Goal: Transaction & Acquisition: Purchase product/service

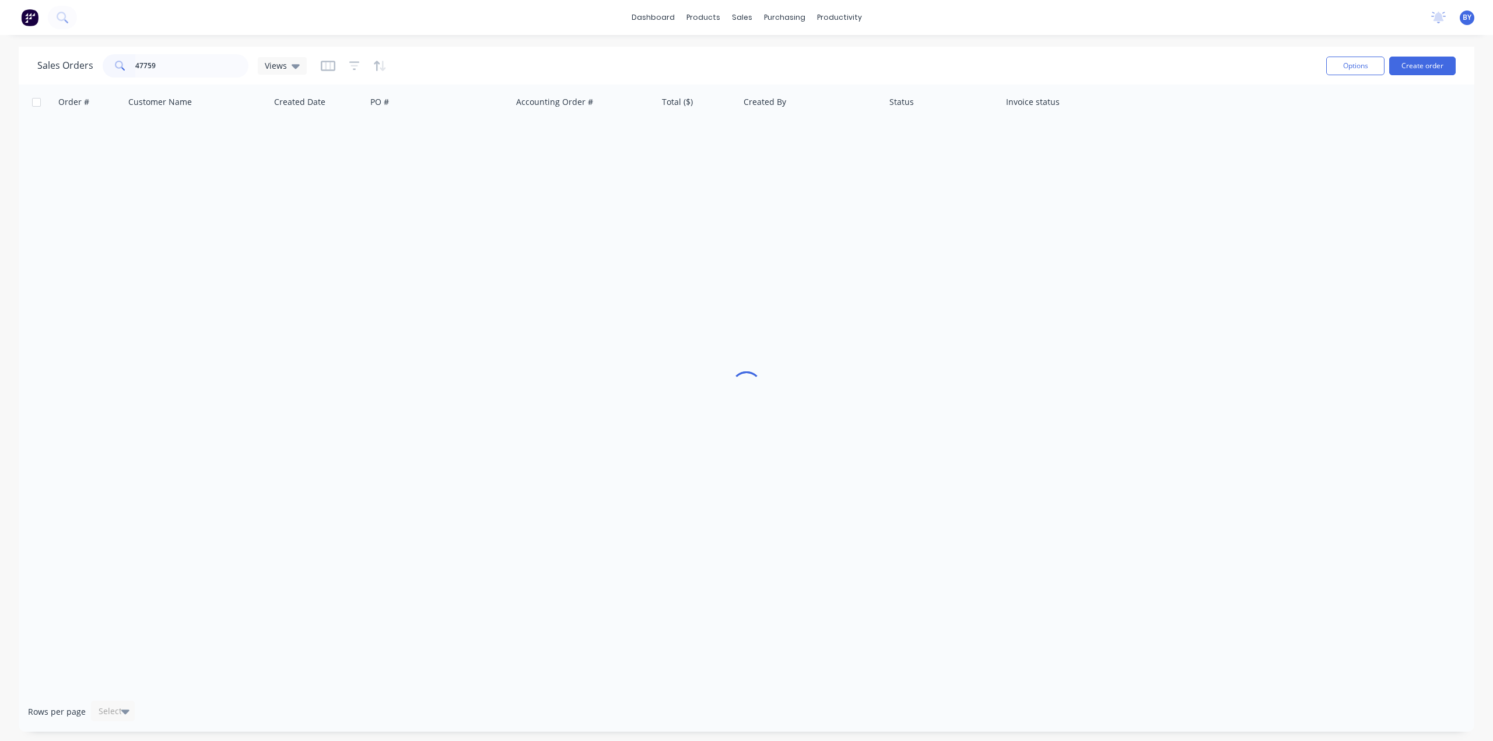
type input "47759"
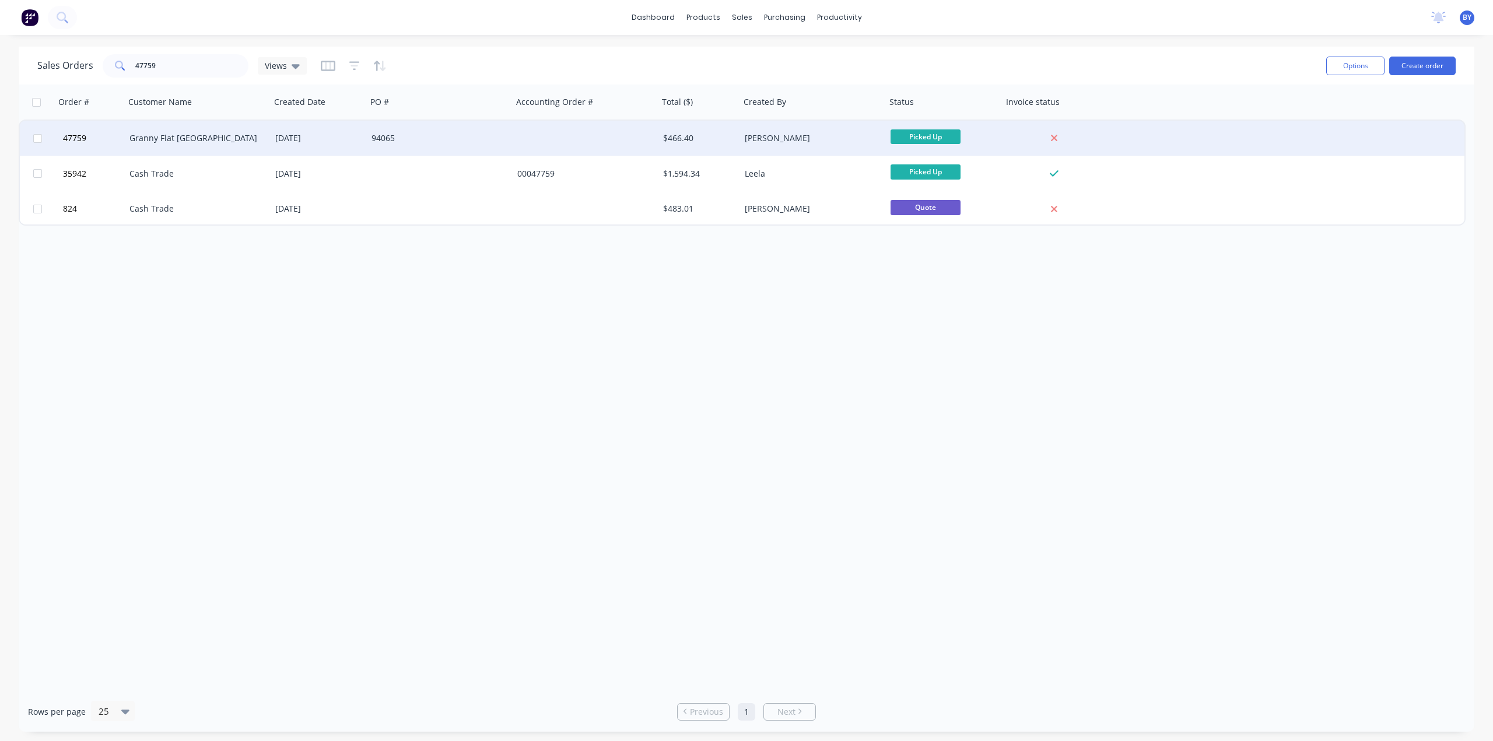
drag, startPoint x: 251, startPoint y: 342, endPoint x: 198, endPoint y: 125, distance: 222.6
click at [251, 336] on div "Order # Customer Name Created Date PO # Accounting Order # Total ($) Created By…" at bounding box center [746, 388] width 1455 height 607
click at [229, 139] on div "Granny Flat [GEOGRAPHIC_DATA]" at bounding box center [193, 138] width 129 height 12
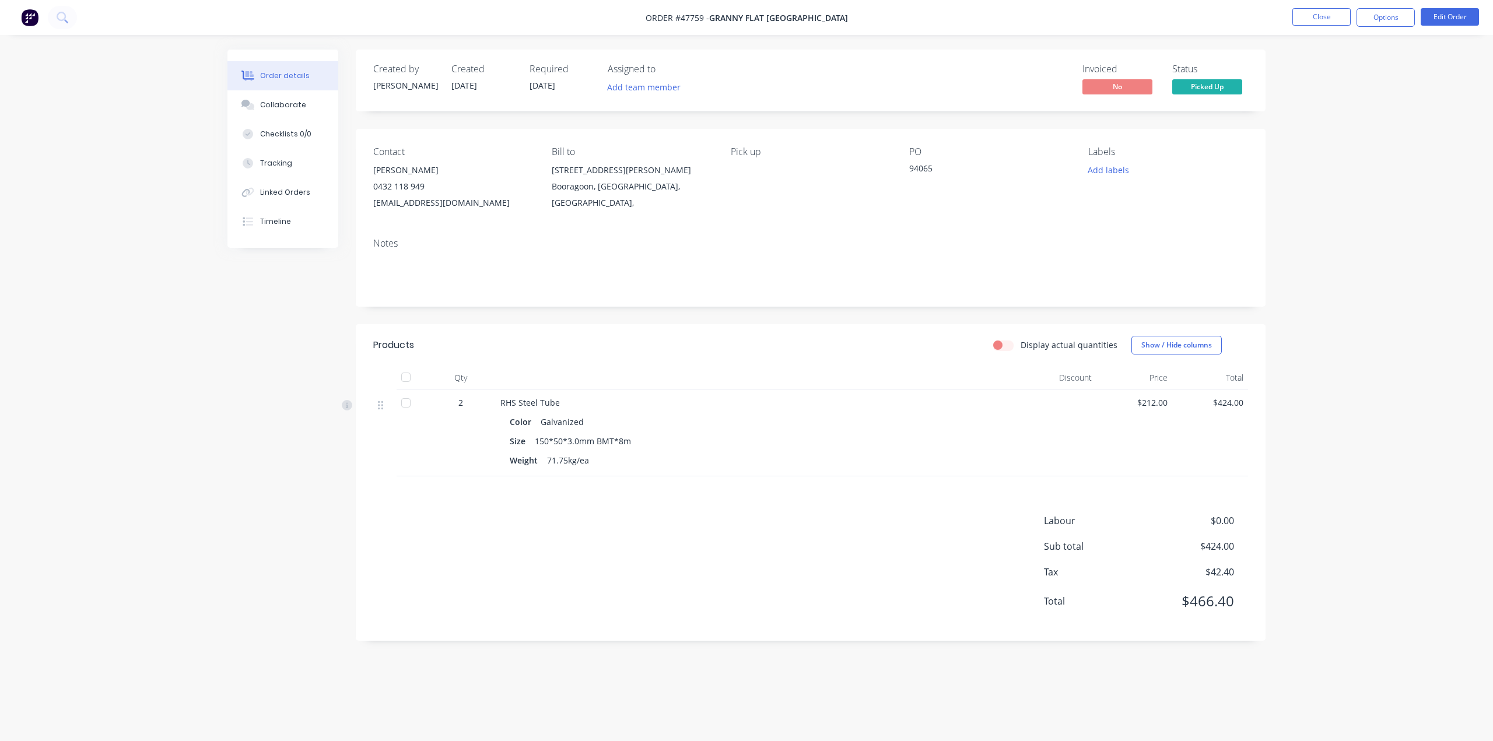
click at [638, 398] on div "RHS Steel Tube" at bounding box center [757, 402] width 515 height 12
click at [712, 399] on div "RHS Steel Tube" at bounding box center [757, 402] width 515 height 12
click at [734, 389] on div at bounding box center [758, 377] width 525 height 23
click at [1375, 15] on button "Options" at bounding box center [1385, 17] width 58 height 19
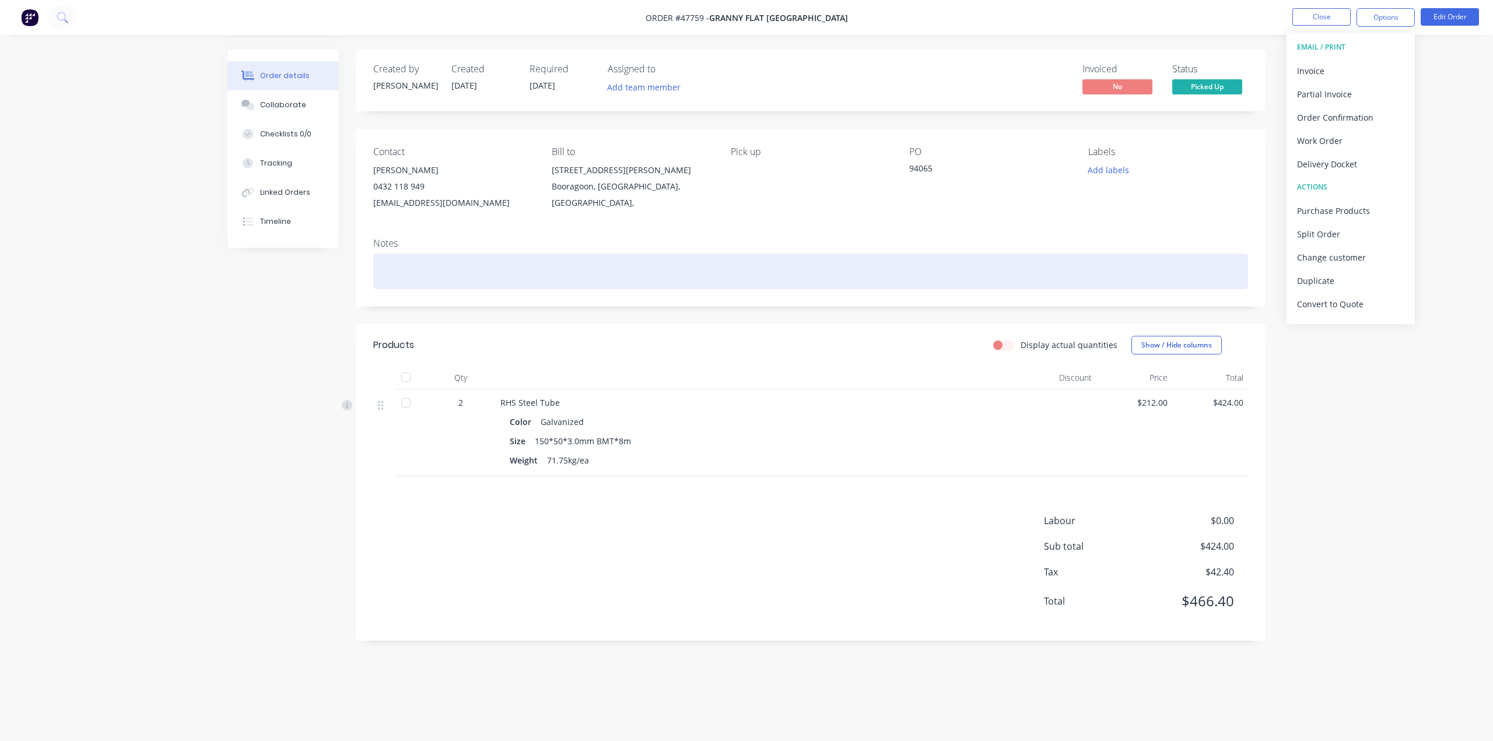
click at [1187, 254] on div at bounding box center [810, 272] width 875 height 36
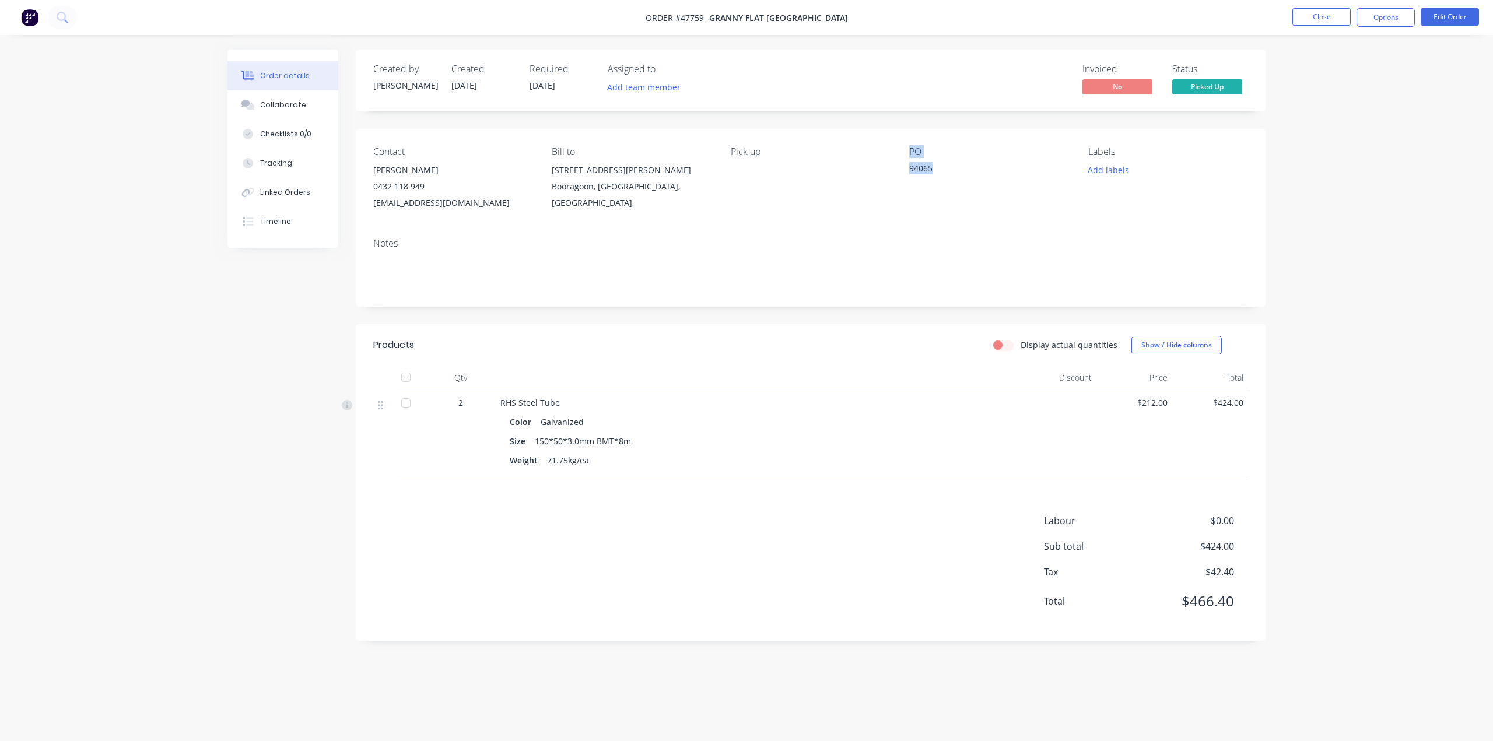
drag, startPoint x: 938, startPoint y: 170, endPoint x: 854, endPoint y: 167, distance: 84.0
click at [854, 167] on div "Contact Kiran Shanker 0432 118 949 kiran@grannyflatswa.com Bill to 92 McCoy st …" at bounding box center [811, 179] width 910 height 100
click at [886, 231] on div "Notes" at bounding box center [811, 268] width 910 height 78
drag, startPoint x: 934, startPoint y: 167, endPoint x: 903, endPoint y: 172, distance: 31.8
click at [903, 172] on div "Contact Kiran Shanker 0432 118 949 kiran@grannyflatswa.com Bill to 92 McCoy st …" at bounding box center [811, 179] width 910 height 100
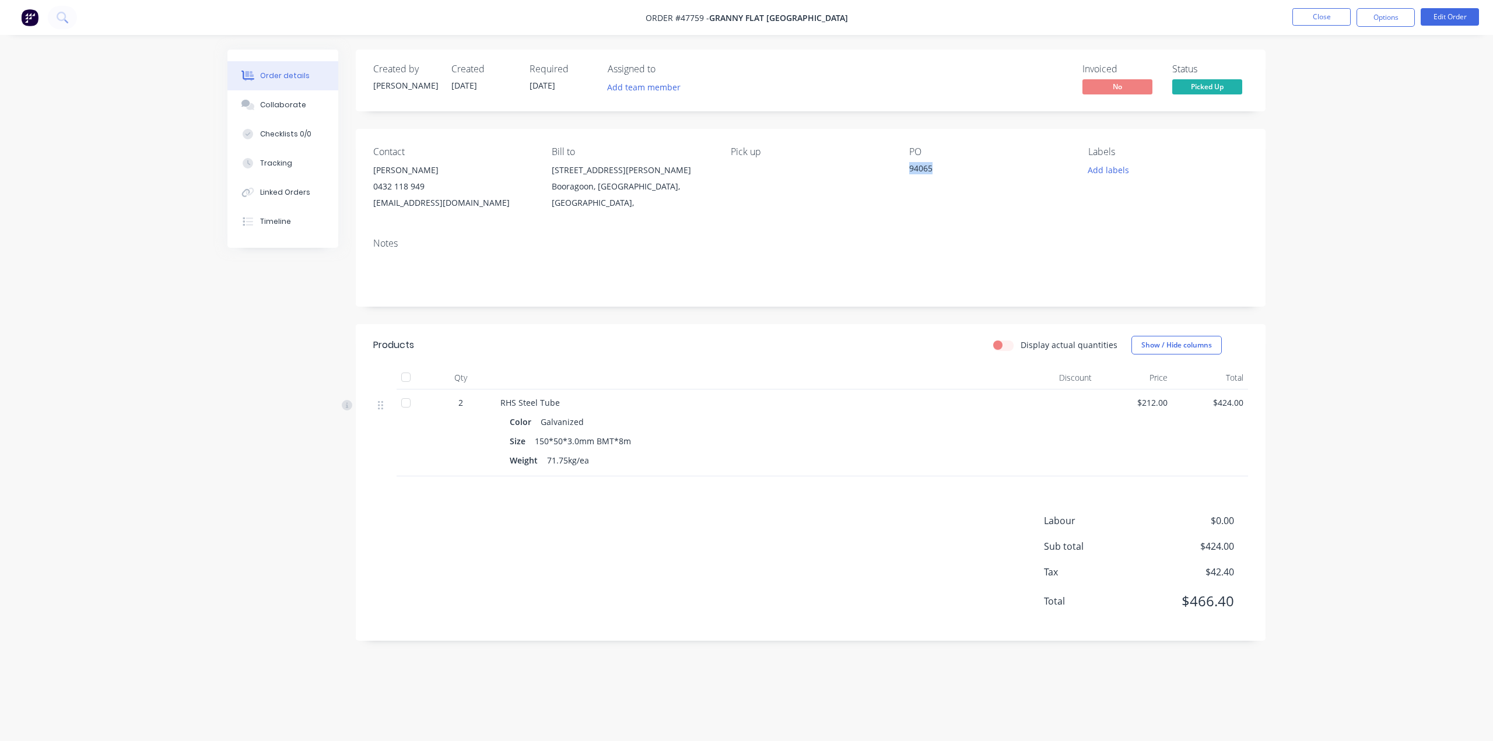
copy div "94065"
click at [834, 212] on div "Contact Kiran Shanker 0432 118 949 kiran@grannyflatswa.com Bill to 92 McCoy st …" at bounding box center [811, 179] width 910 height 100
click at [317, 355] on div "Created by Bob Created 07/08/25 Required 07/08/25 Assigned to Add team member I…" at bounding box center [746, 354] width 1038 height 609
click at [1400, 159] on div "Order details Collaborate Checklists 0/0 Tracking Linked Orders Timeline Order …" at bounding box center [746, 370] width 1493 height 741
drag, startPoint x: 793, startPoint y: 227, endPoint x: 851, endPoint y: 250, distance: 62.6
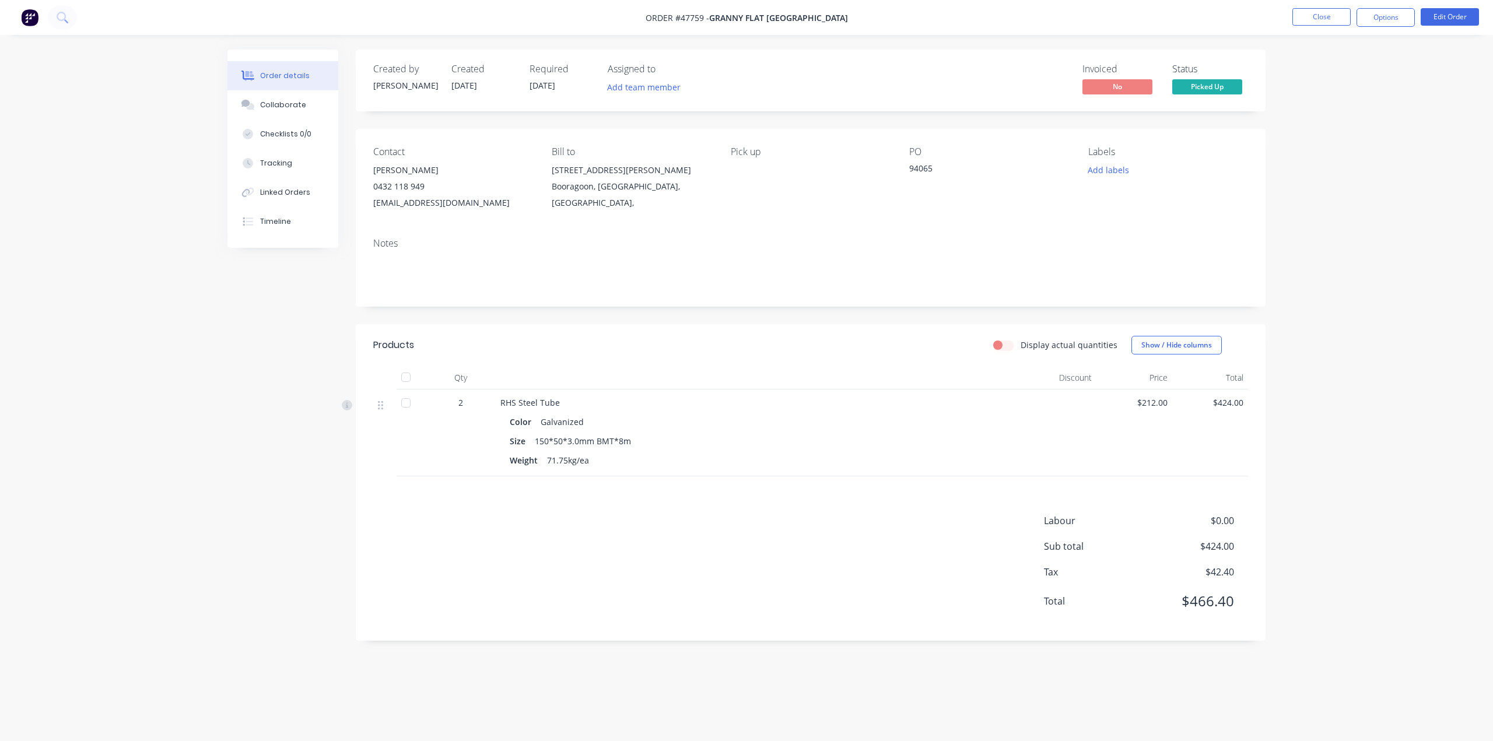
click at [794, 227] on div "Contact Kiran Shanker 0432 118 949 kiran@grannyflatswa.com Bill to 92 McCoy st …" at bounding box center [811, 179] width 910 height 100
drag, startPoint x: 1347, startPoint y: 127, endPoint x: 1350, endPoint y: 68, distance: 59.0
click at [1347, 125] on div "Order details Collaborate Checklists 0/0 Tracking Linked Orders Timeline Order …" at bounding box center [746, 370] width 1493 height 741
click at [1384, 19] on button "Options" at bounding box center [1385, 17] width 58 height 19
drag, startPoint x: 1454, startPoint y: 210, endPoint x: 1431, endPoint y: 180, distance: 37.4
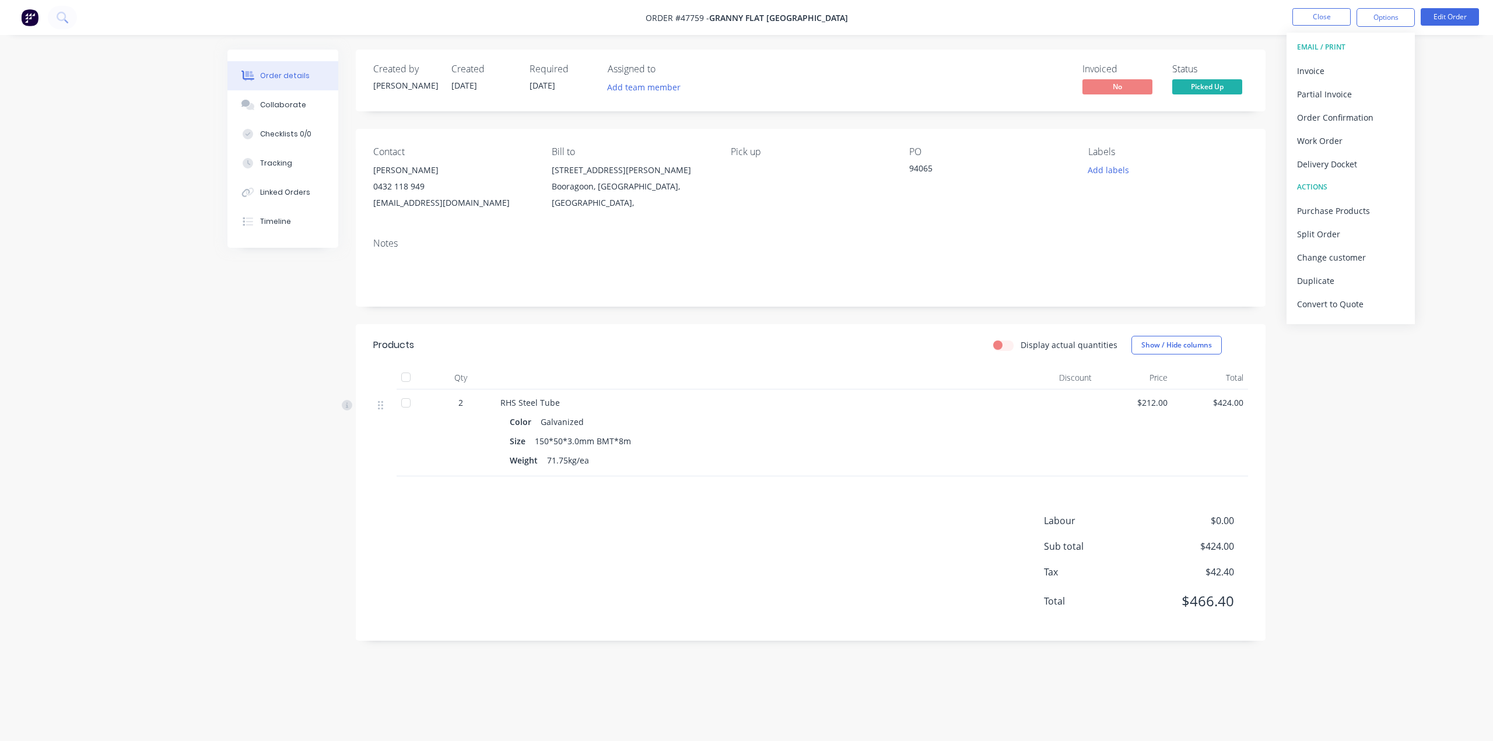
click at [1453, 209] on div "Order details Collaborate Checklists 0/0 Tracking Linked Orders Timeline Order …" at bounding box center [746, 370] width 1493 height 741
click at [1374, 23] on button "Options" at bounding box center [1385, 17] width 58 height 19
click at [1324, 67] on div "Invoice" at bounding box center [1350, 70] width 107 height 17
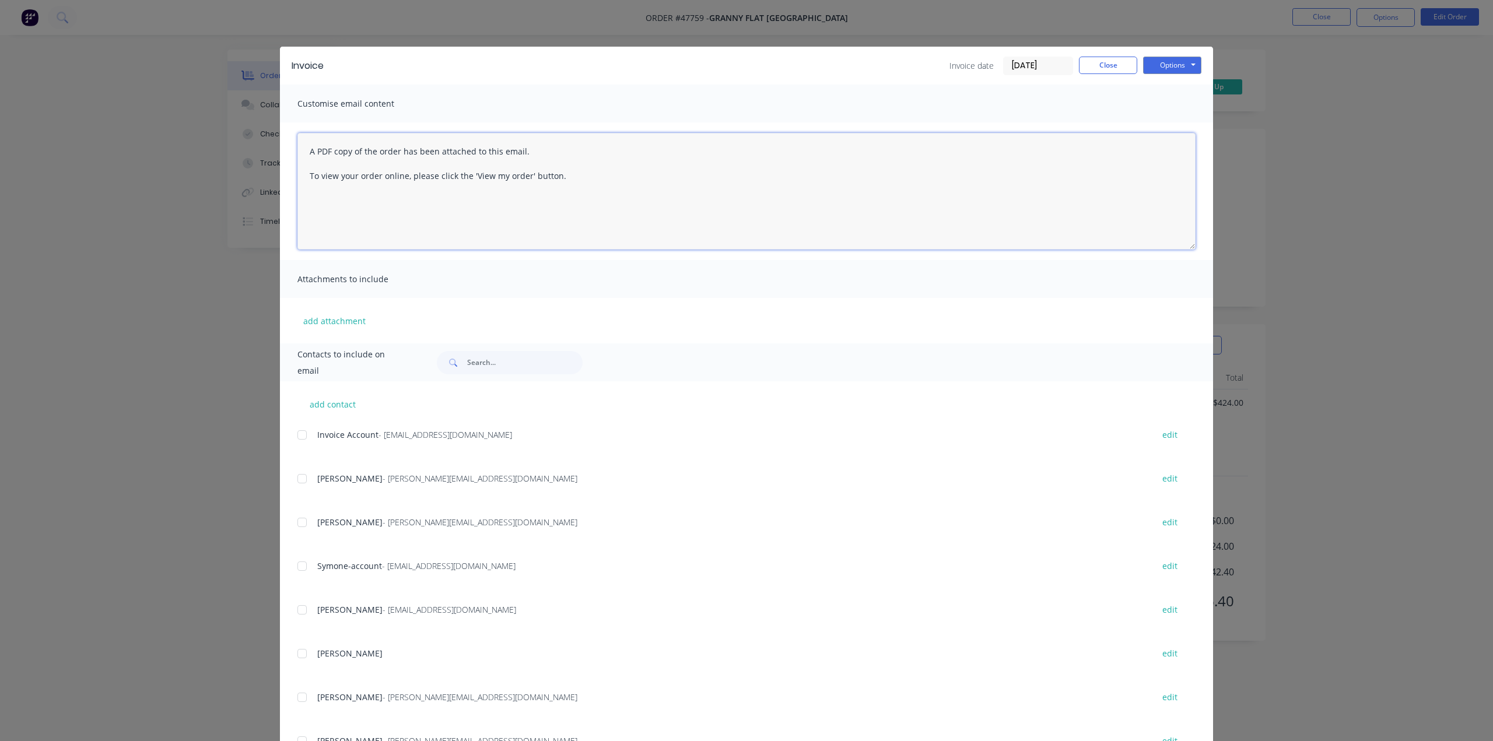
click at [571, 213] on textarea "A PDF copy of the order has been attached to this email. To view your order onl…" at bounding box center [746, 191] width 898 height 117
paste textarea "94065"
type textarea "A PDF copy of the order has been attached to this email. To view your order onl…"
click at [167, 115] on div "Invoice Invoice date 11/08/25 Close Options Preview Print Email Customise email…" at bounding box center [746, 370] width 1493 height 741
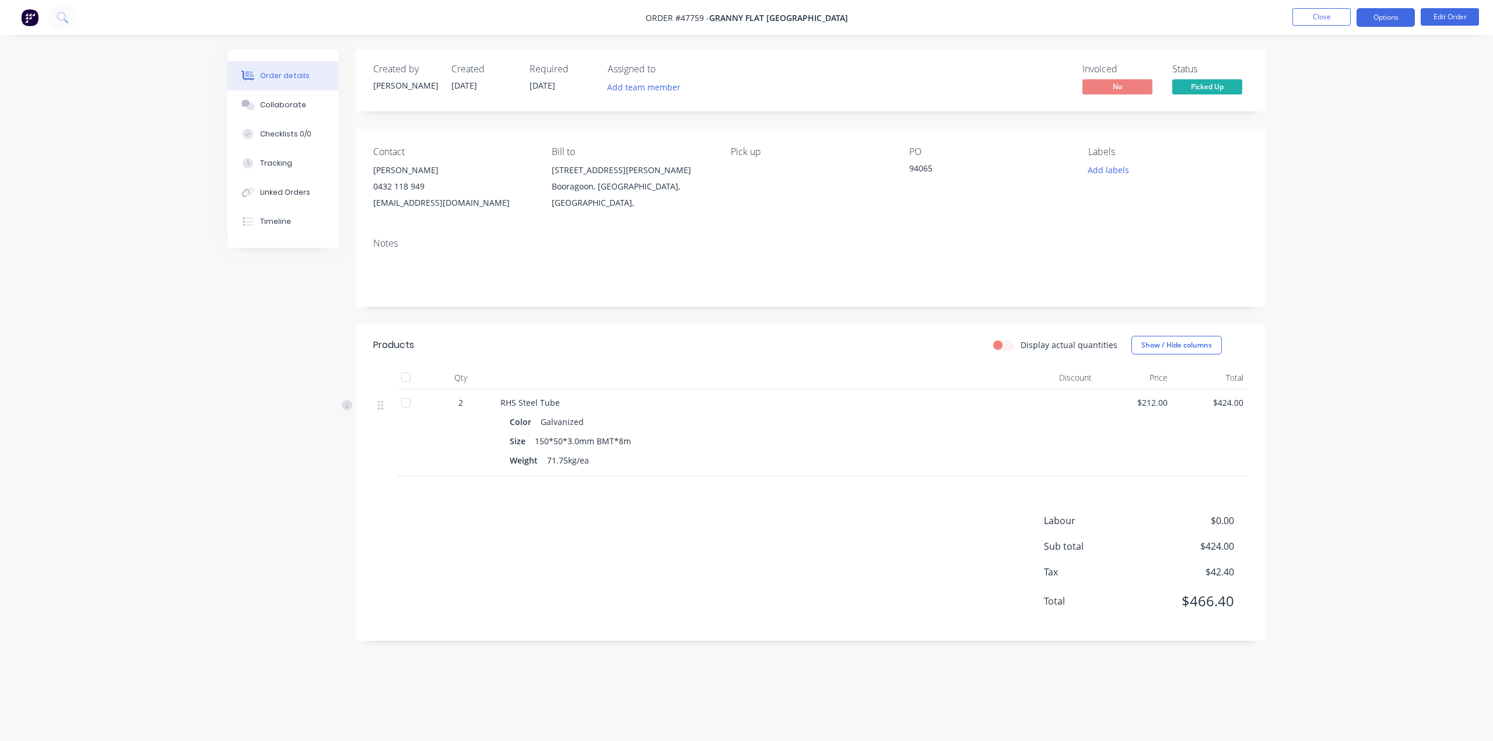
click at [1399, 17] on button "Options" at bounding box center [1385, 17] width 58 height 19
click at [1349, 70] on div "Invoice" at bounding box center [1350, 70] width 107 height 17
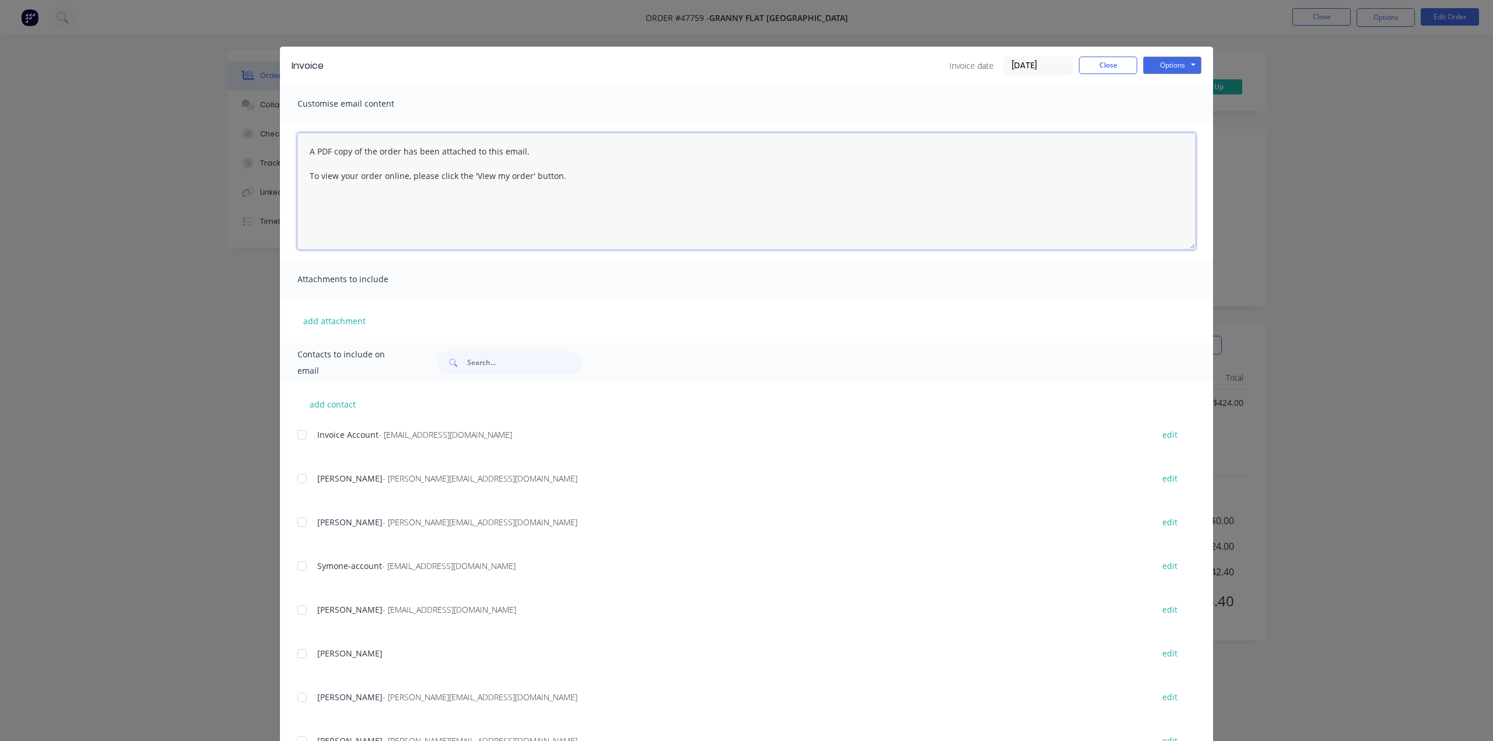
click at [506, 210] on textarea "A PDF copy of the order has been attached to this email. To view your order onl…" at bounding box center [746, 191] width 898 height 117
click at [615, 190] on textarea "A PDF copy of the order has been attached to this email. To view your order onl…" at bounding box center [746, 191] width 898 height 117
click at [300, 436] on div at bounding box center [301, 434] width 23 height 23
click at [357, 191] on textarea "A PDF copy of the order has been attached to this email. To view your order onl…" at bounding box center [746, 191] width 898 height 117
paste textarea "94065"
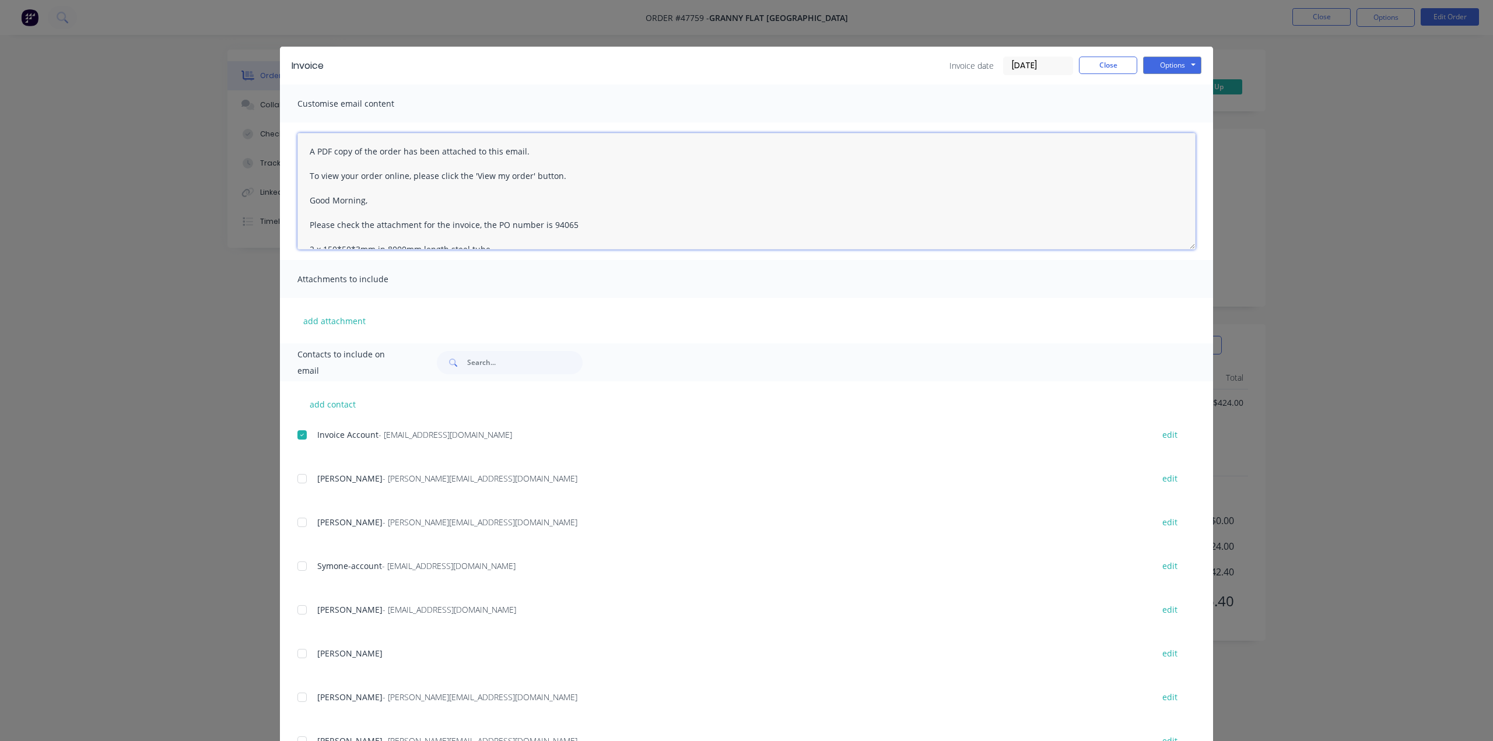
click at [694, 217] on textarea "A PDF copy of the order has been attached to this email. To view your order onl…" at bounding box center [746, 191] width 898 height 117
click at [662, 220] on textarea "A PDF copy of the order has been attached to this email. To view your order onl…" at bounding box center [746, 191] width 898 height 117
click at [560, 227] on textarea "A PDF copy of the order has been attached to this email. To view your order onl…" at bounding box center [746, 191] width 898 height 117
click at [304, 227] on textarea "A PDF copy of the order has been attached to this email. To view your order onl…" at bounding box center [746, 191] width 898 height 117
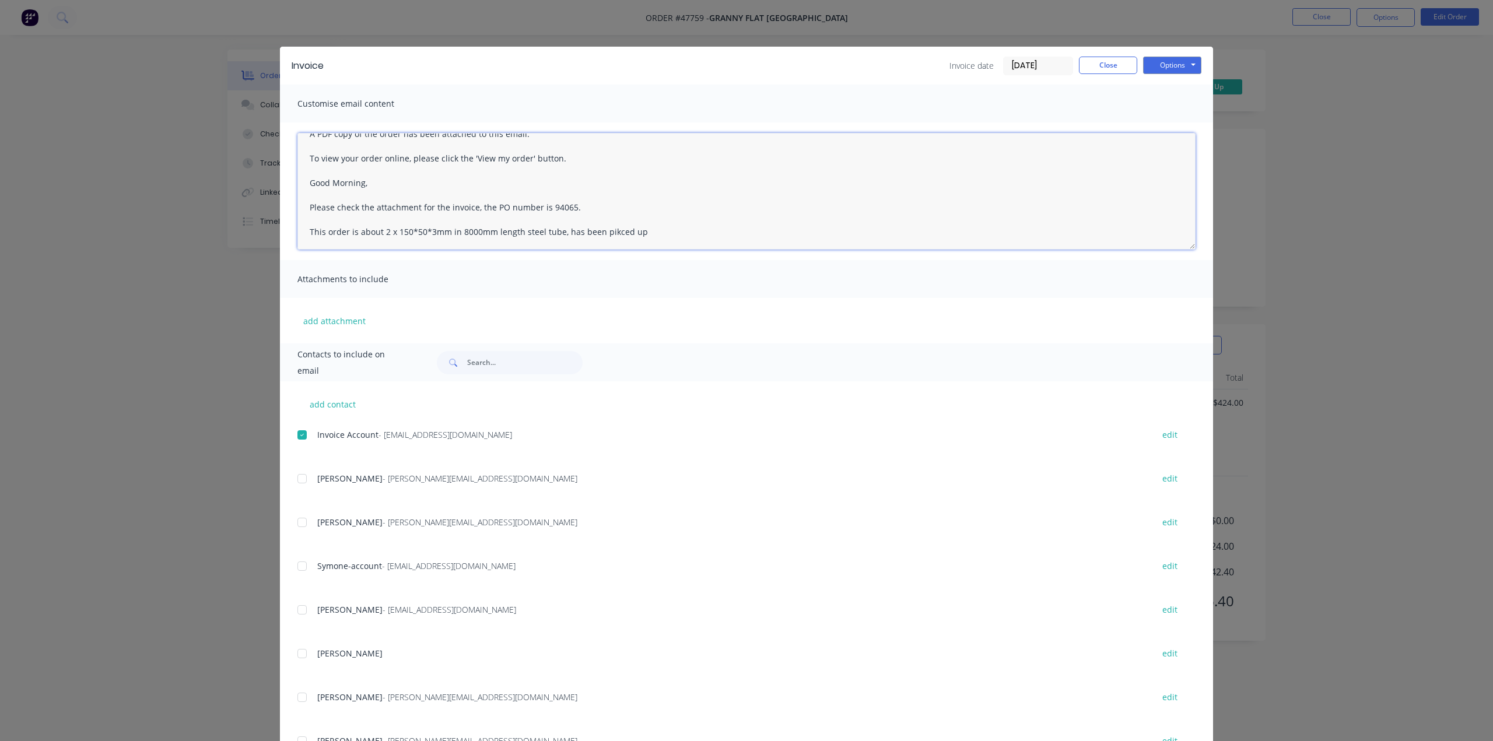
drag, startPoint x: 604, startPoint y: 220, endPoint x: 604, endPoint y: 227, distance: 6.4
click at [604, 221] on textarea "A PDF copy of the order has been attached to this email. To view your order onl…" at bounding box center [746, 191] width 898 height 117
click at [606, 231] on textarea "A PDF copy of the order has been attached to this email. To view your order onl…" at bounding box center [746, 191] width 898 height 117
click at [663, 226] on textarea "A PDF copy of the order has been attached to this email. To view your order onl…" at bounding box center [746, 191] width 898 height 117
click at [681, 231] on textarea "A PDF copy of the order has been attached to this email. To view your order onl…" at bounding box center [746, 191] width 898 height 117
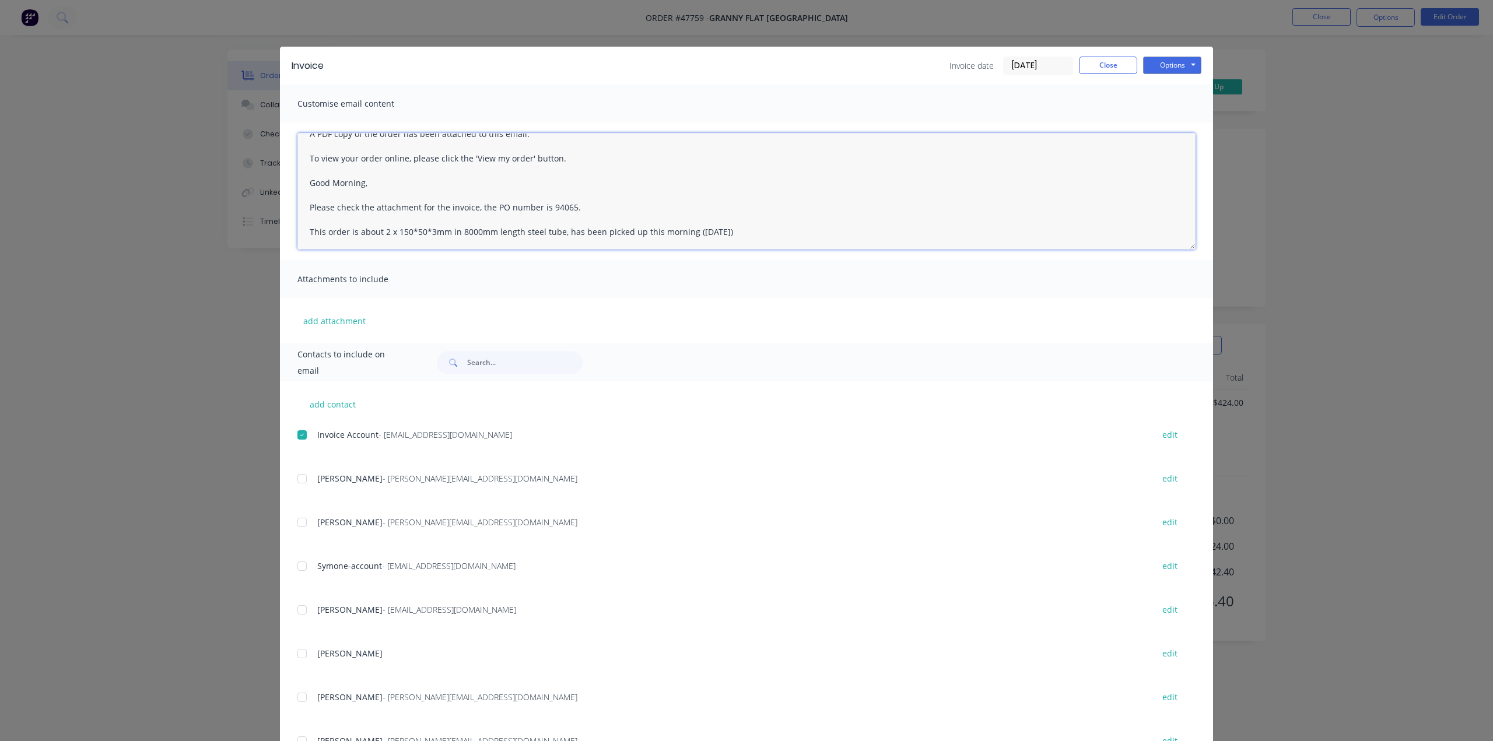
click at [764, 228] on textarea "A PDF copy of the order has been attached to this email. To view your order onl…" at bounding box center [746, 191] width 898 height 117
click at [787, 235] on textarea "A PDF copy of the order has been attached to this email. To view your order onl…" at bounding box center [746, 191] width 898 height 117
click at [770, 230] on textarea "A PDF copy of the order has been attached to this email. To view your order onl…" at bounding box center [746, 191] width 898 height 117
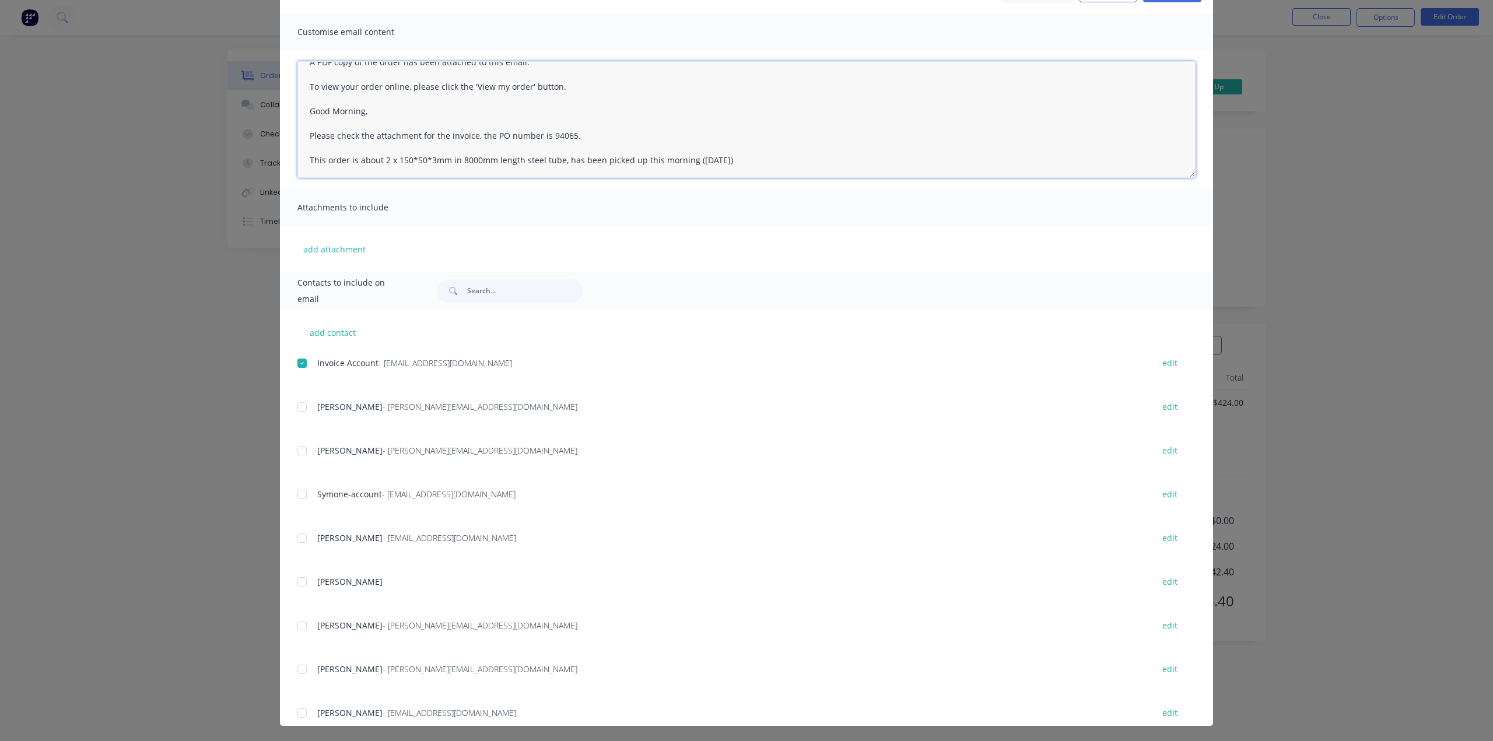
scroll to position [72, 0]
click at [683, 157] on textarea "A PDF copy of the order has been attached to this email. To view your order onl…" at bounding box center [746, 119] width 898 height 117
click at [736, 163] on textarea "A PDF copy of the order has been attached to this email. To view your order onl…" at bounding box center [746, 119] width 898 height 117
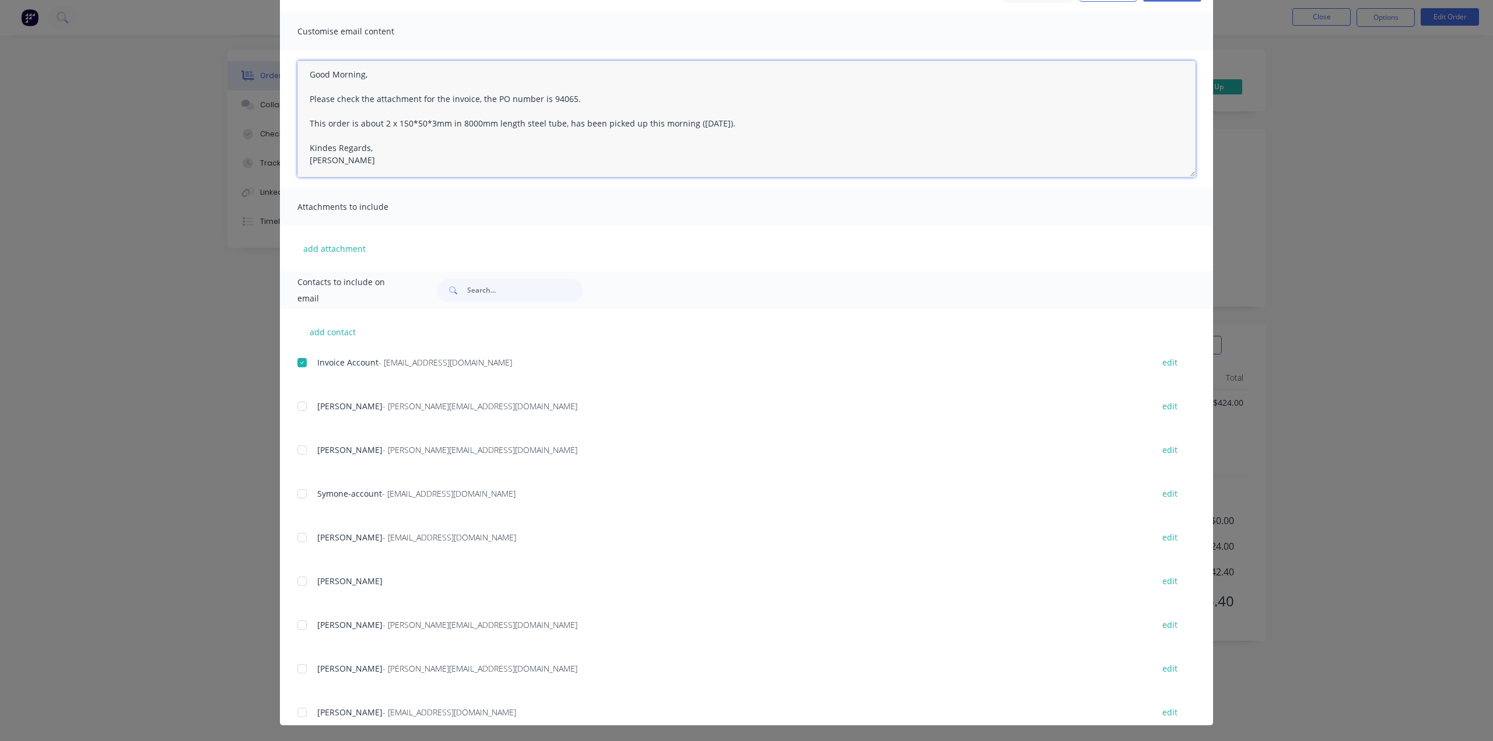
click at [330, 148] on textarea "A PDF copy of the order has been attached to this email. To view your order onl…" at bounding box center [746, 119] width 898 height 117
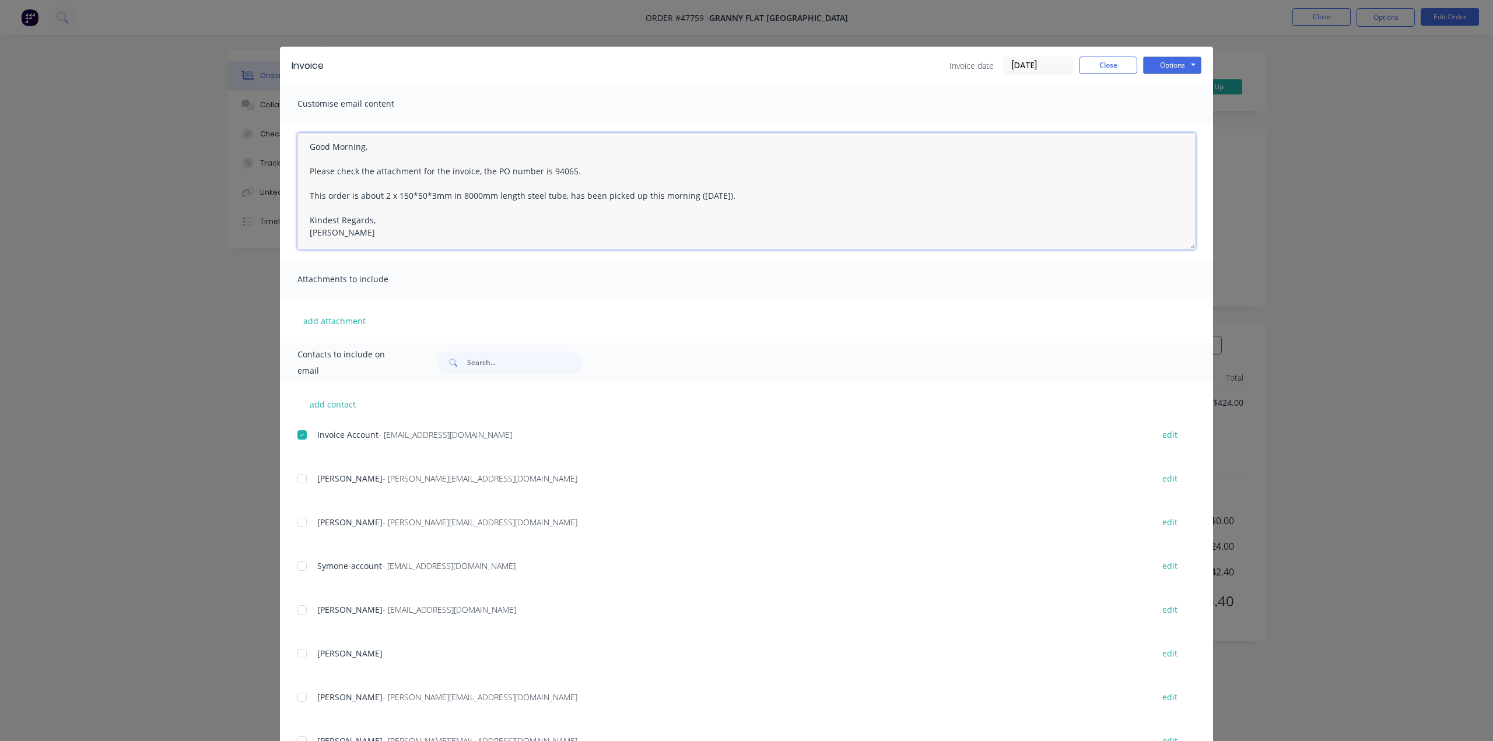
scroll to position [0, 0]
type textarea "A PDF copy of the order has been attached to this email. To view your order onl…"
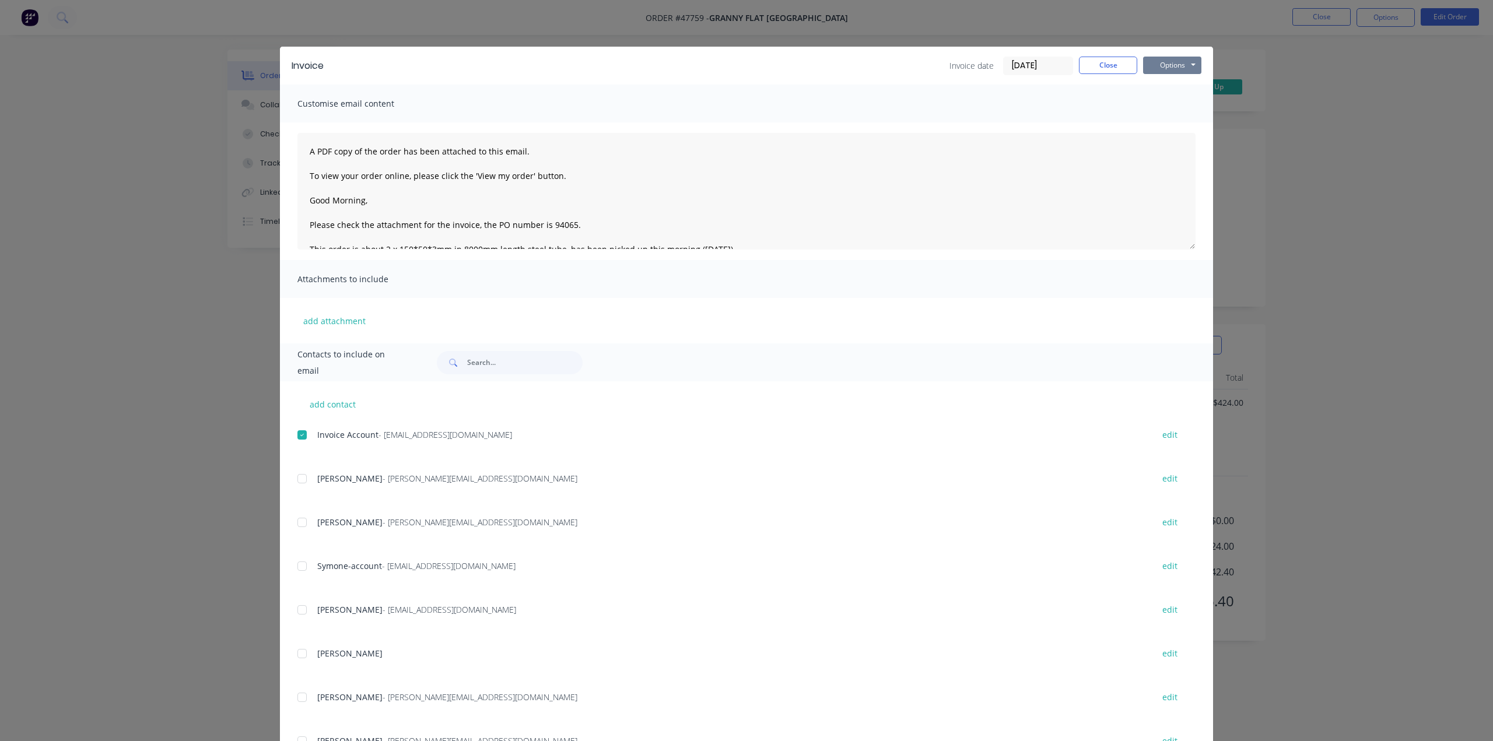
click at [1174, 68] on button "Options" at bounding box center [1172, 65] width 58 height 17
click at [1171, 123] on button "Email" at bounding box center [1180, 124] width 75 height 19
click at [1353, 438] on div "Invoice Invoice date 11/08/25 Close Options Preview Print Email Customise email…" at bounding box center [746, 370] width 1493 height 741
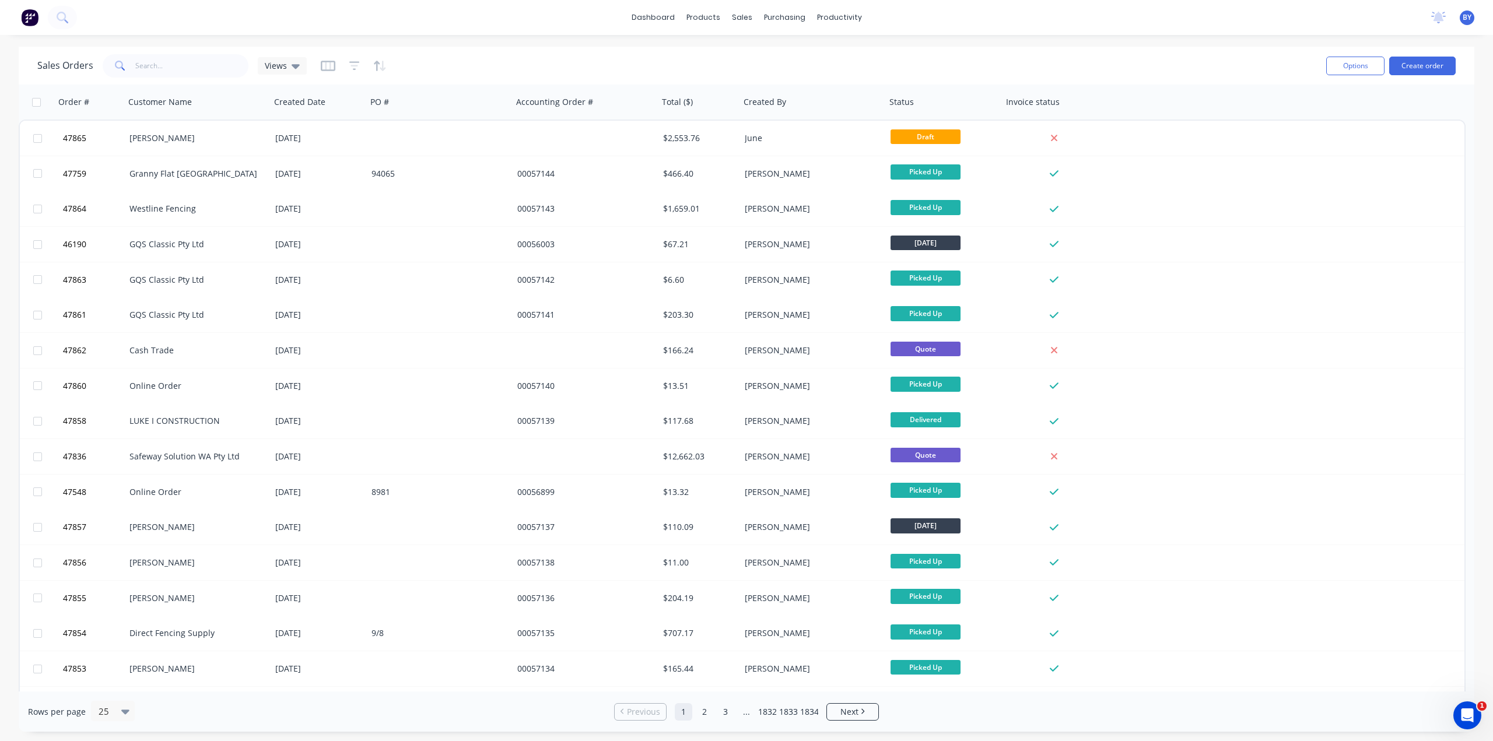
click at [1419, 76] on div "Options Create order" at bounding box center [1388, 65] width 134 height 29
click at [1419, 66] on button "Create order" at bounding box center [1422, 66] width 66 height 19
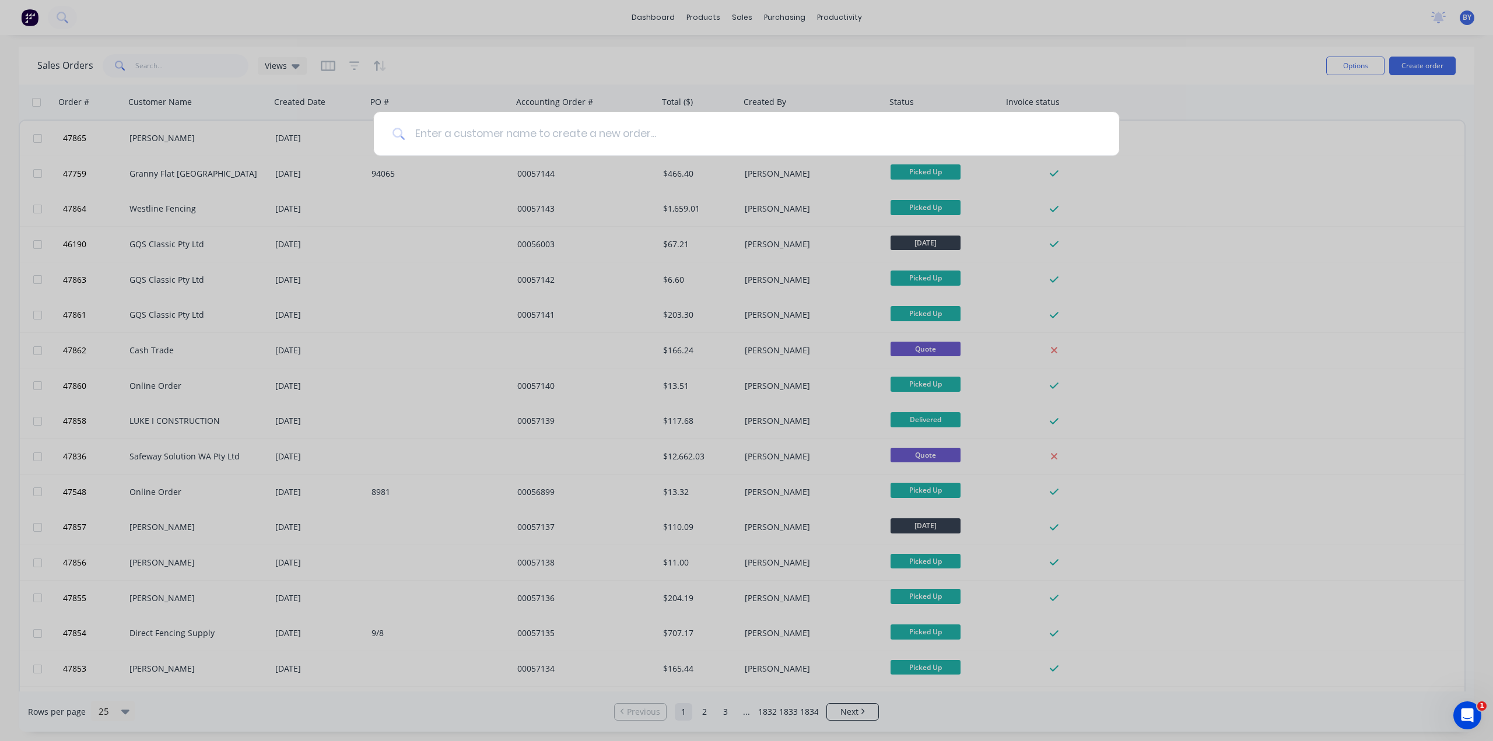
type input "s"
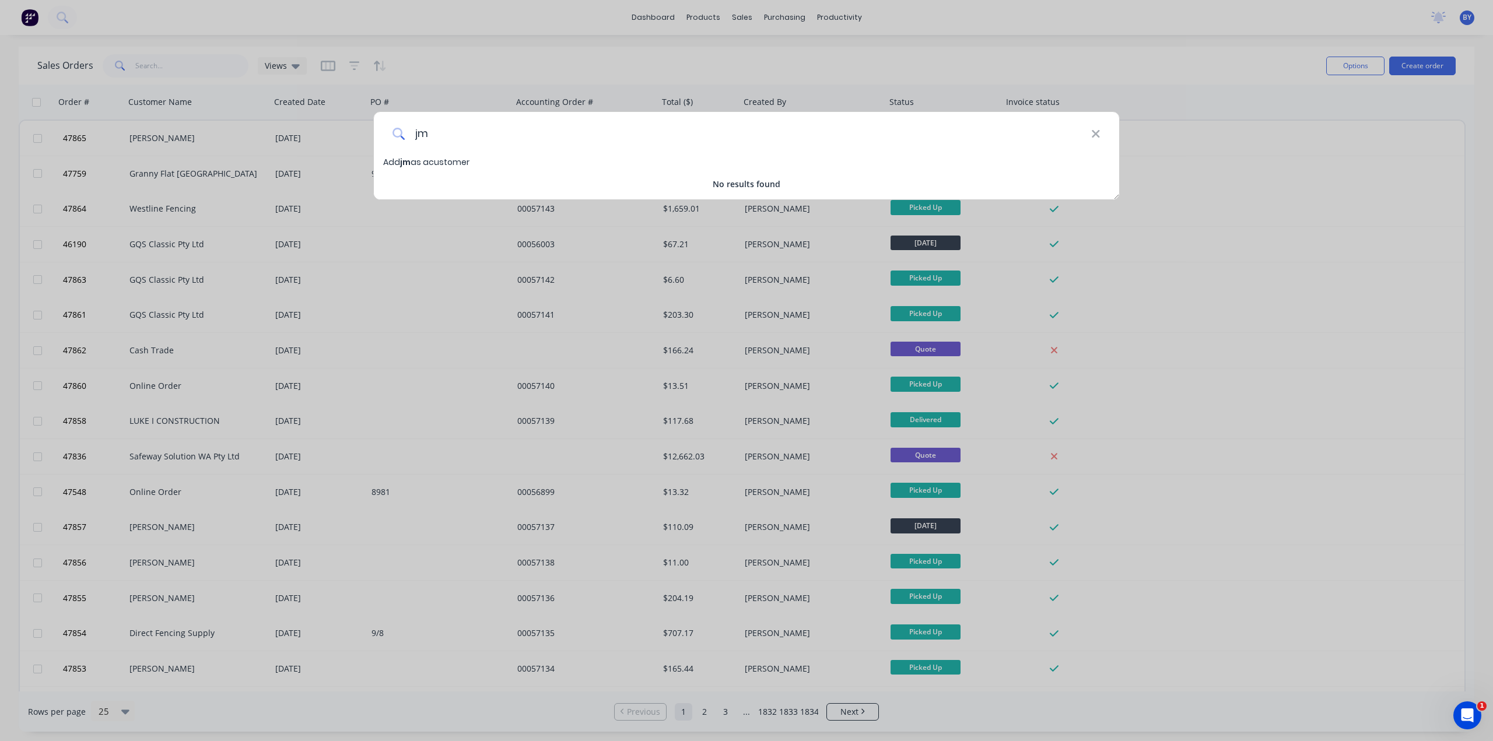
type input "j"
type input "J"
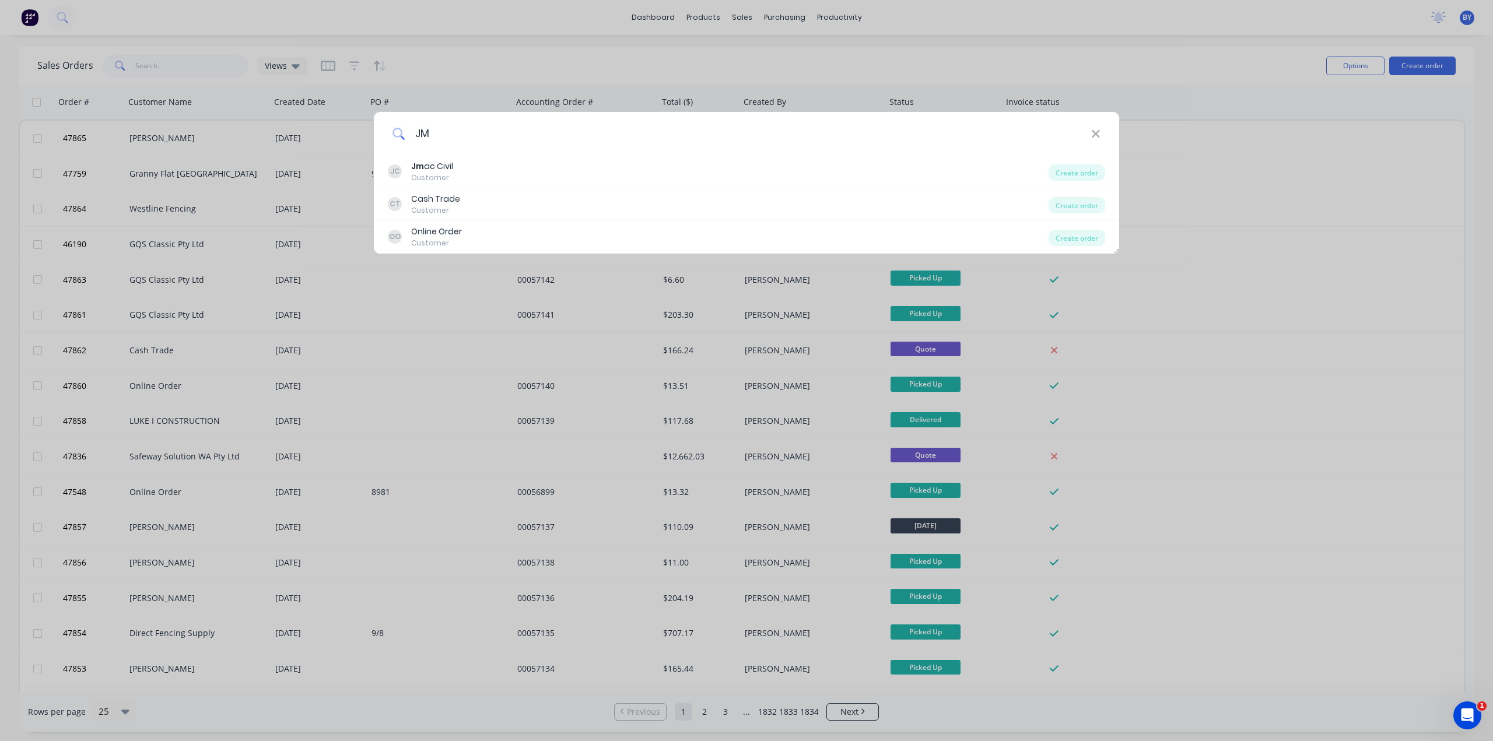
type input "J"
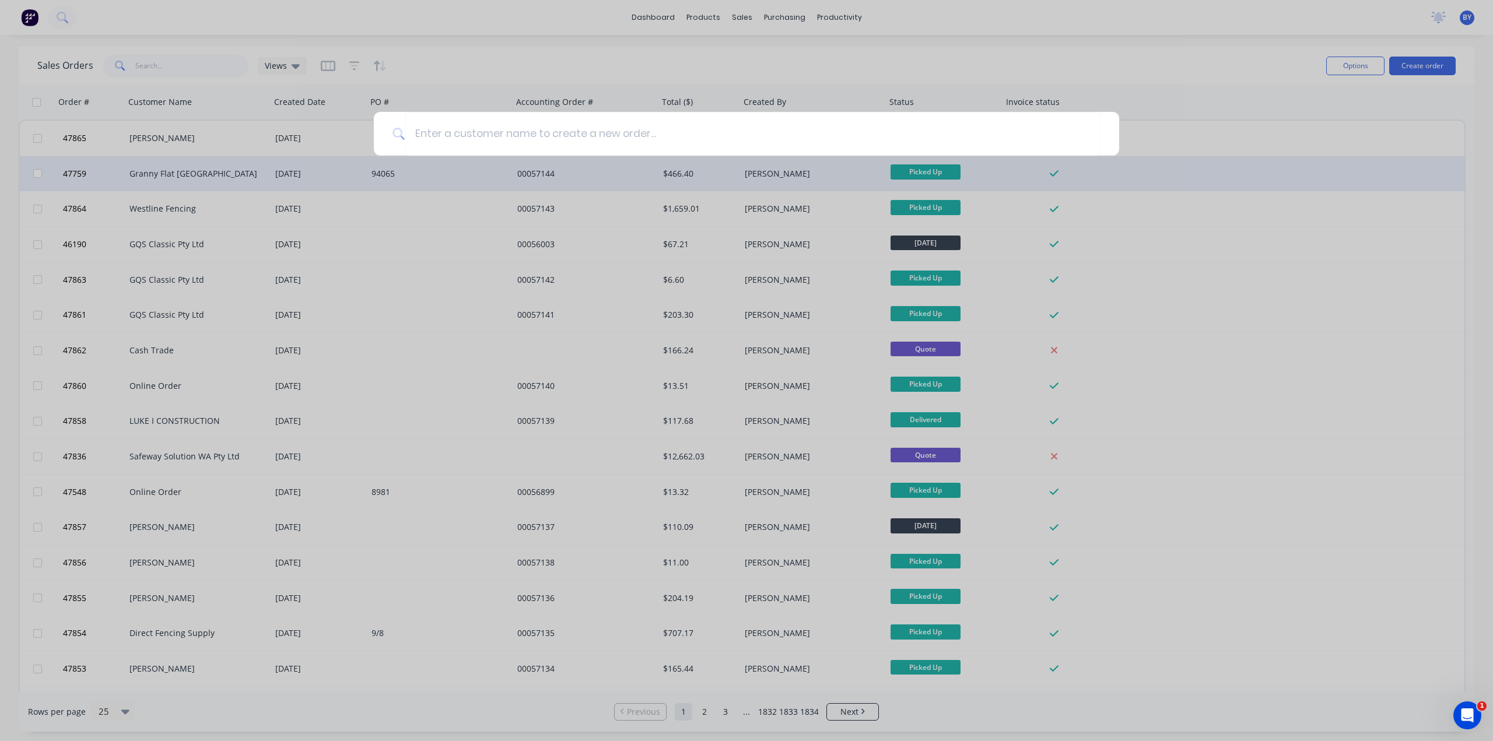
click at [349, 172] on div at bounding box center [746, 370] width 1493 height 741
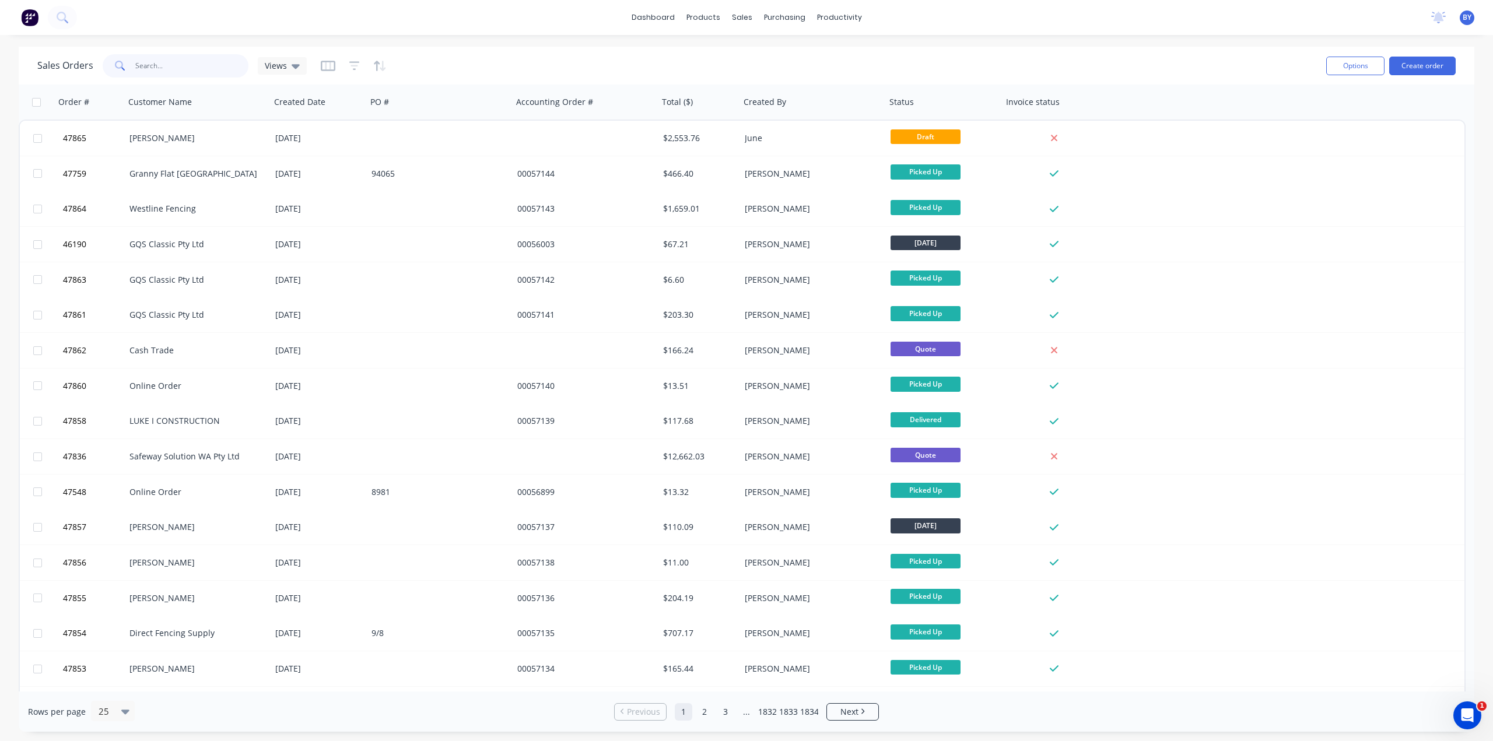
click at [198, 69] on input "text" at bounding box center [192, 65] width 114 height 23
type input "0"
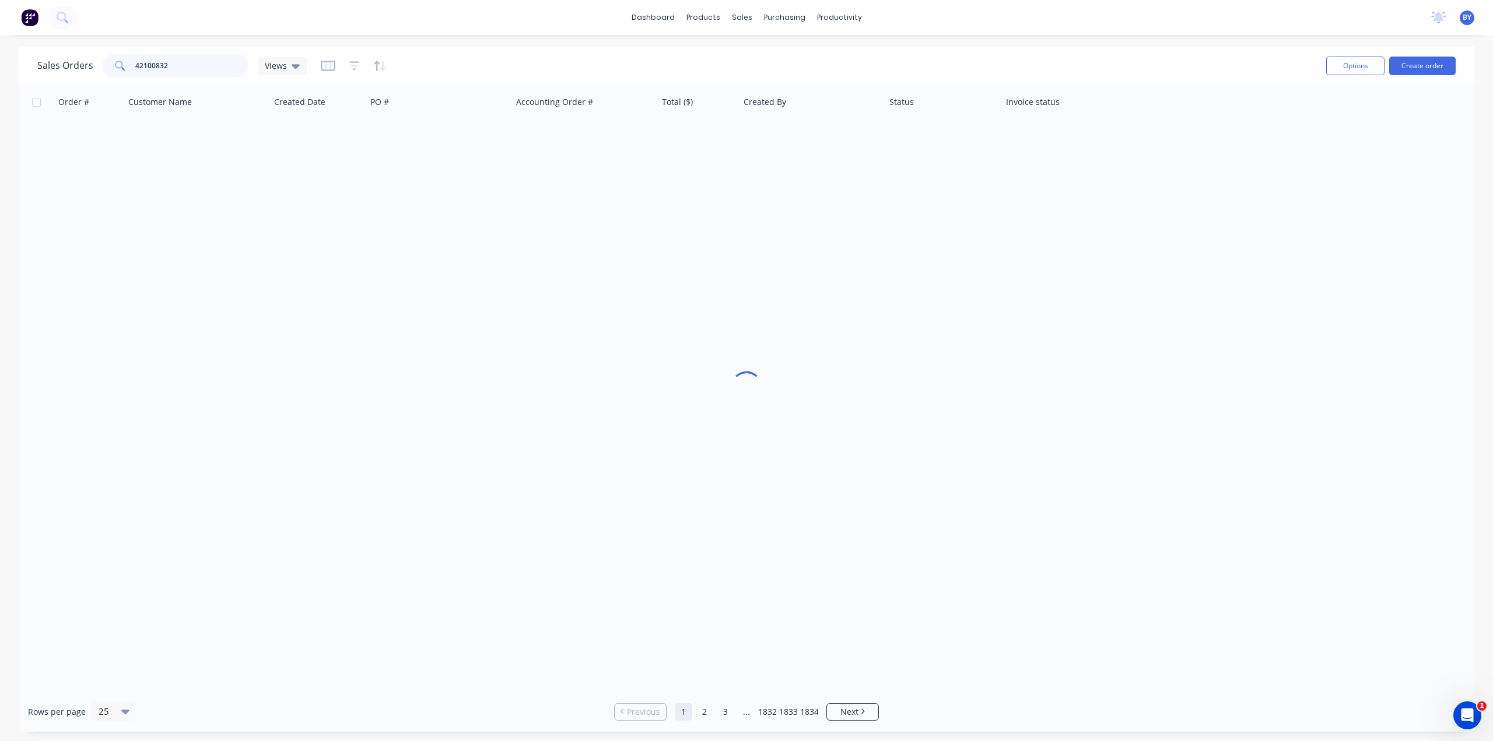
type input "421008320"
drag, startPoint x: 186, startPoint y: 68, endPoint x: 0, endPoint y: 67, distance: 186.0
click at [0, 67] on div "Sales Orders 421008320 Views Options Create order Order # Customer Name Created…" at bounding box center [746, 389] width 1493 height 685
drag, startPoint x: 170, startPoint y: 72, endPoint x: 92, endPoint y: 69, distance: 78.2
click at [92, 69] on div "Sales Orders J&y Views" at bounding box center [171, 65] width 269 height 23
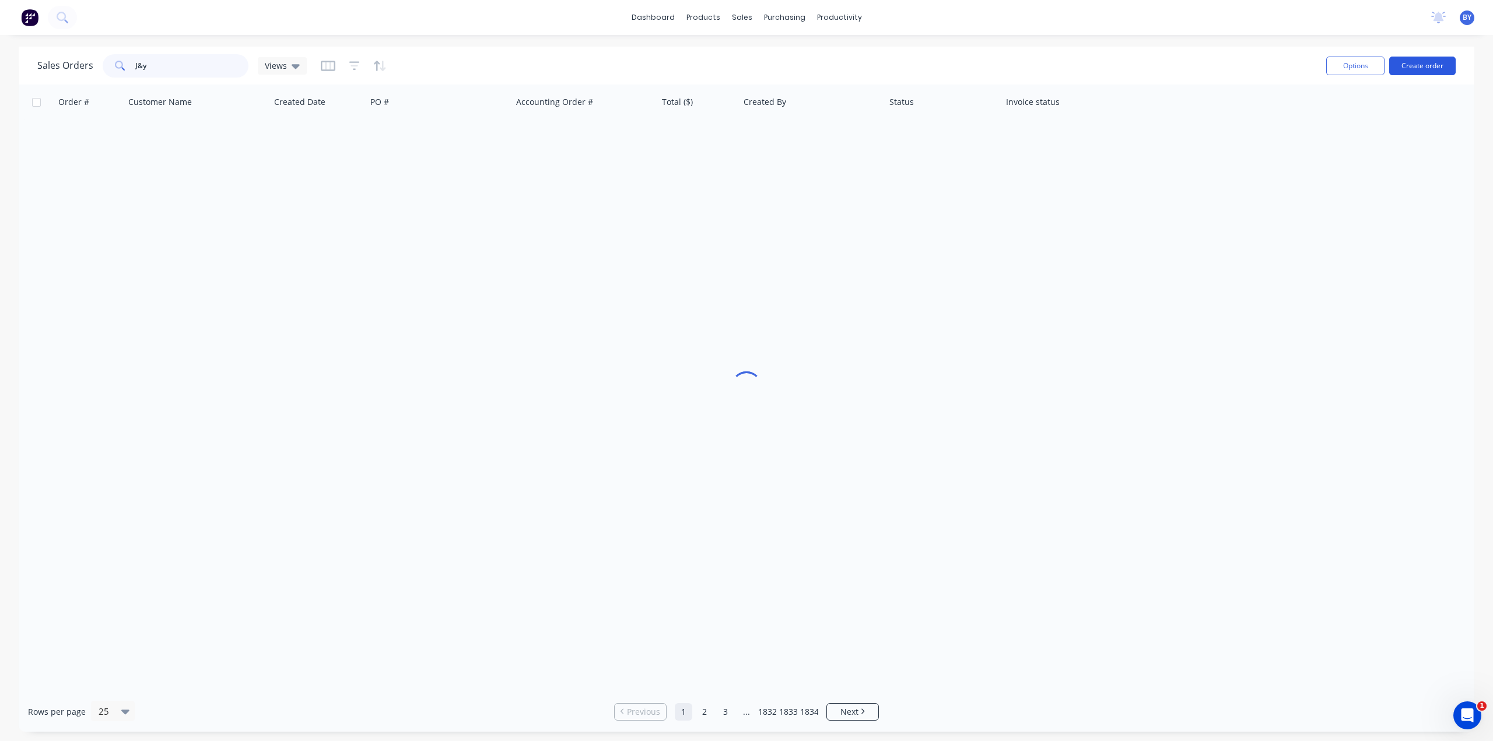
type input "J&y"
click at [1427, 65] on button "Create order" at bounding box center [1422, 66] width 66 height 19
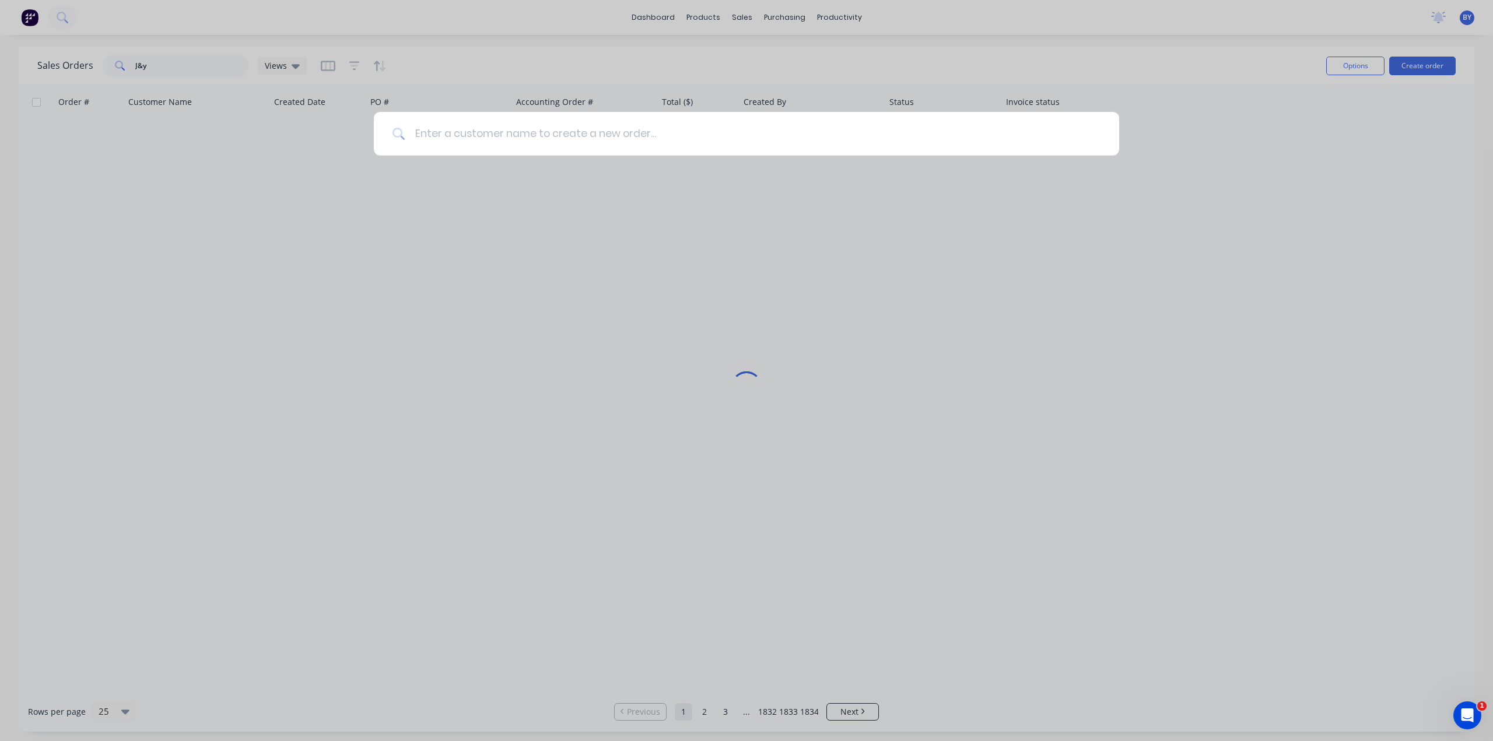
click at [571, 133] on input at bounding box center [752, 134] width 695 height 44
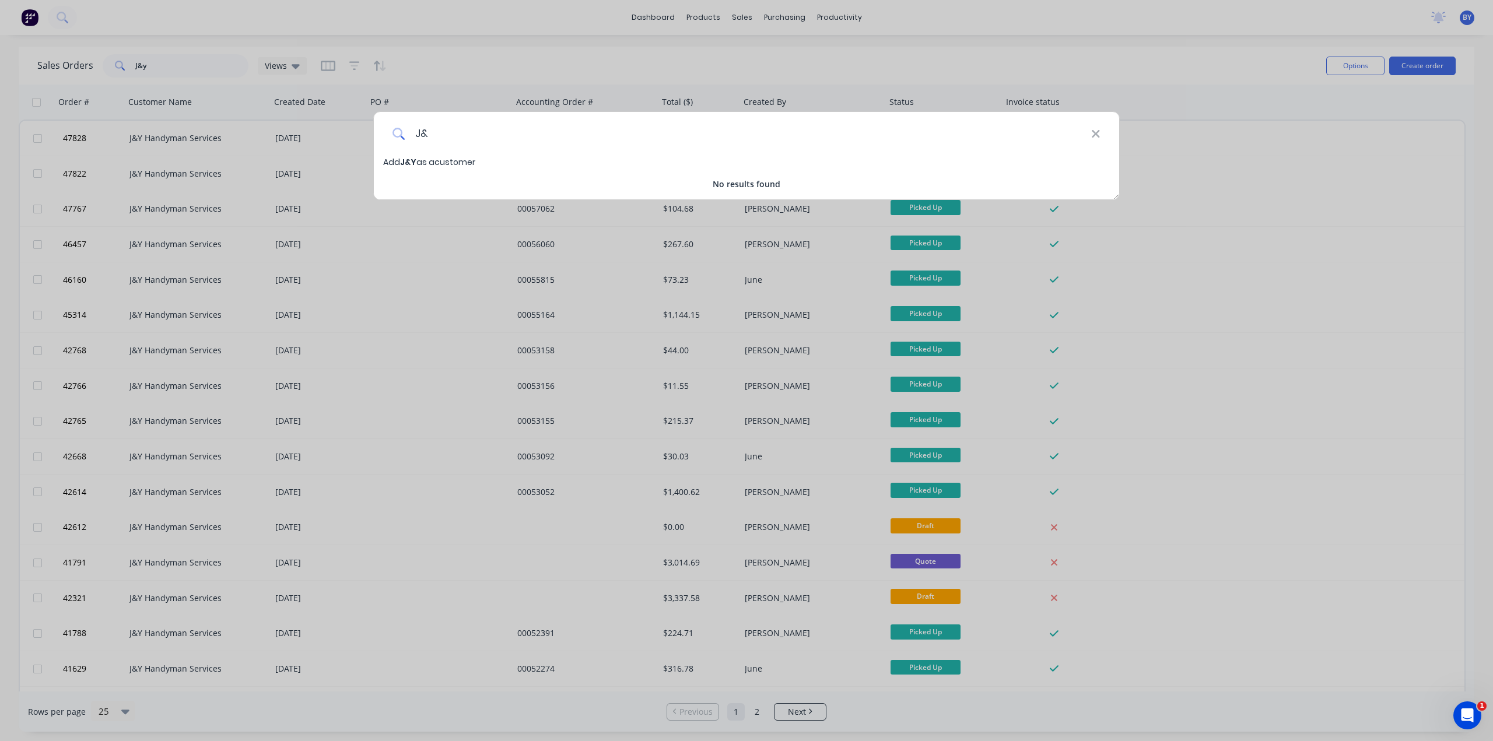
type input "J"
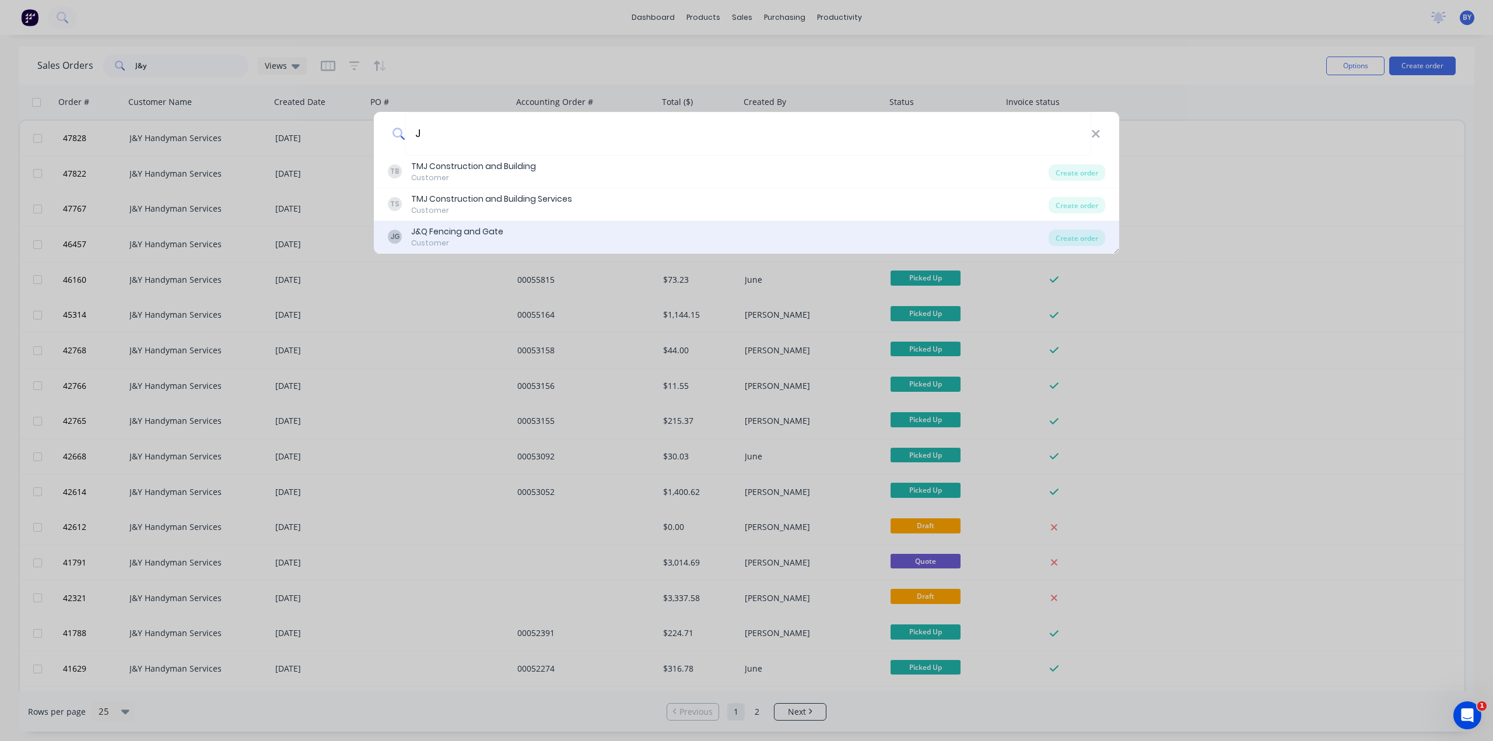
type input "J"
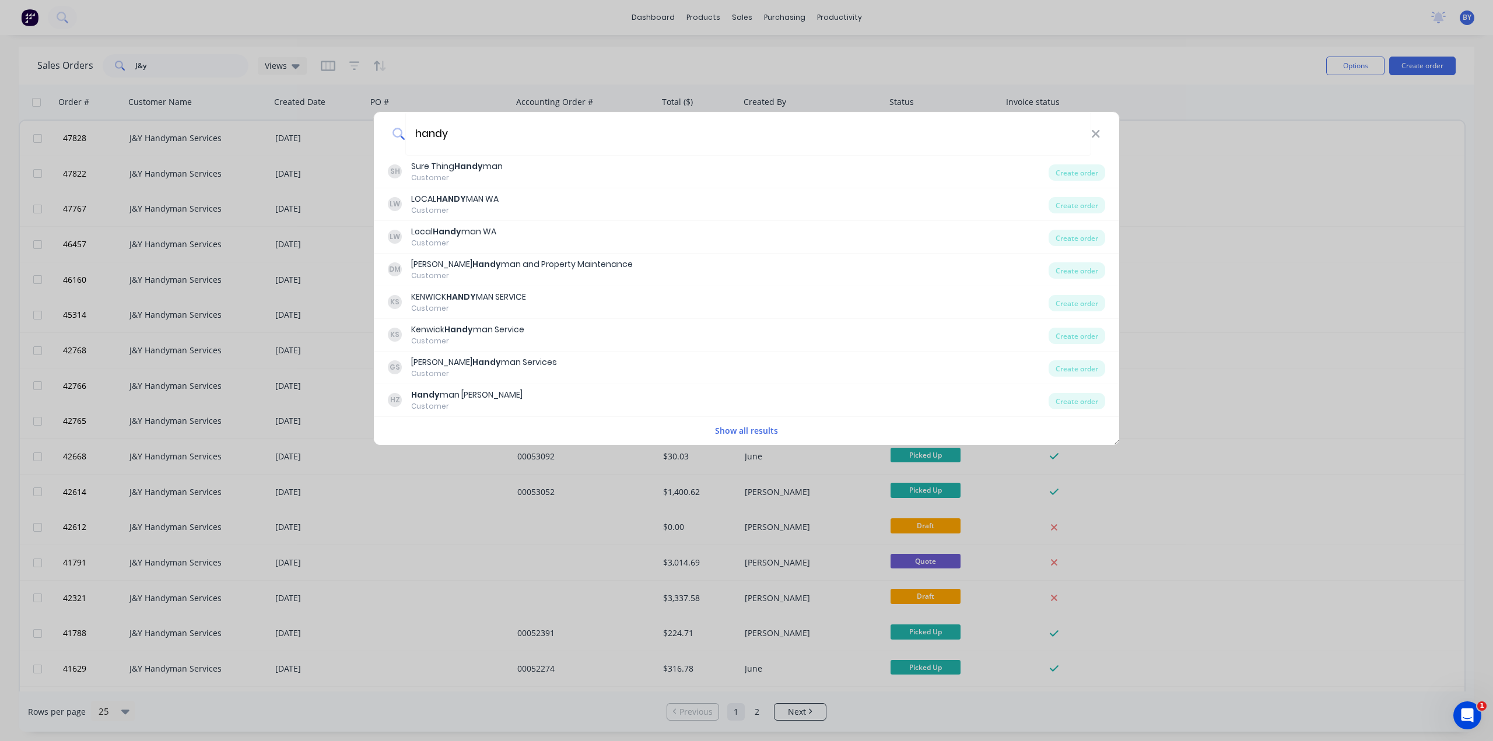
type input "handy"
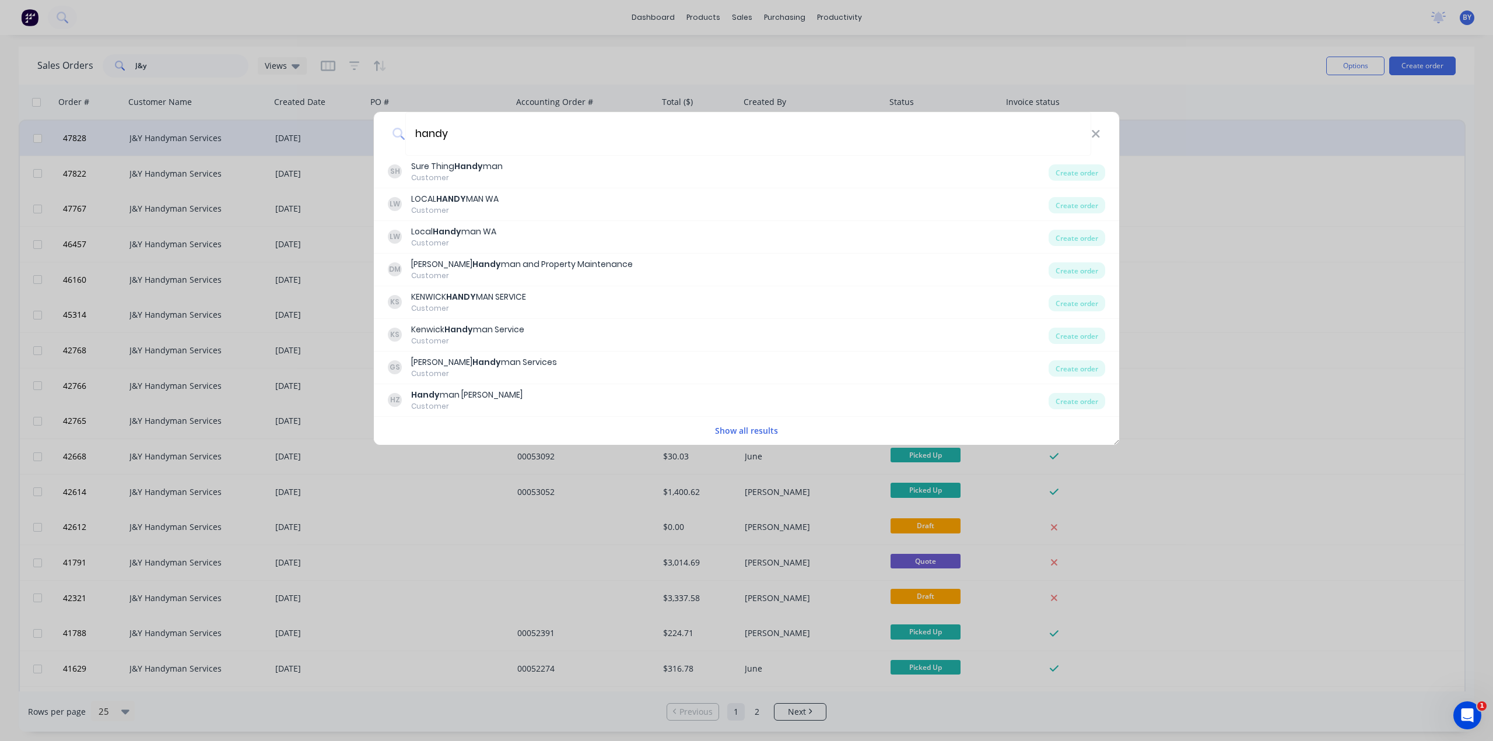
drag, startPoint x: 1280, startPoint y: 181, endPoint x: 1176, endPoint y: 155, distance: 107.6
click at [1279, 181] on div "handy SH Sure Thing Handy man Customer Create order LW LOCAL HANDY MAN WA Custo…" at bounding box center [746, 370] width 1493 height 741
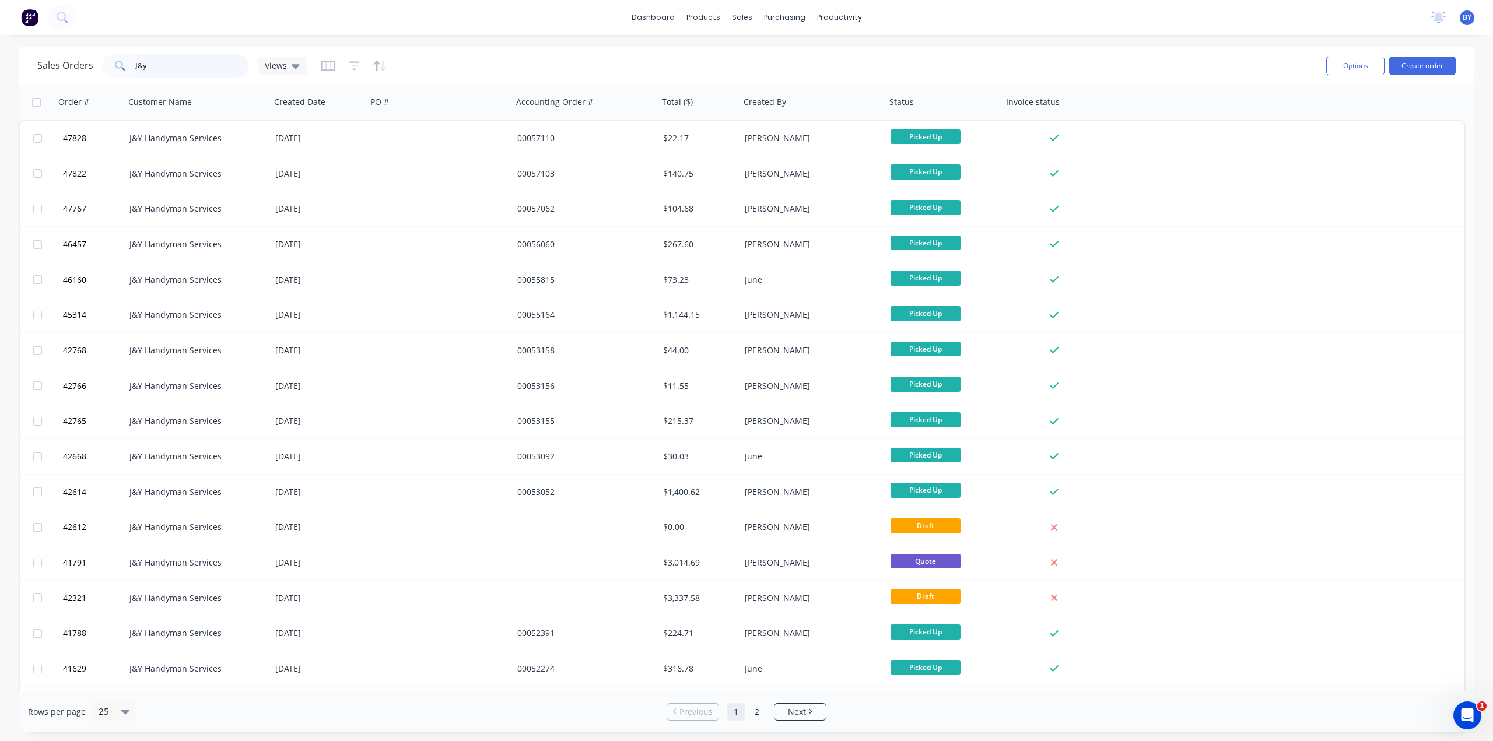
drag, startPoint x: 152, startPoint y: 68, endPoint x: 17, endPoint y: 68, distance: 134.1
click at [17, 68] on div "Sales Orders J&y Views Options Create order Order # Customer Name Created Date …" at bounding box center [746, 389] width 1493 height 685
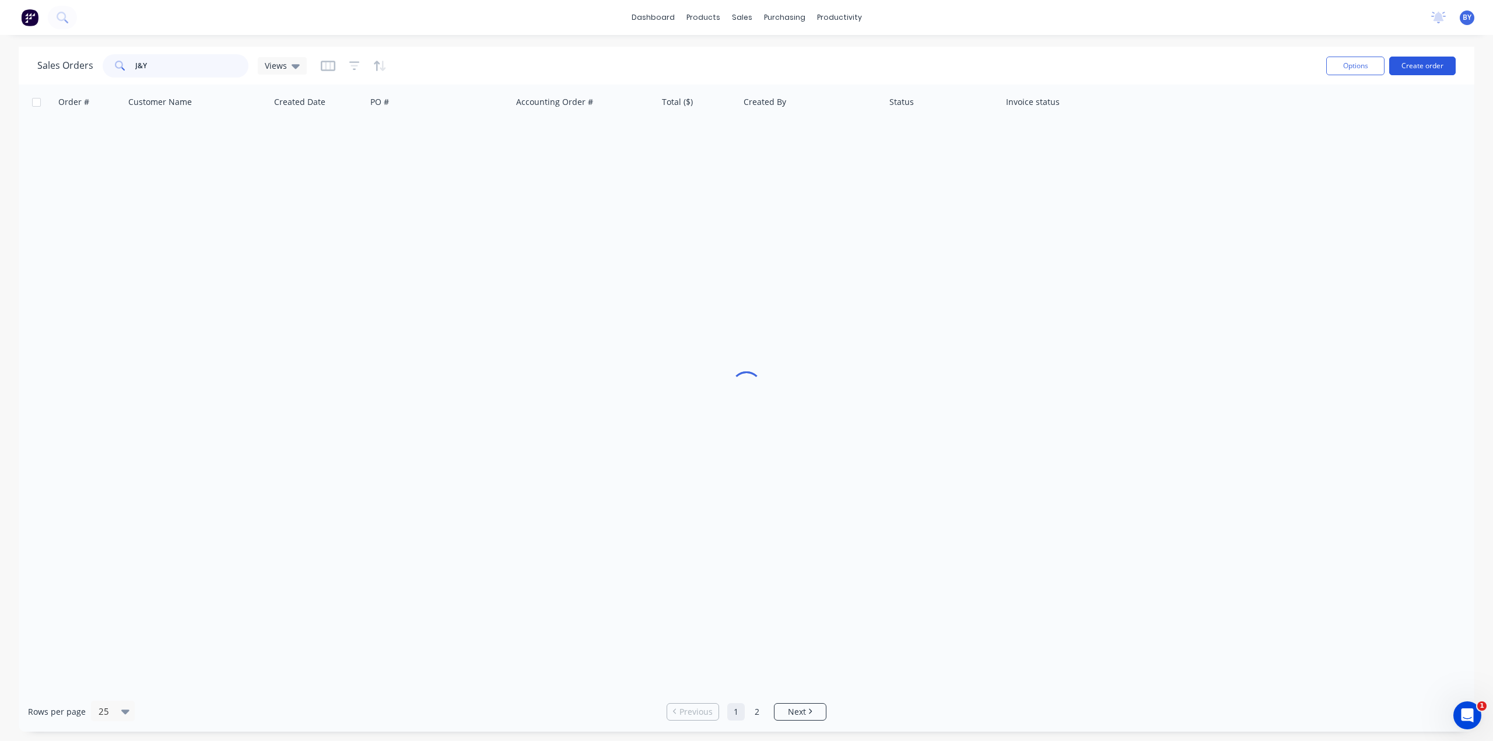
type input "J&Y"
click at [1414, 62] on button "Create order" at bounding box center [1422, 66] width 66 height 19
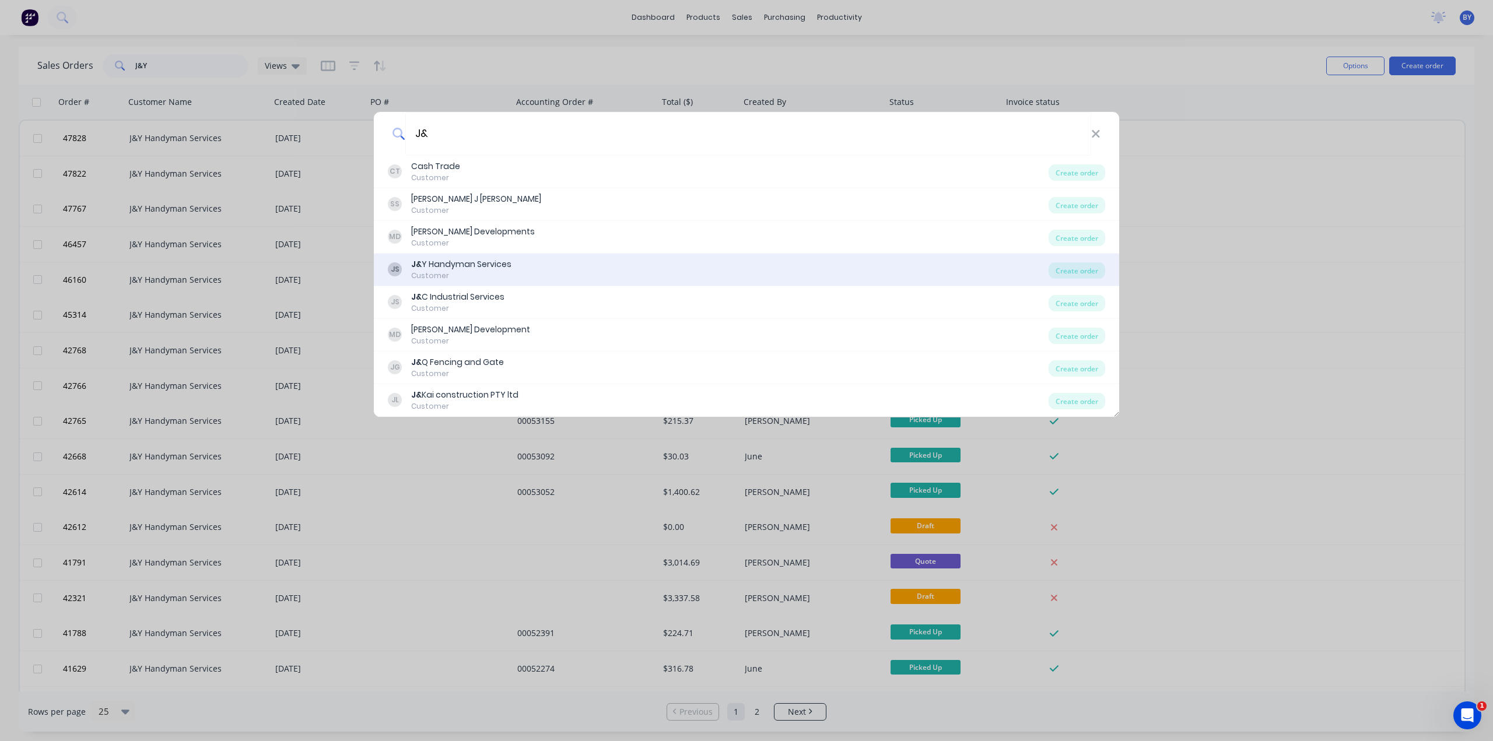
type input "J&"
click at [580, 266] on div "JS J& Y Handyman Services Customer" at bounding box center [718, 269] width 661 height 23
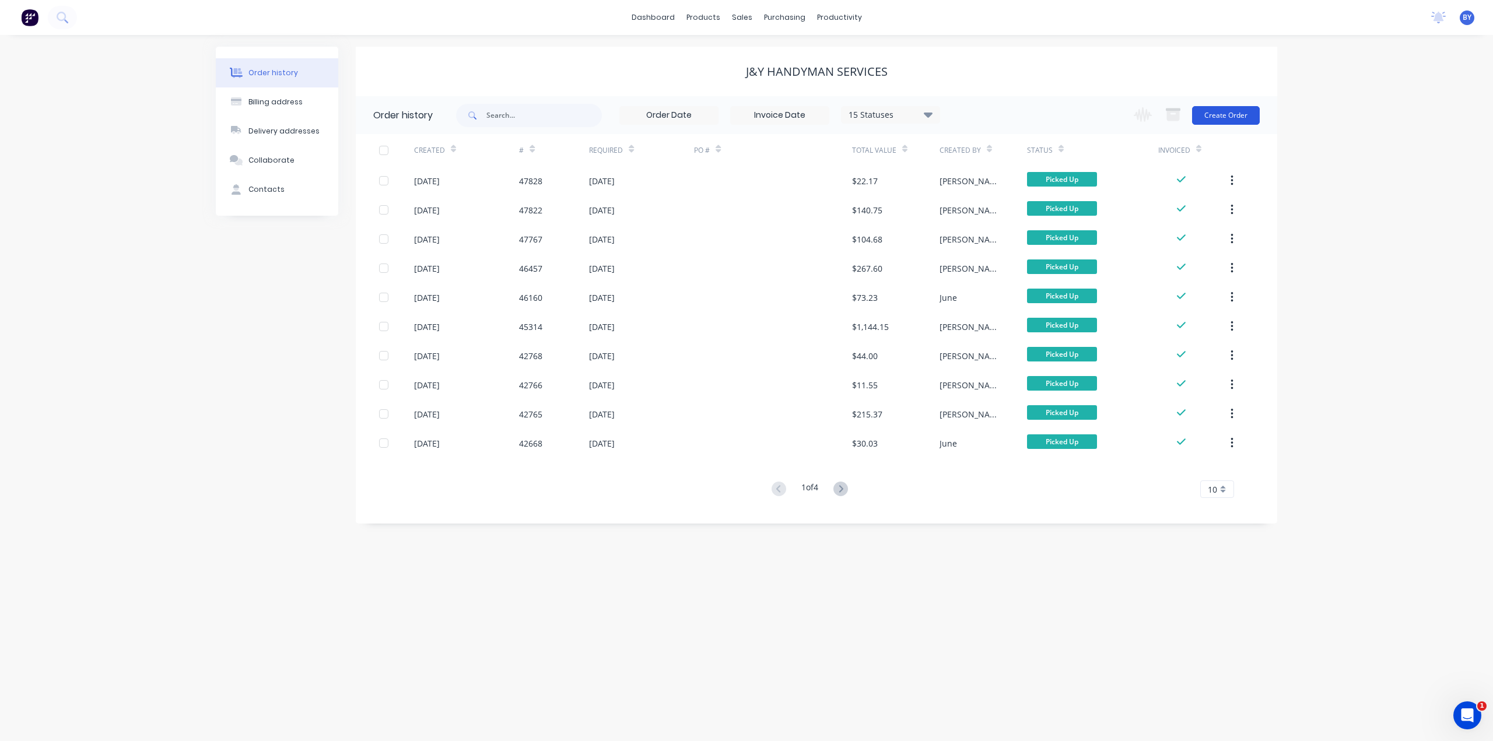
click at [1221, 115] on button "Create Order" at bounding box center [1226, 115] width 68 height 19
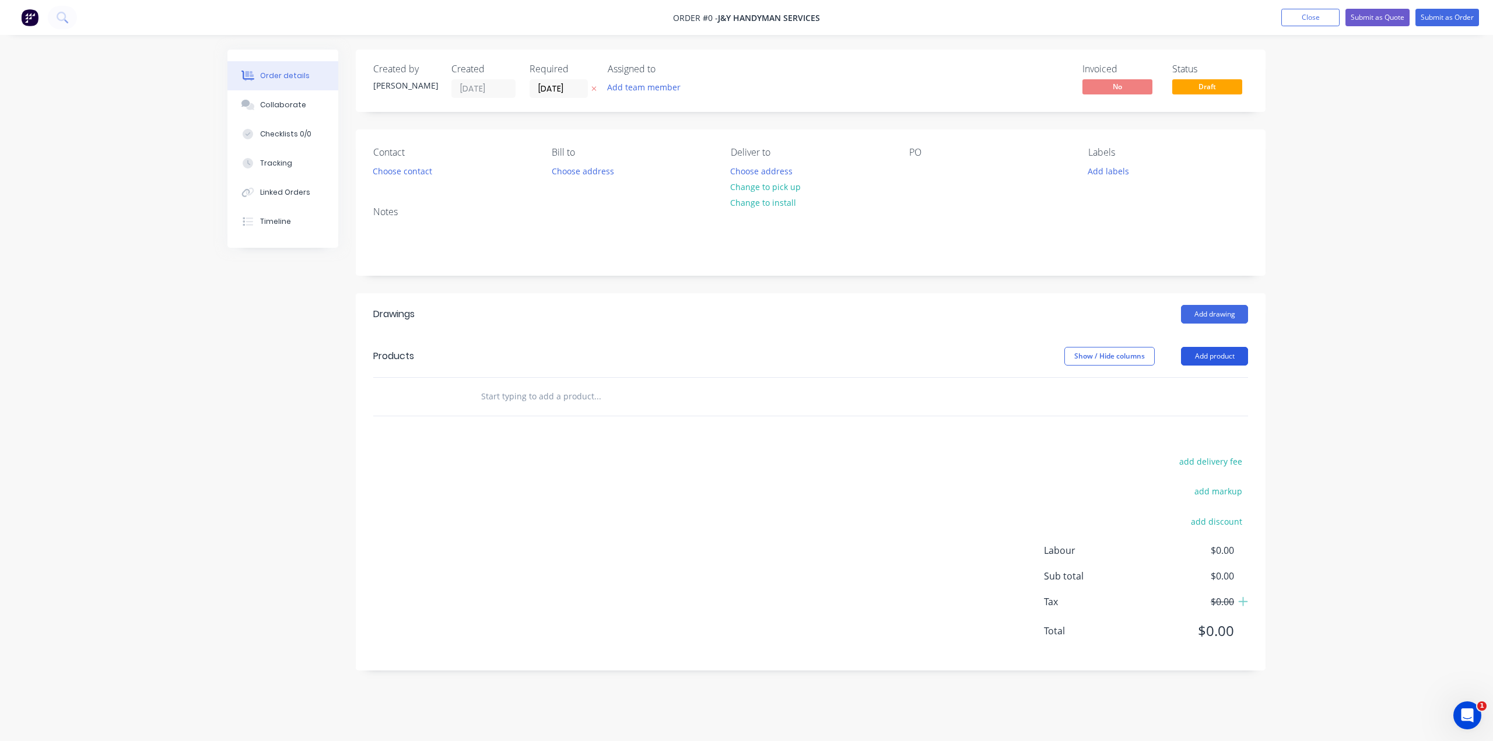
click at [1223, 359] on button "Add product" at bounding box center [1214, 356] width 67 height 19
click at [1194, 382] on div "Product catalogue" at bounding box center [1192, 385] width 90 height 17
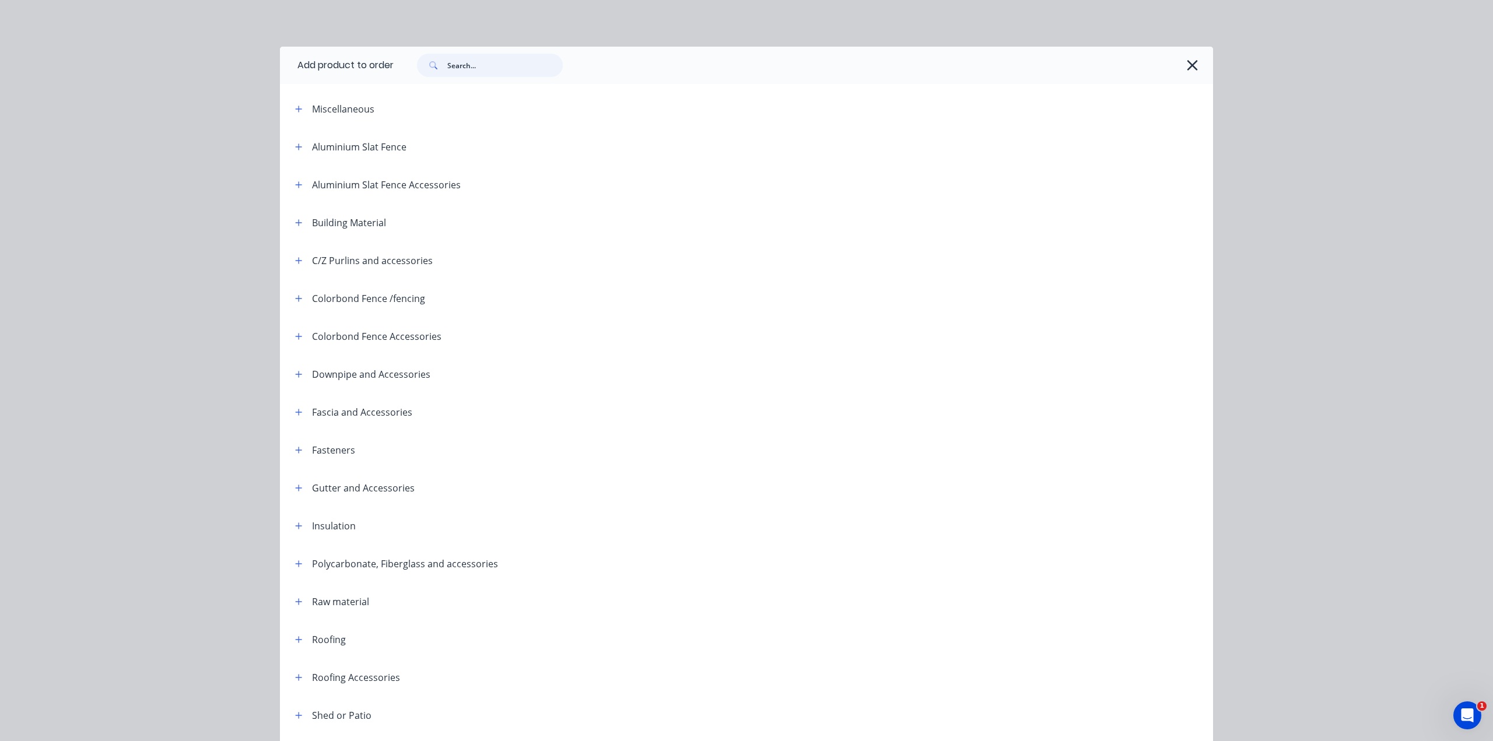
click at [469, 69] on input "text" at bounding box center [504, 65] width 115 height 23
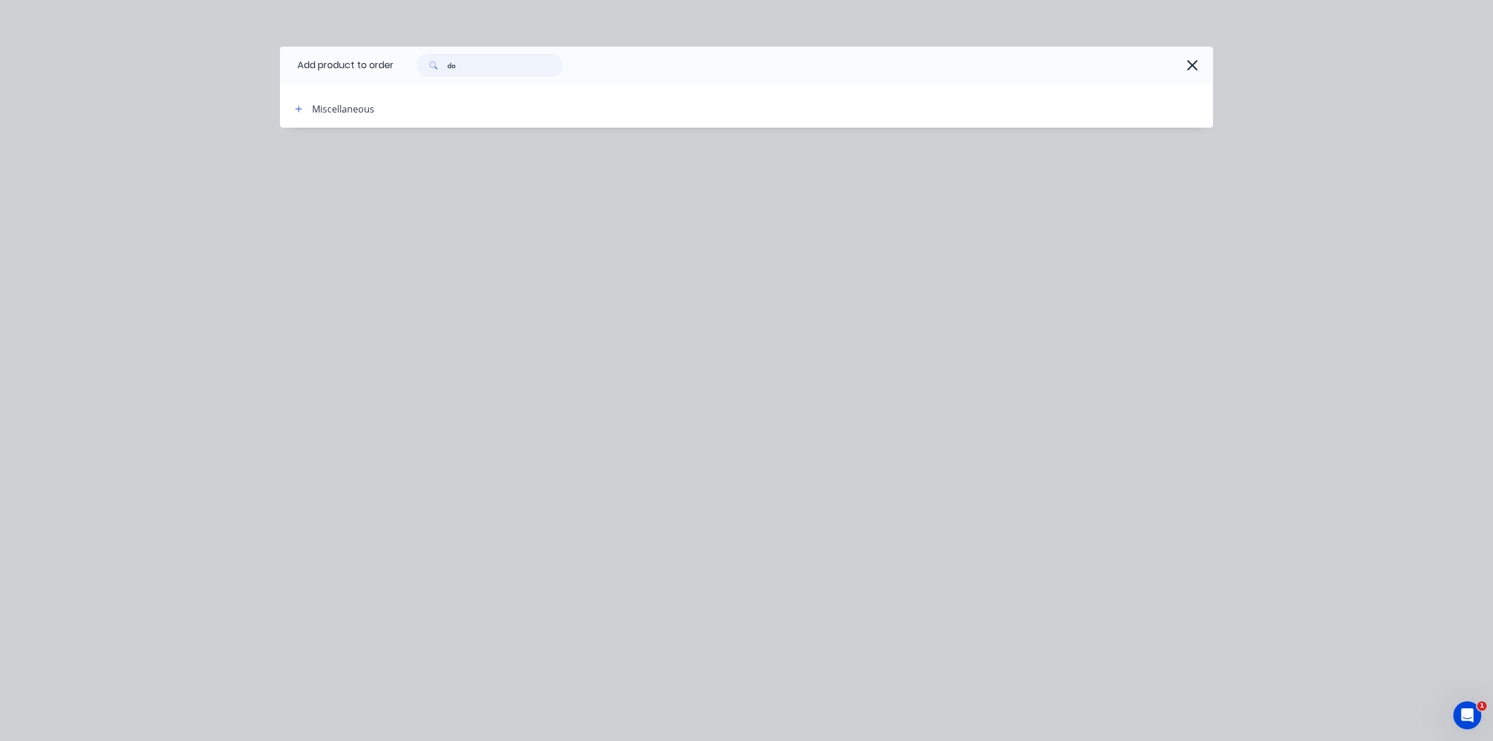
type input "d"
type input "down"
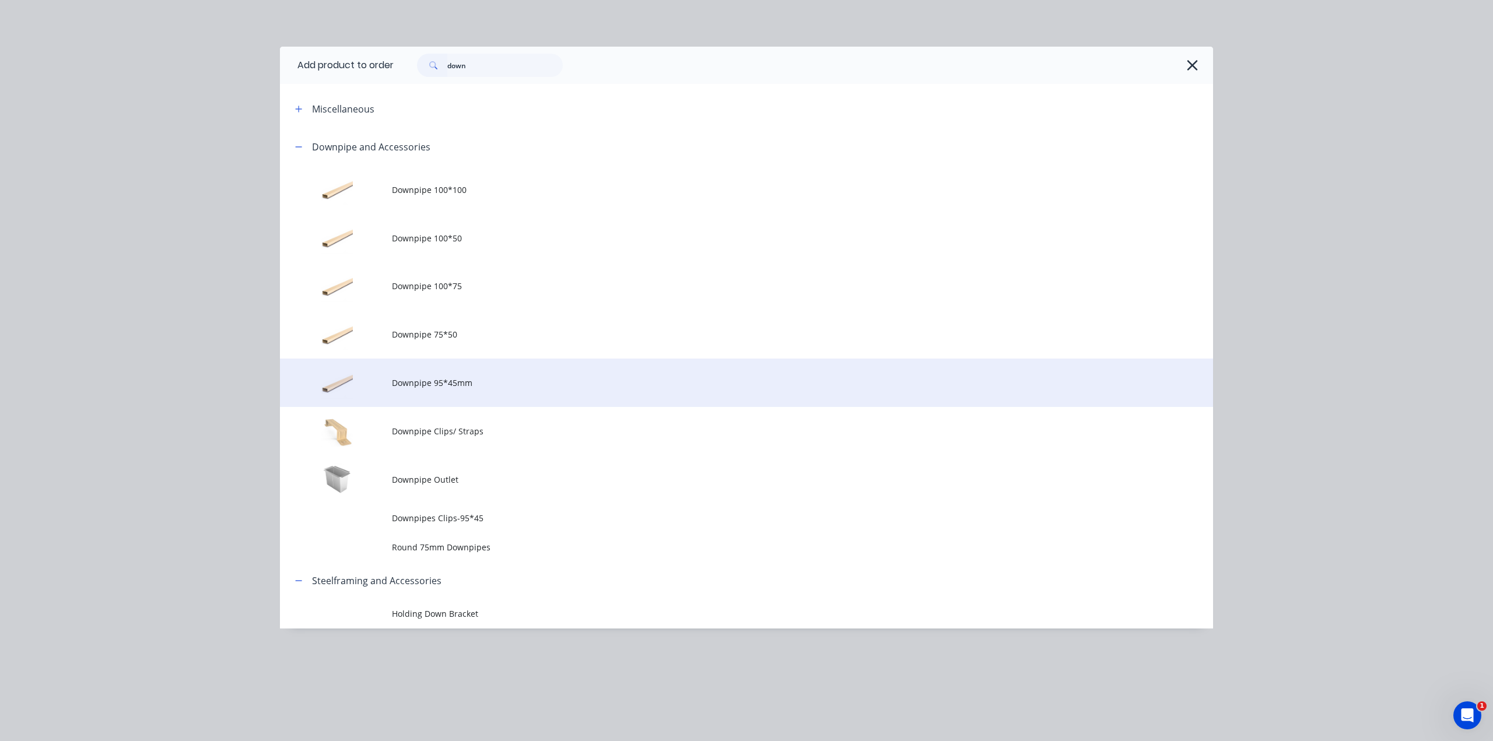
click at [514, 389] on td "Downpipe 95*45mm" at bounding box center [802, 383] width 821 height 48
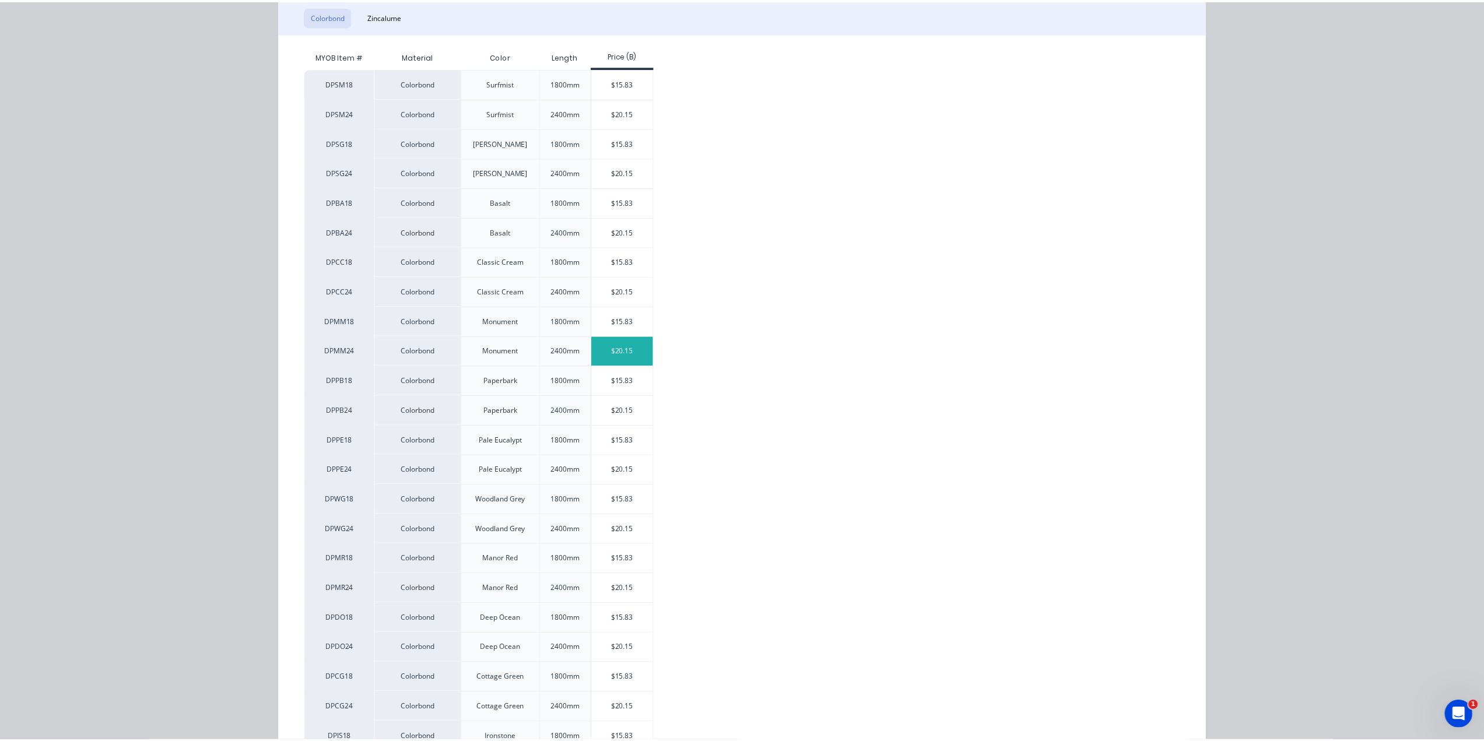
scroll to position [194, 0]
click at [617, 348] on div "$20.15" at bounding box center [626, 348] width 62 height 29
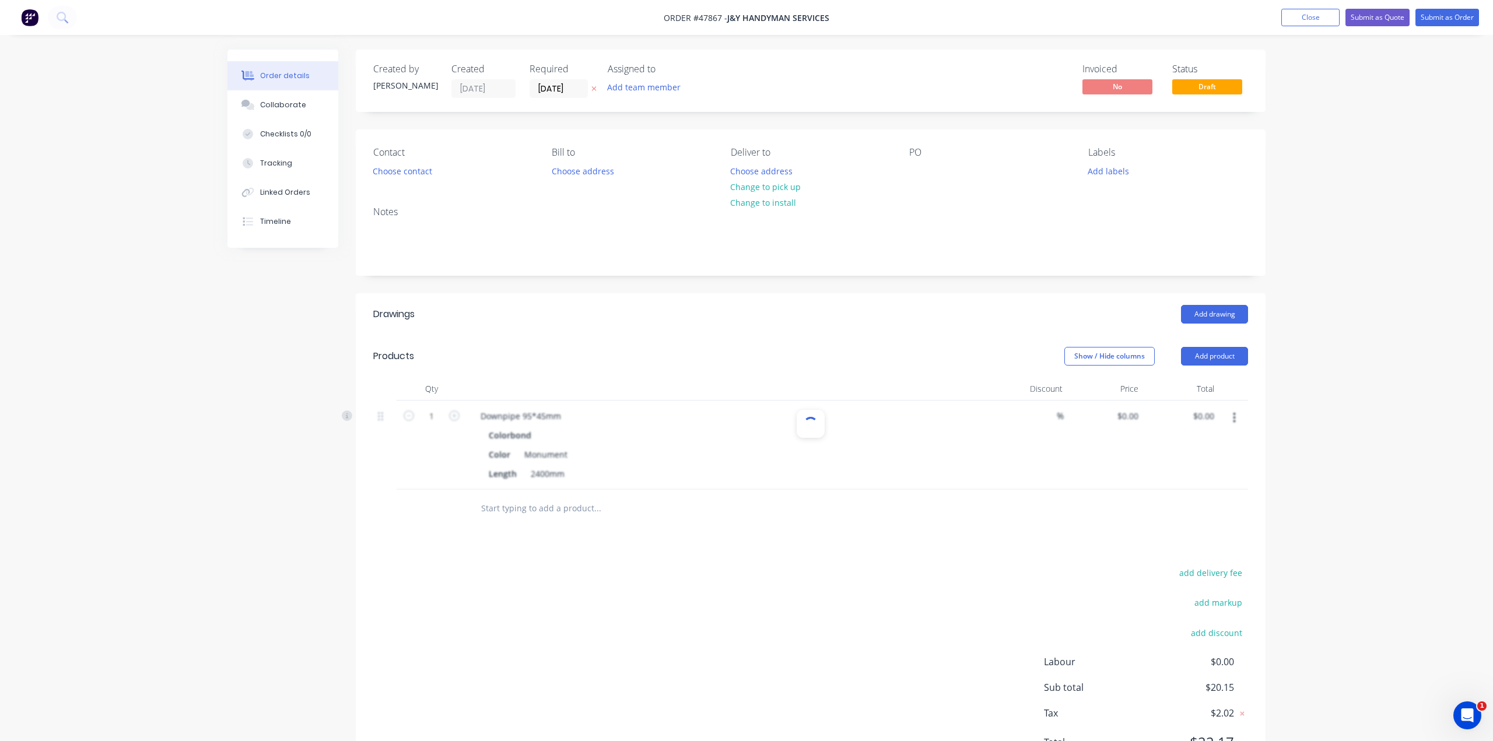
type input "$20.15"
click at [426, 416] on input "1" at bounding box center [427, 416] width 30 height 17
type input "2"
type input "$40.30"
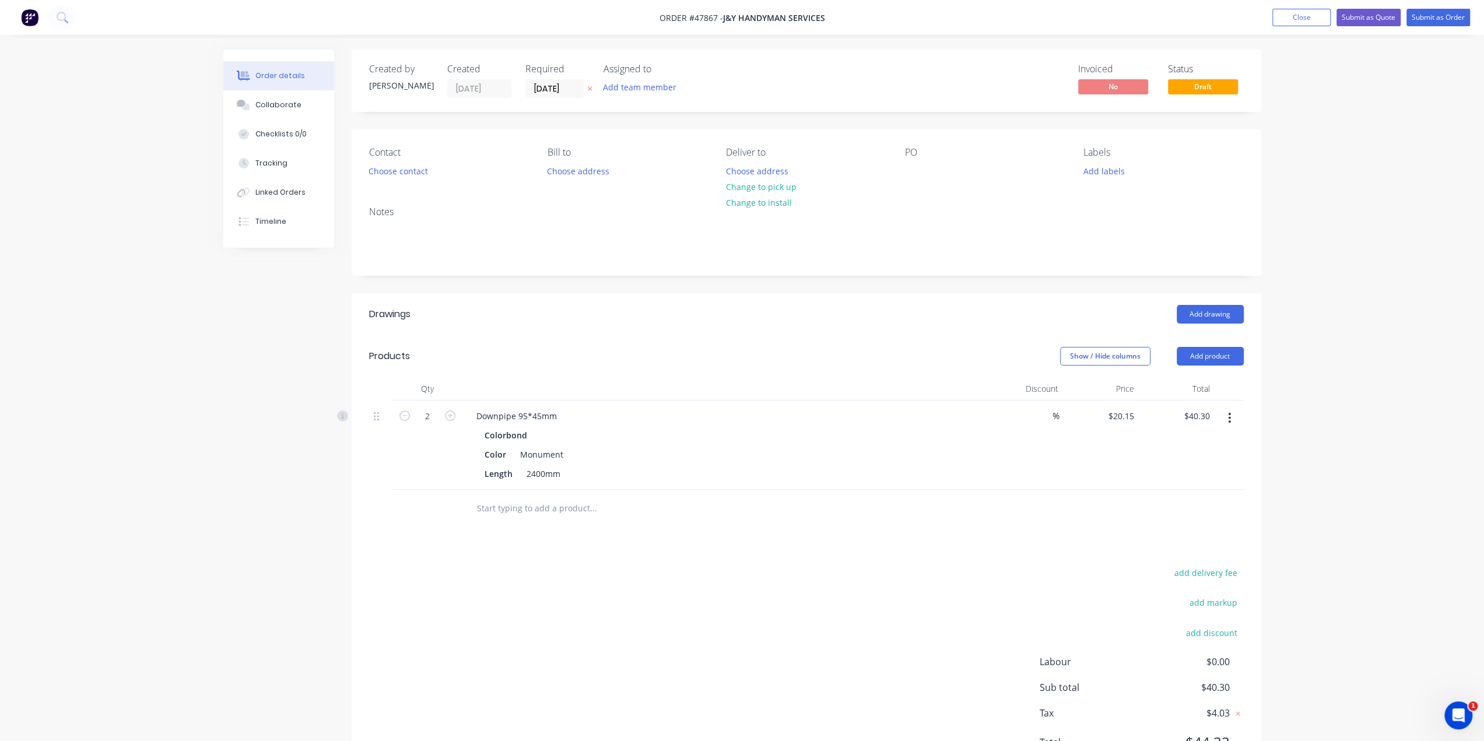
click at [265, 504] on div "Created by Bob Created 11/08/25 Required 11/08/25 Assigned to Add team member I…" at bounding box center [742, 425] width 1038 height 750
click at [419, 454] on div "2" at bounding box center [427, 445] width 70 height 89
click at [399, 491] on div at bounding box center [427, 509] width 70 height 38
click at [1205, 352] on button "Add product" at bounding box center [1210, 356] width 67 height 19
click at [1191, 387] on div "Product catalogue" at bounding box center [1188, 385] width 90 height 17
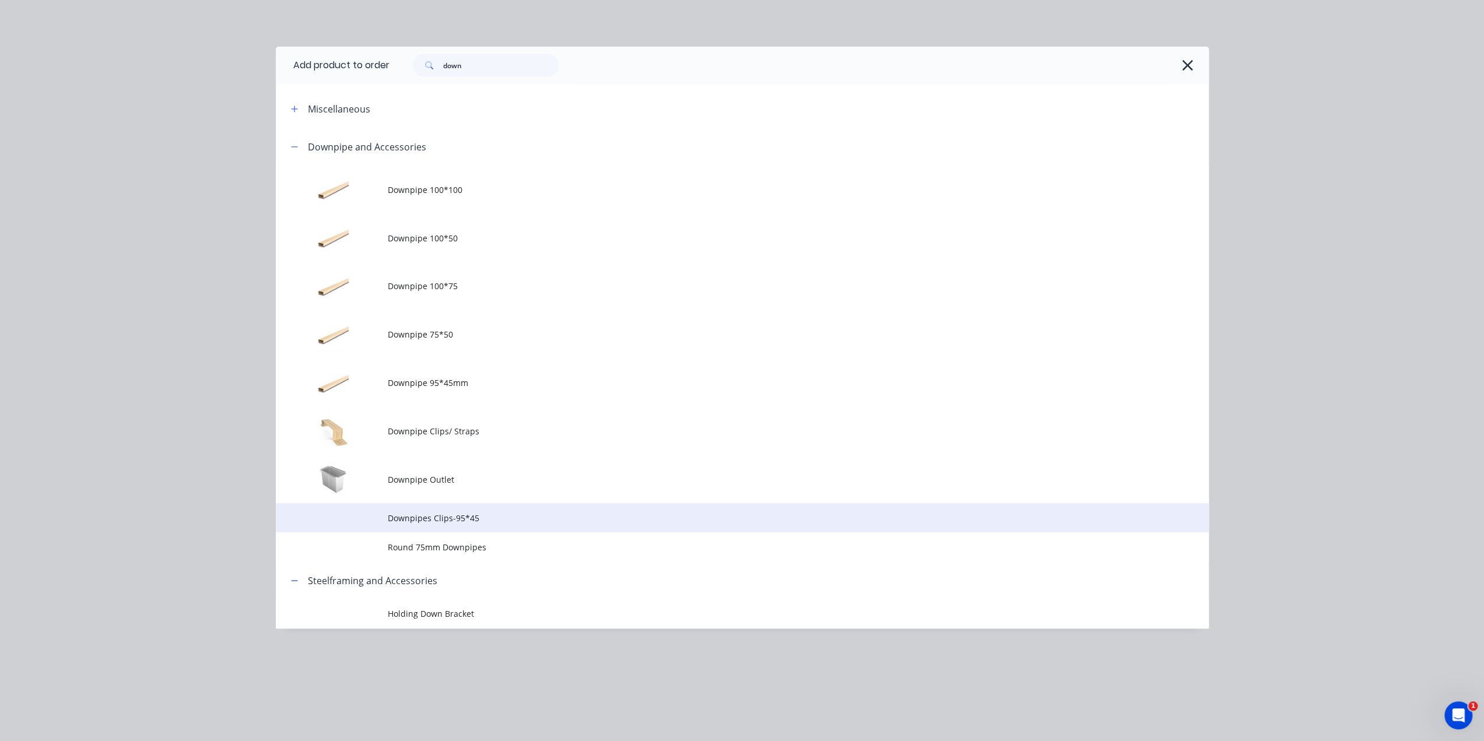
click at [487, 515] on span "Downpipes Clips-95*45" at bounding box center [716, 518] width 657 height 12
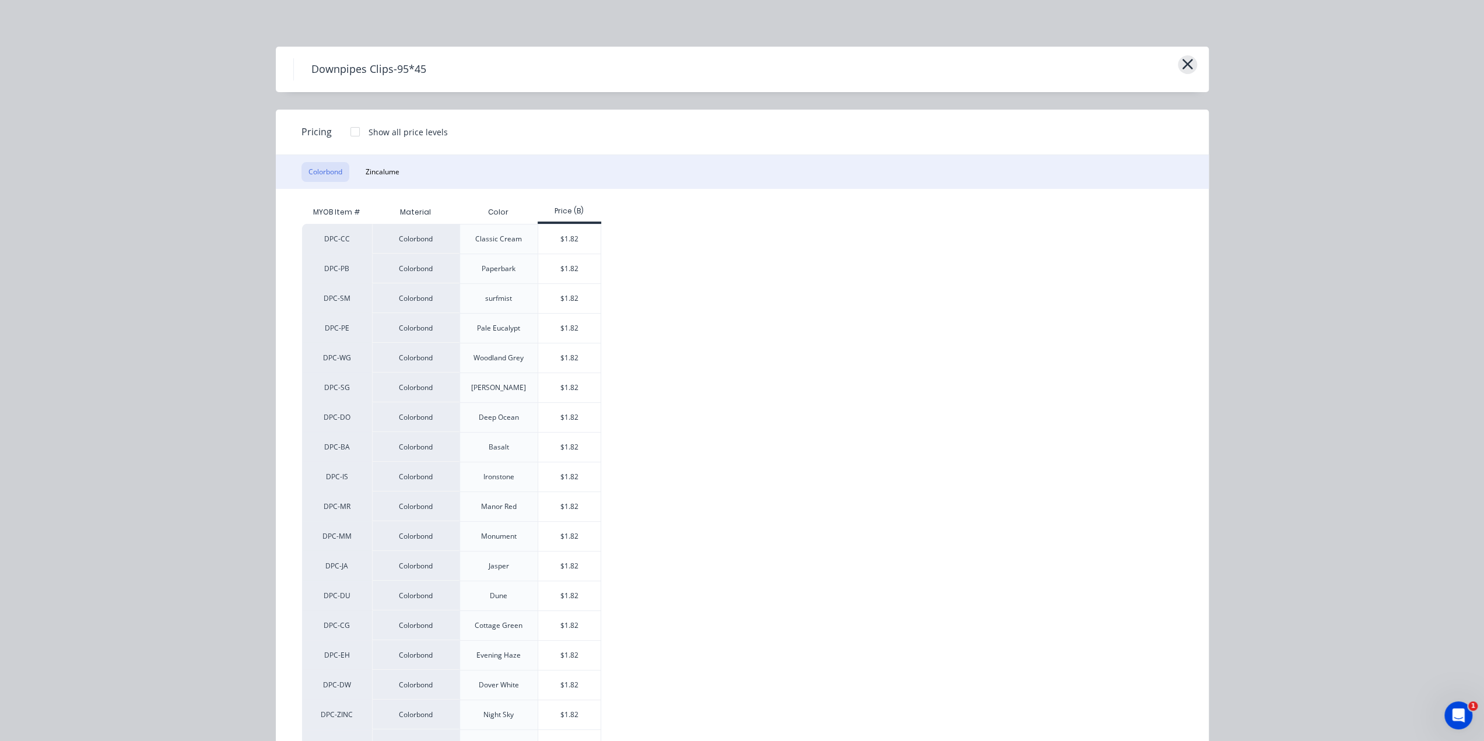
click at [1184, 61] on icon "button" at bounding box center [1187, 64] width 12 height 16
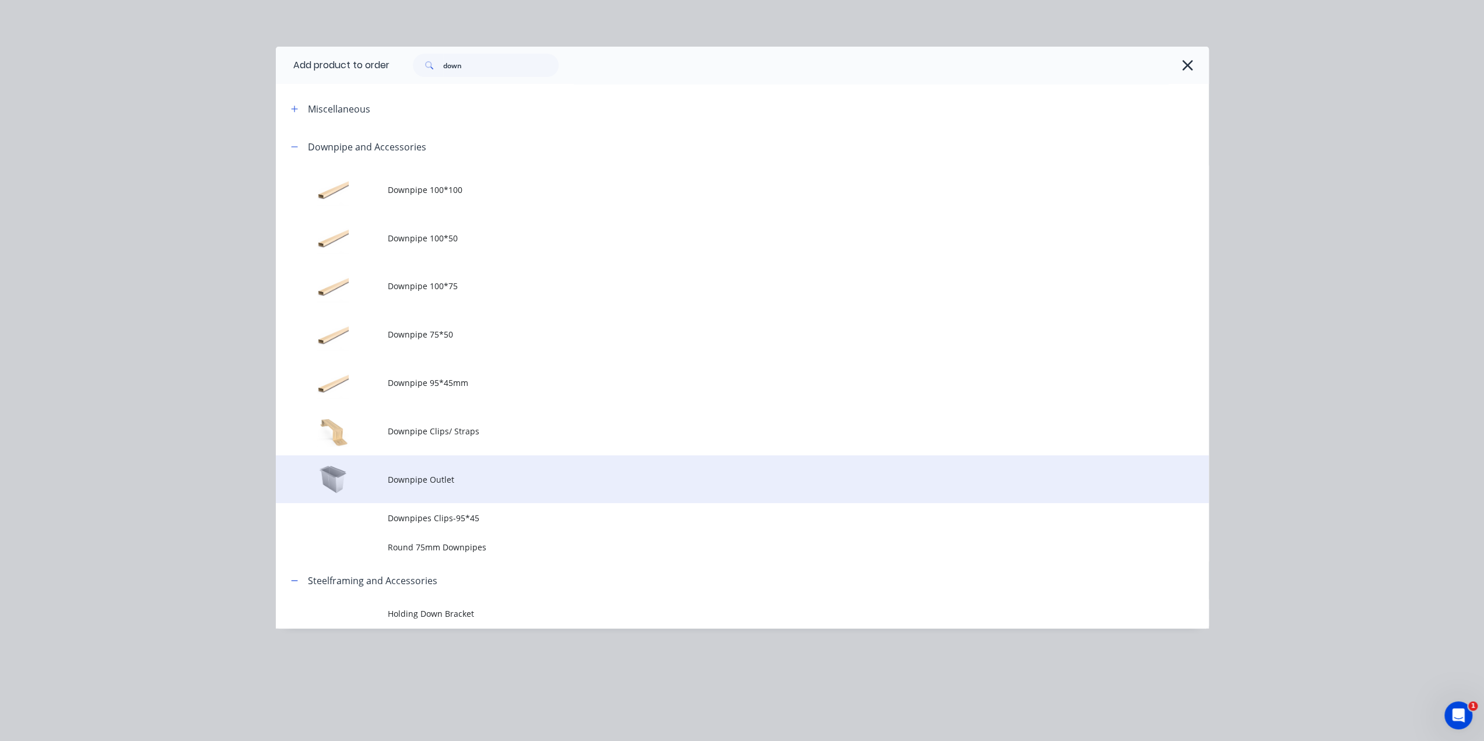
click at [422, 486] on td "Downpipe Outlet" at bounding box center [798, 479] width 821 height 48
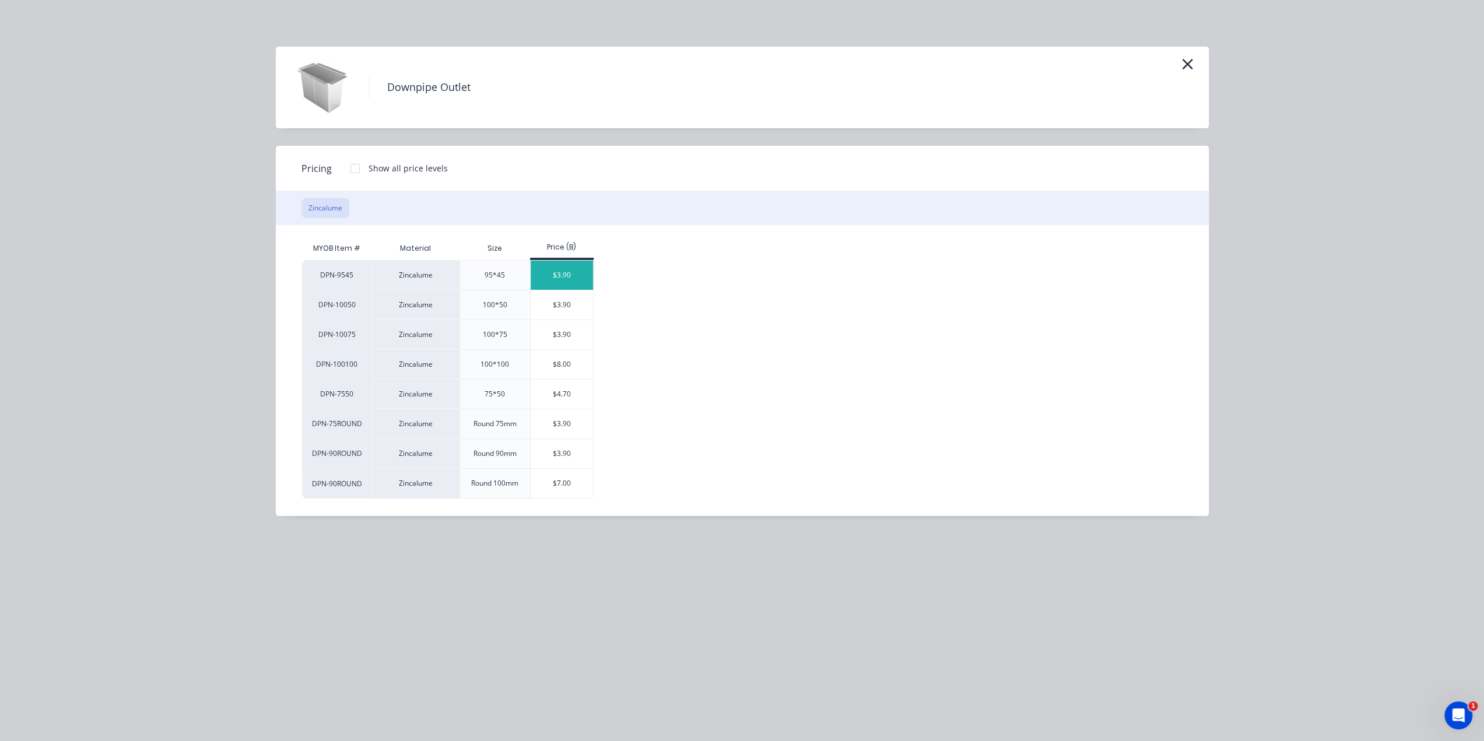
click at [565, 275] on div "$3.90" at bounding box center [562, 275] width 62 height 29
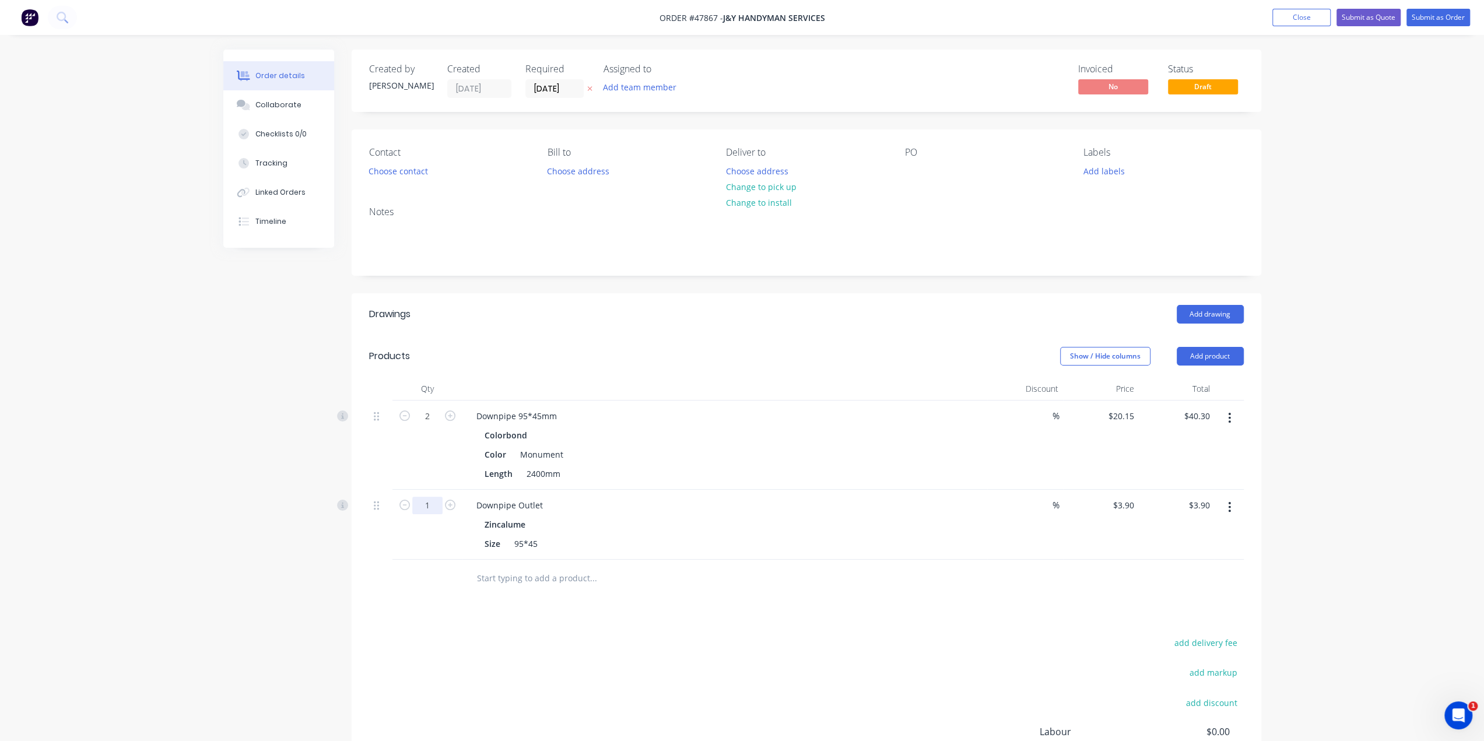
click at [429, 425] on input "1" at bounding box center [427, 416] width 30 height 17
type input "2"
type input "$7.80"
click at [177, 514] on div "Order details Collaborate Checklists 0/0 Tracking Linked Orders Timeline Order …" at bounding box center [742, 434] width 1484 height 869
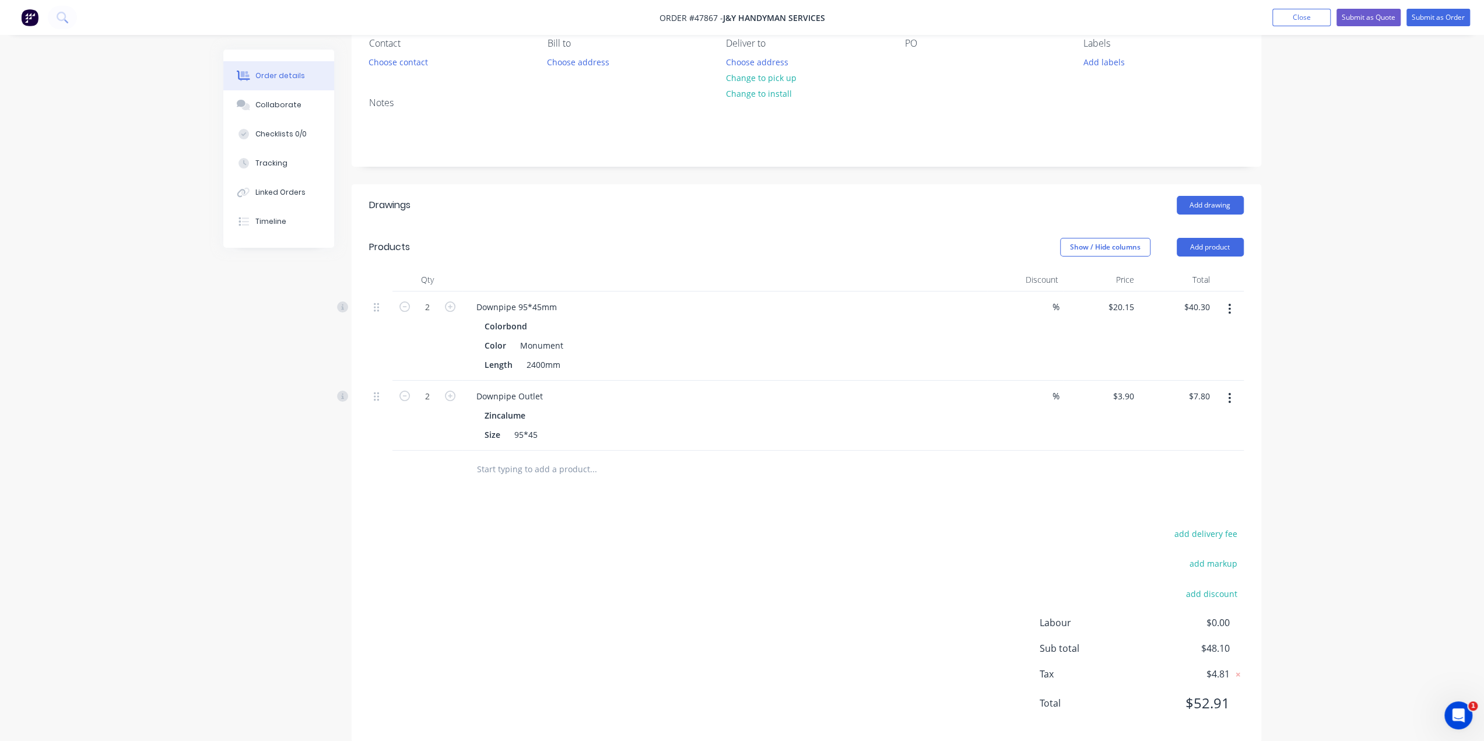
scroll to position [127, 0]
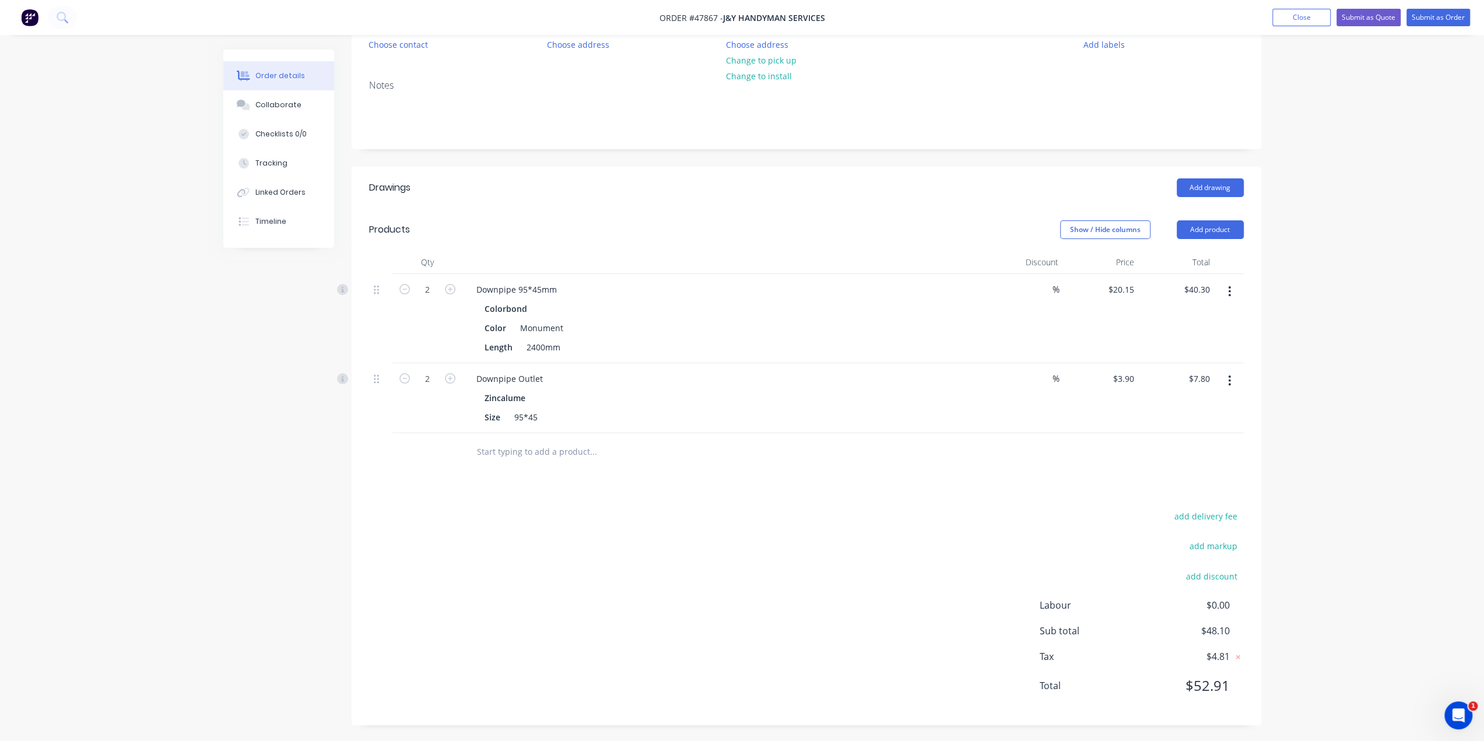
click at [843, 434] on div at bounding box center [672, 452] width 420 height 38
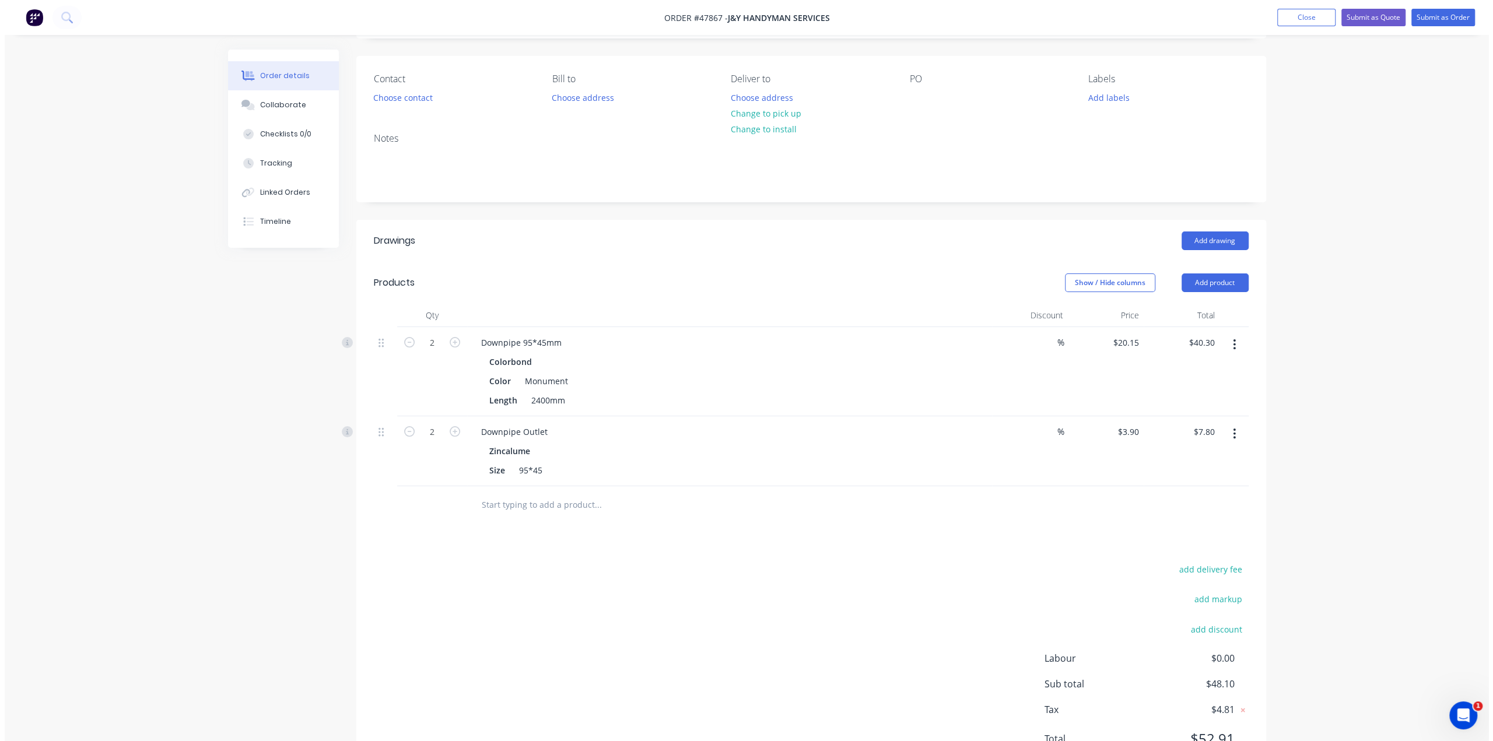
scroll to position [0, 0]
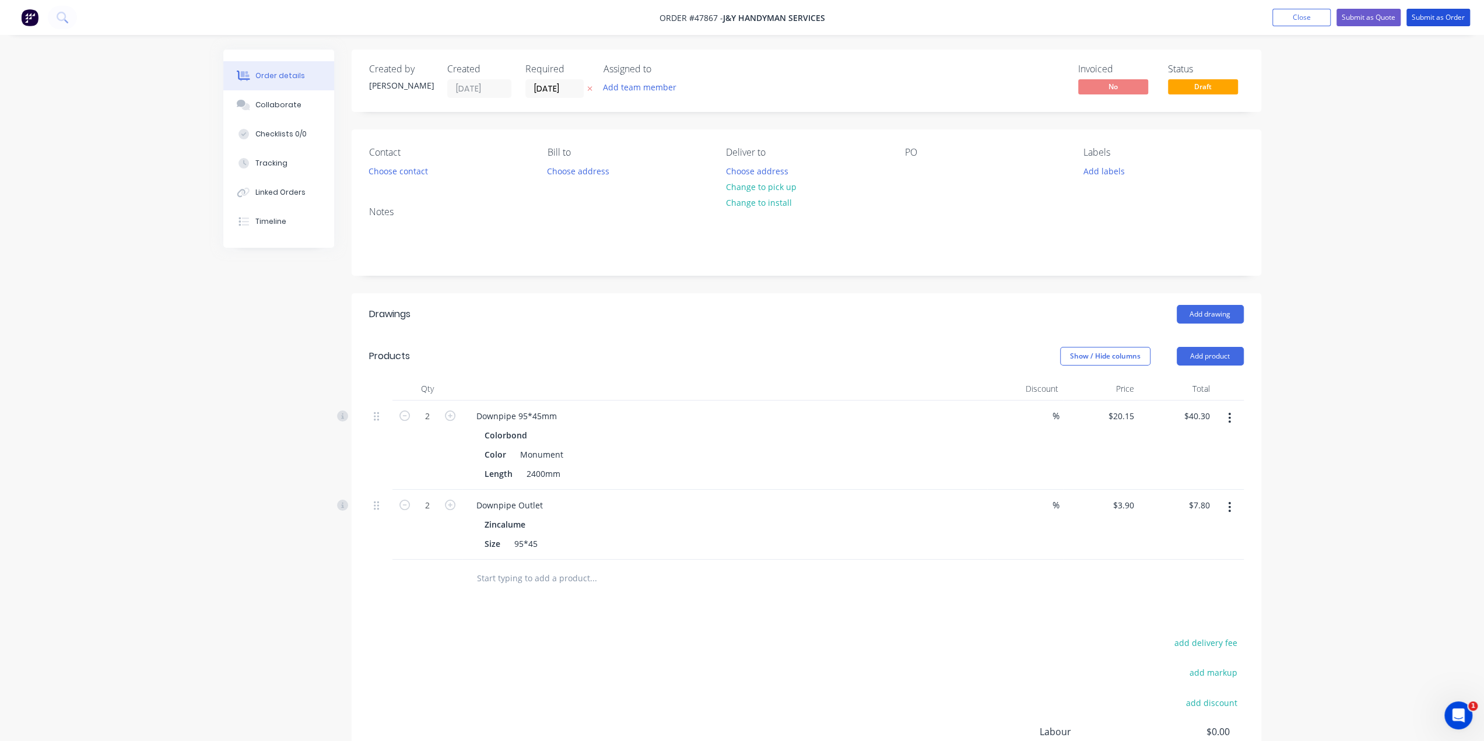
drag, startPoint x: 1427, startPoint y: 22, endPoint x: 1188, endPoint y: 83, distance: 246.9
click at [1427, 21] on button "Submit as Order" at bounding box center [1438, 17] width 64 height 17
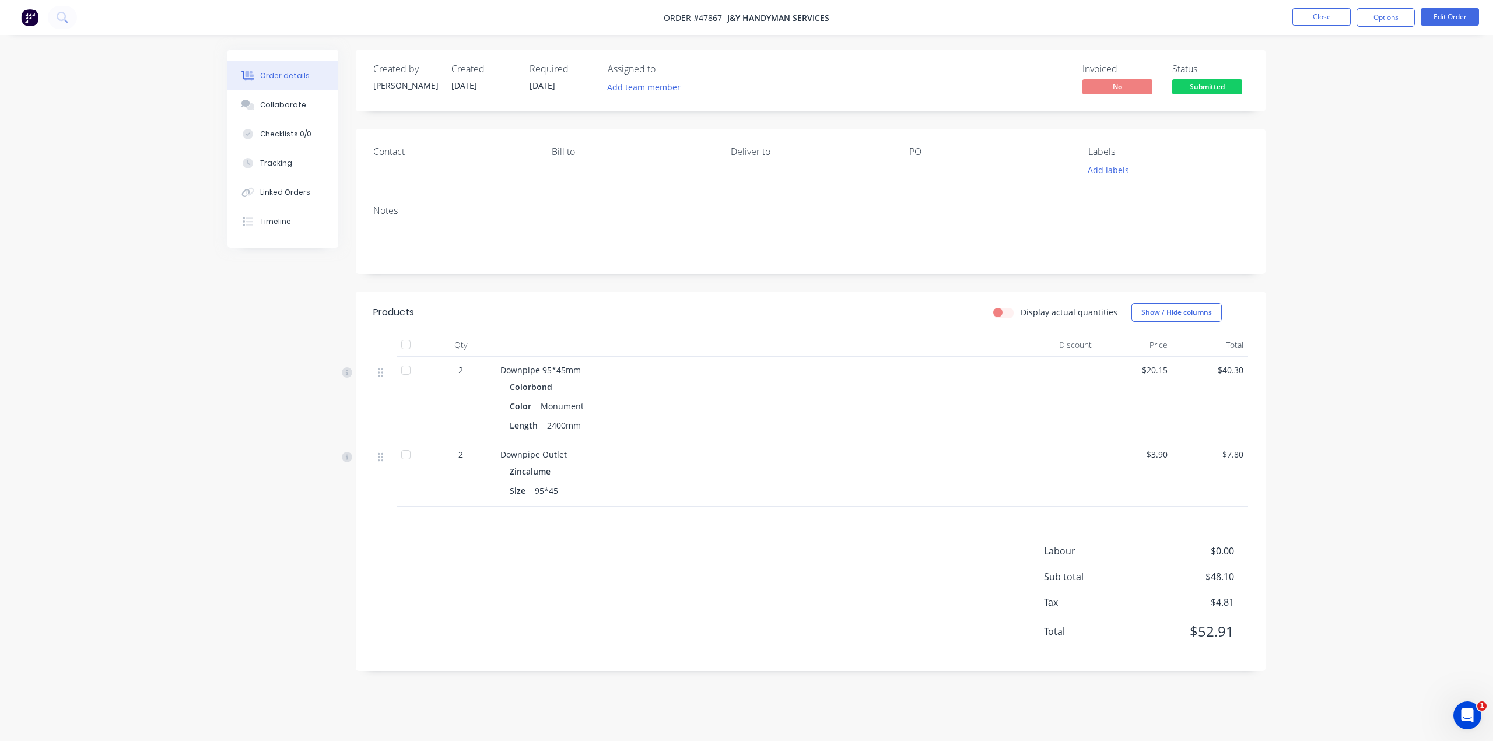
click at [856, 500] on div "Downpipe Outlet Zincalume Size 95*45" at bounding box center [758, 473] width 525 height 65
click at [1381, 19] on button "Options" at bounding box center [1385, 17] width 58 height 19
click at [1338, 160] on div "Delivery Docket" at bounding box center [1350, 164] width 107 height 17
click at [1349, 114] on div "Without pricing" at bounding box center [1350, 117] width 107 height 17
click at [807, 206] on div "Notes" at bounding box center [810, 210] width 875 height 11
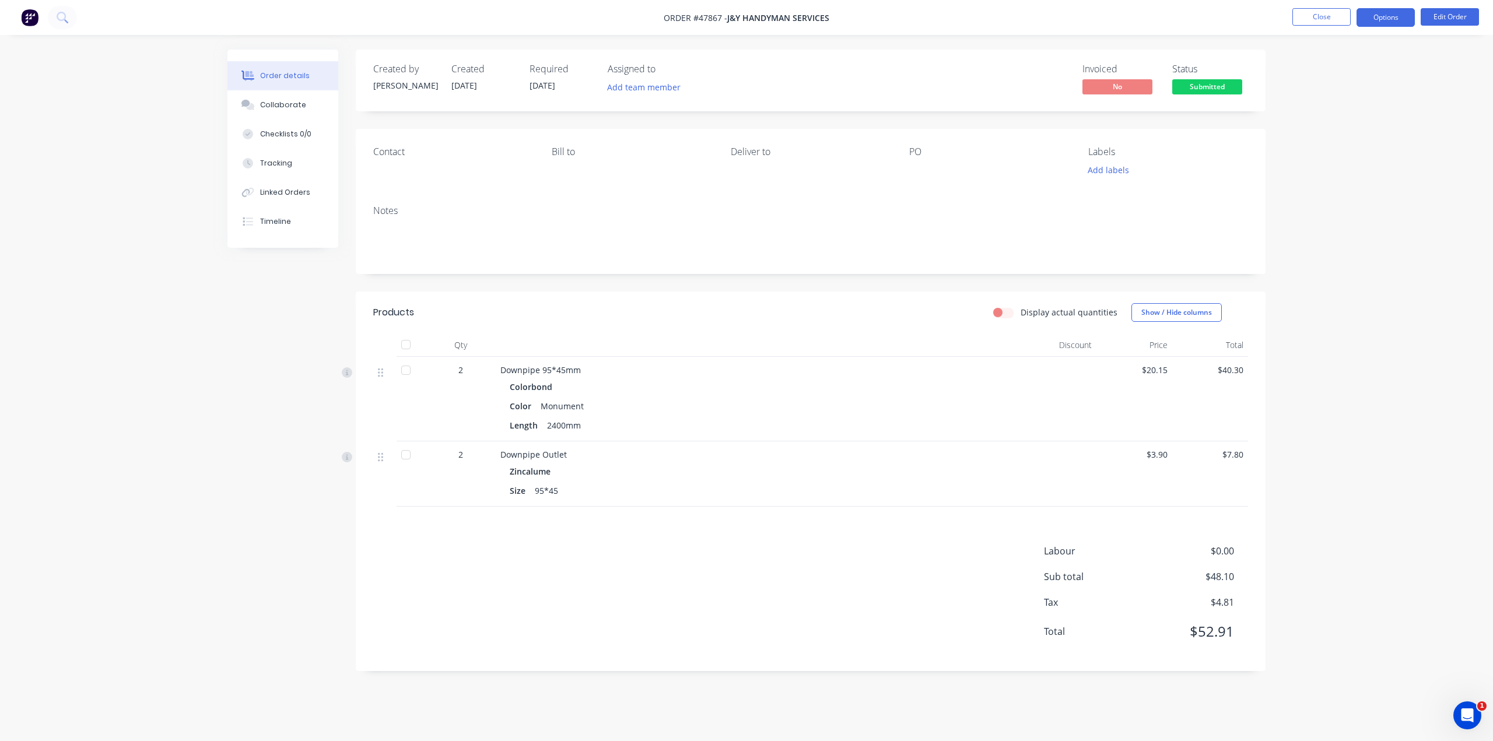
click at [1384, 17] on button "Options" at bounding box center [1385, 17] width 58 height 19
click at [1315, 69] on div "Invoice" at bounding box center [1350, 70] width 107 height 17
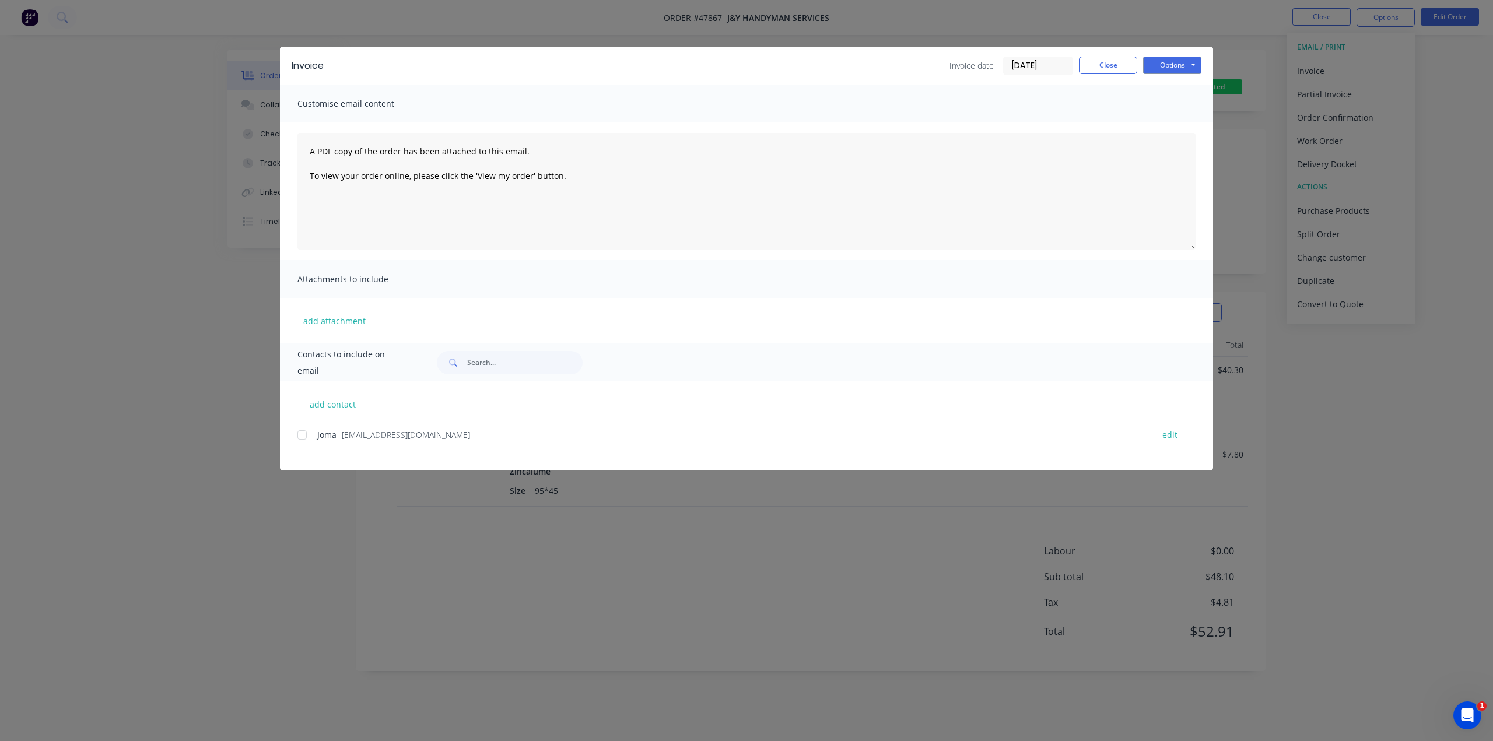
click at [299, 439] on div at bounding box center [301, 434] width 23 height 23
click at [441, 202] on textarea "A PDF copy of the order has been attached to this email. To view your order onl…" at bounding box center [746, 191] width 898 height 117
click at [733, 186] on textarea "A PDF copy of the order has been attached to this email. To view your order onl…" at bounding box center [746, 191] width 898 height 117
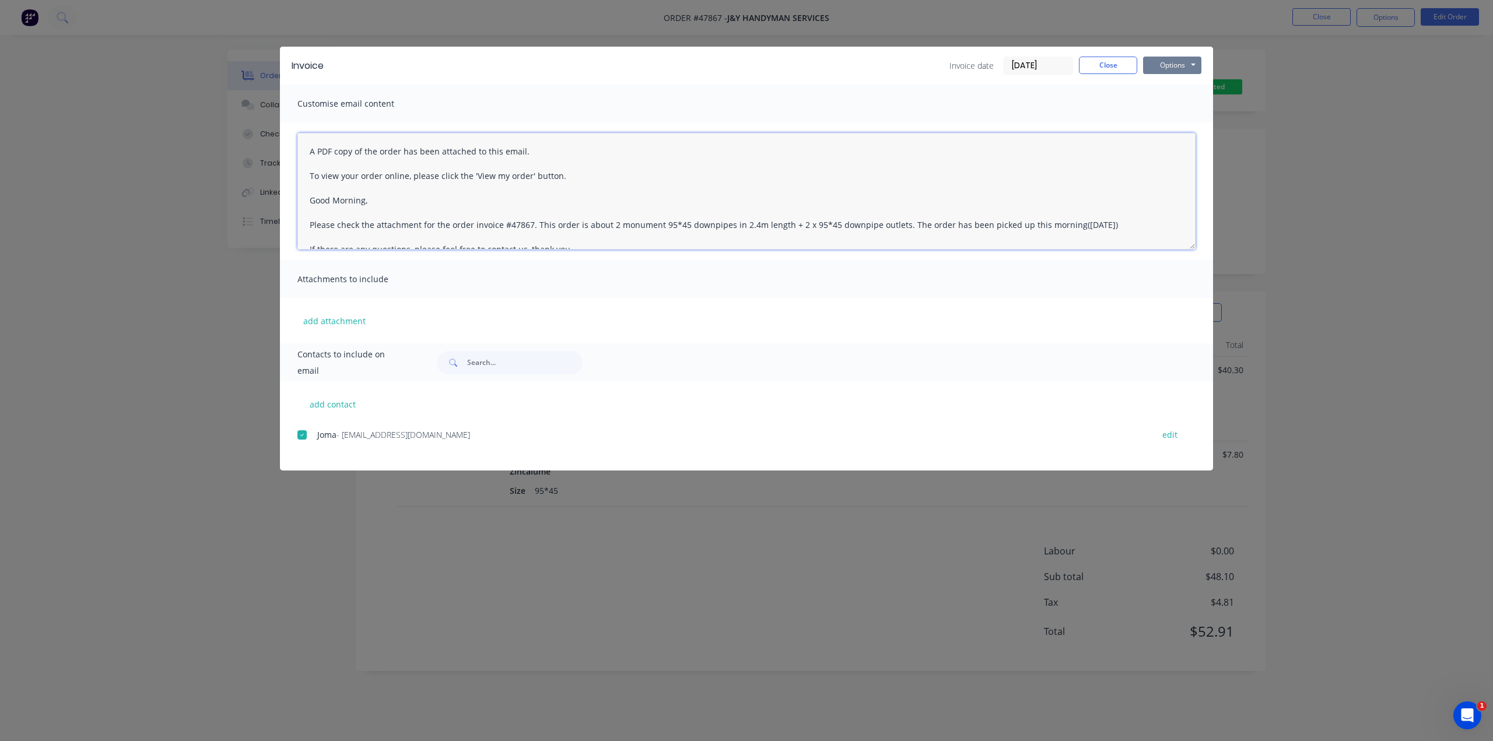
type textarea "A PDF copy of the order has been attached to this email. To view your order onl…"
click at [1164, 68] on button "Options" at bounding box center [1172, 65] width 58 height 17
click at [1177, 122] on button "Email" at bounding box center [1180, 124] width 75 height 19
click at [782, 647] on div "Invoice Invoice date 11/08/25 Close Options Preview Print Email Customise email…" at bounding box center [746, 370] width 1493 height 741
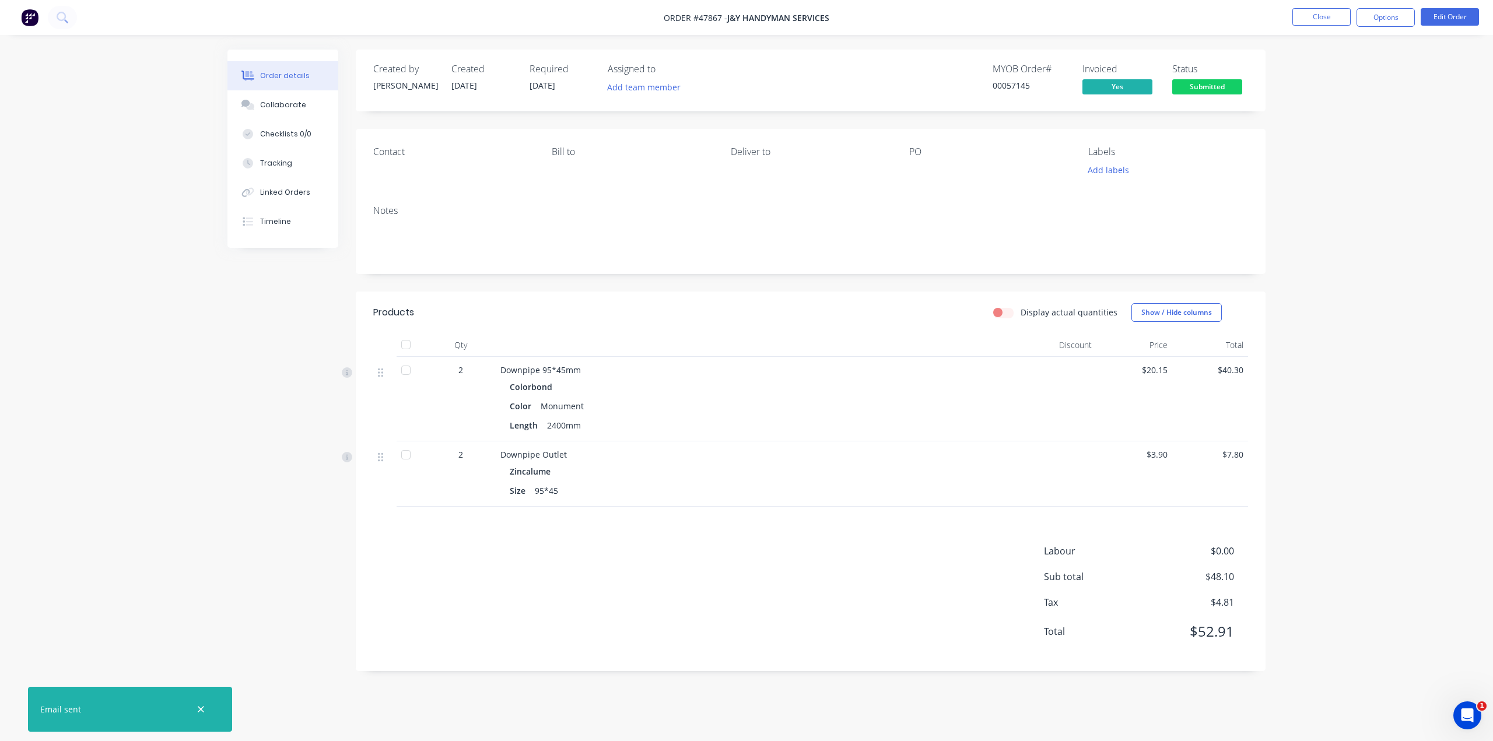
click at [1398, 459] on div "Order details Collaborate Checklists 0/0 Tracking Linked Orders Timeline Order …" at bounding box center [746, 370] width 1493 height 741
drag, startPoint x: 1366, startPoint y: 468, endPoint x: 1361, endPoint y: 473, distance: 7.4
click at [1367, 468] on div "Order details Collaborate Checklists 0/0 Tracking Linked Orders Timeline Order …" at bounding box center [746, 370] width 1493 height 741
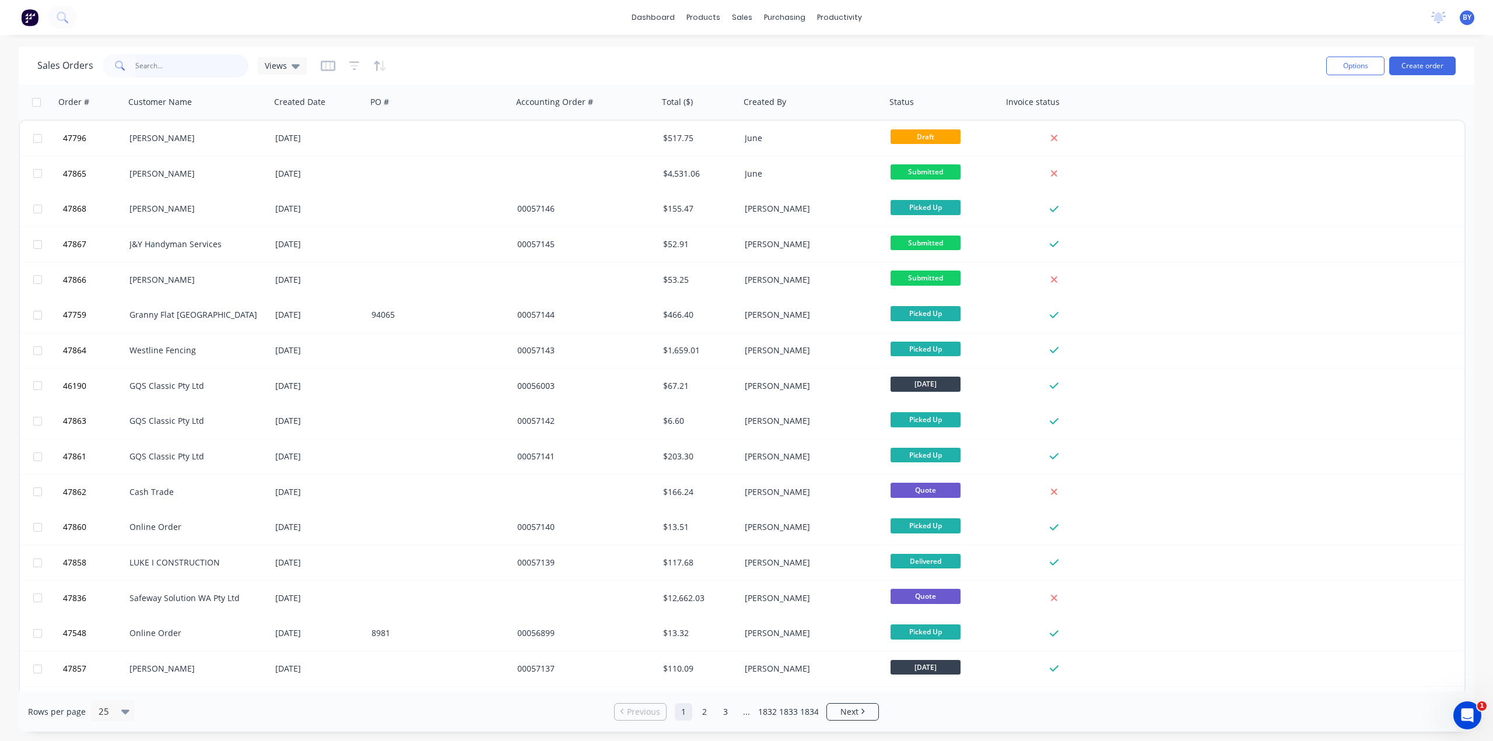
click at [222, 64] on input "text" at bounding box center [192, 65] width 114 height 23
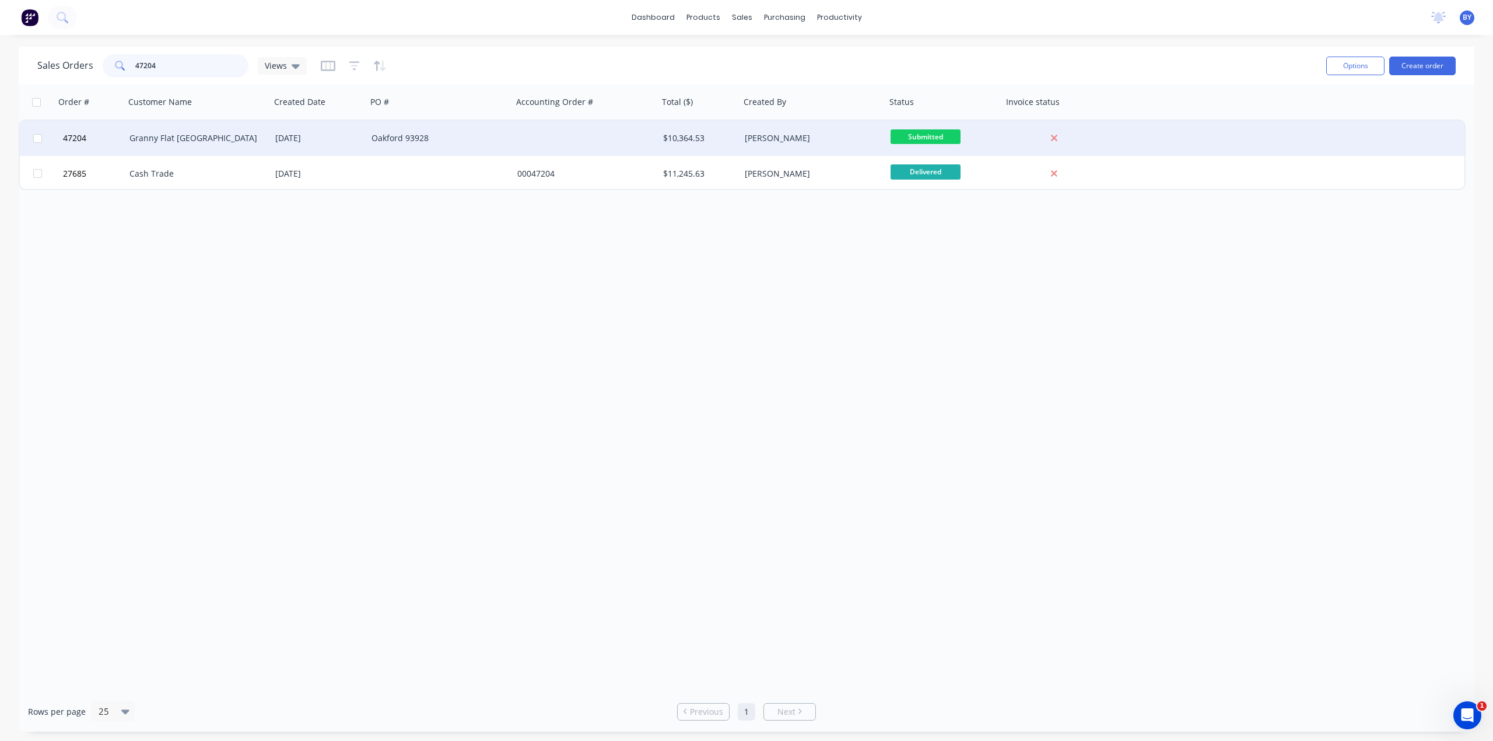
type input "47204"
click at [237, 135] on div "Granny Flat [GEOGRAPHIC_DATA]" at bounding box center [193, 138] width 129 height 12
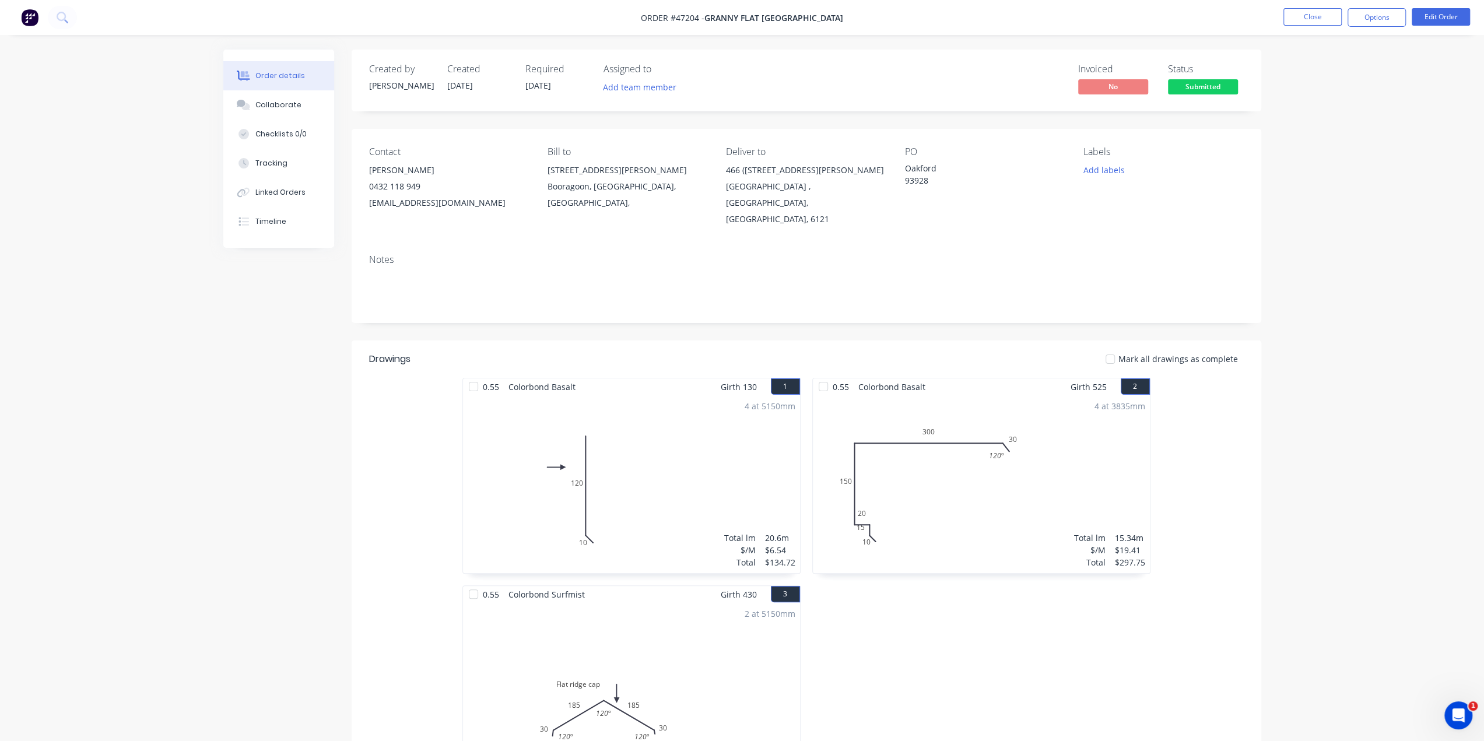
click at [1449, 16] on button "Edit Order" at bounding box center [1441, 16] width 58 height 17
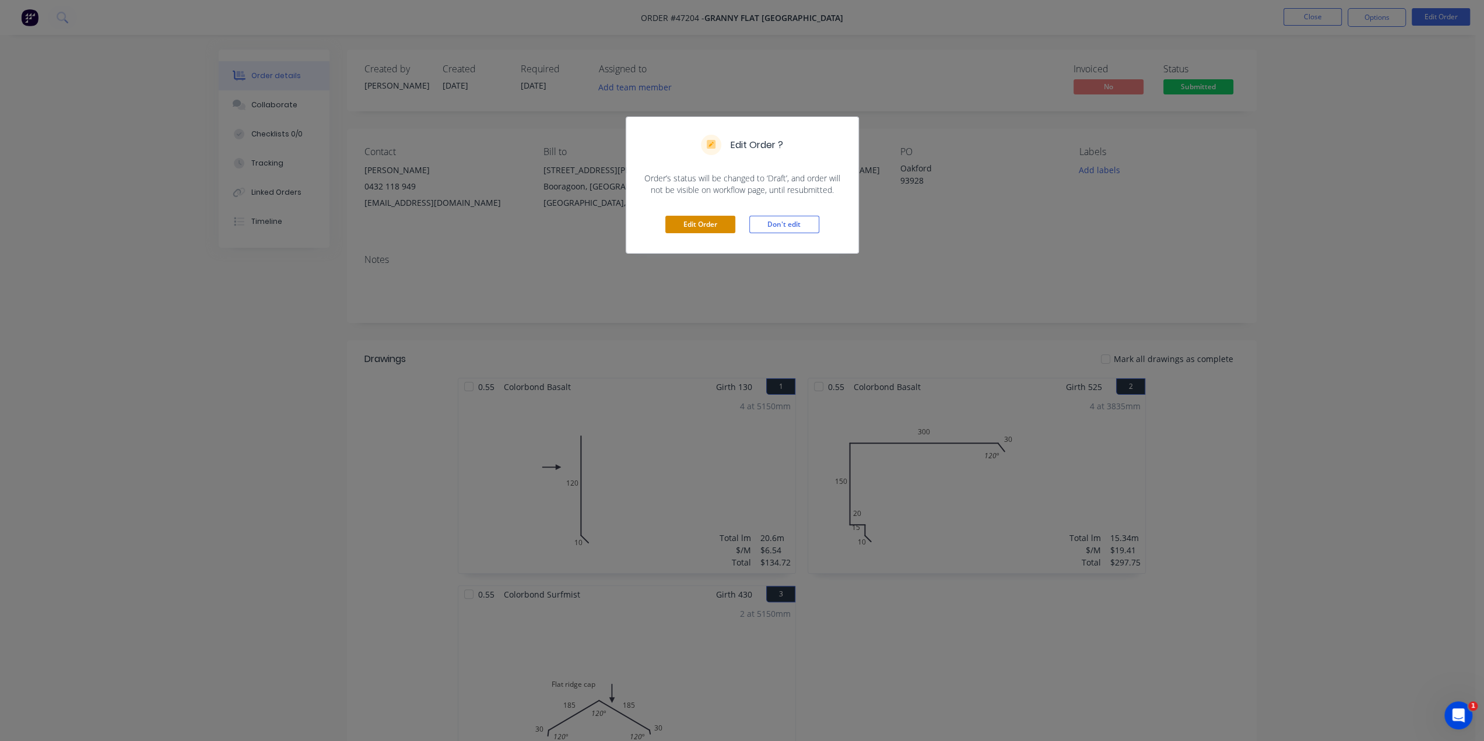
click at [712, 216] on button "Edit Order" at bounding box center [700, 224] width 70 height 17
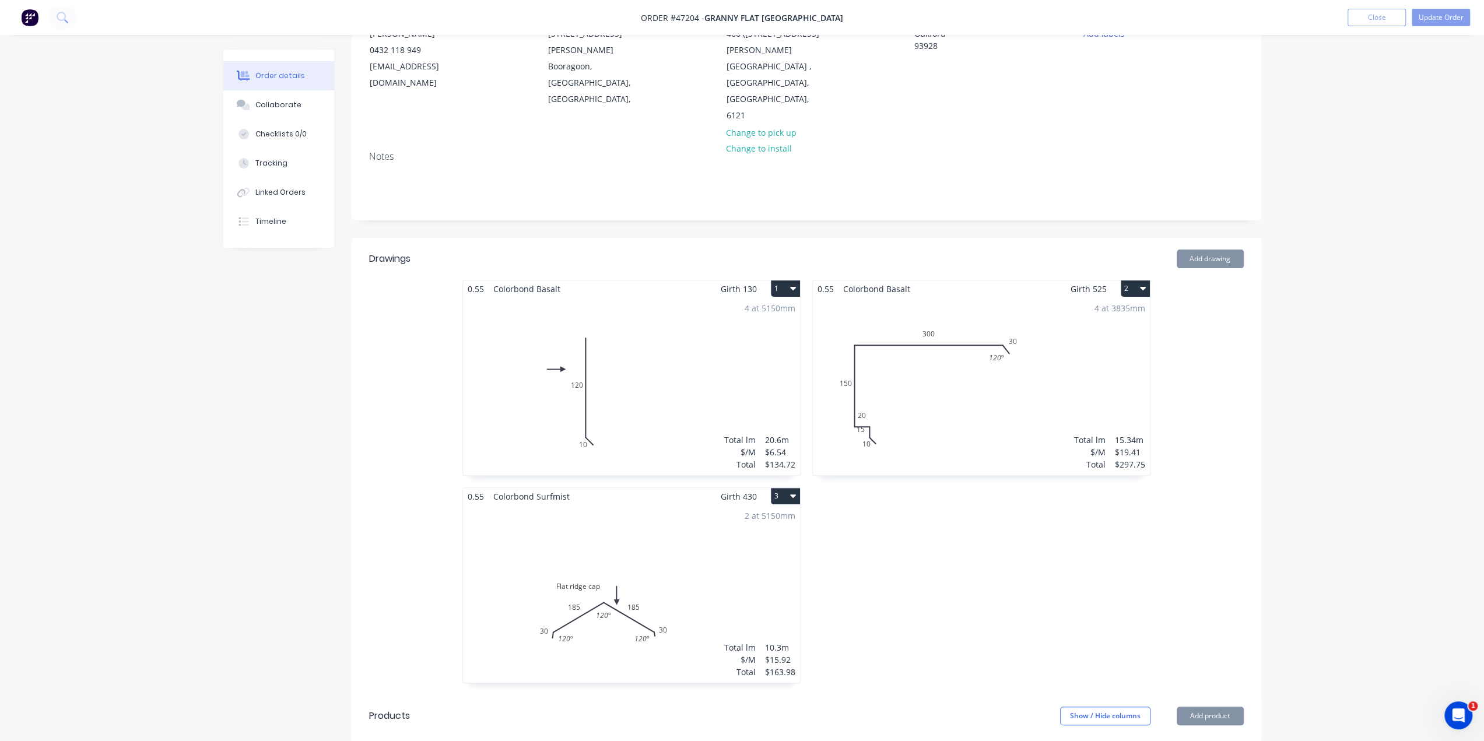
scroll to position [194, 0]
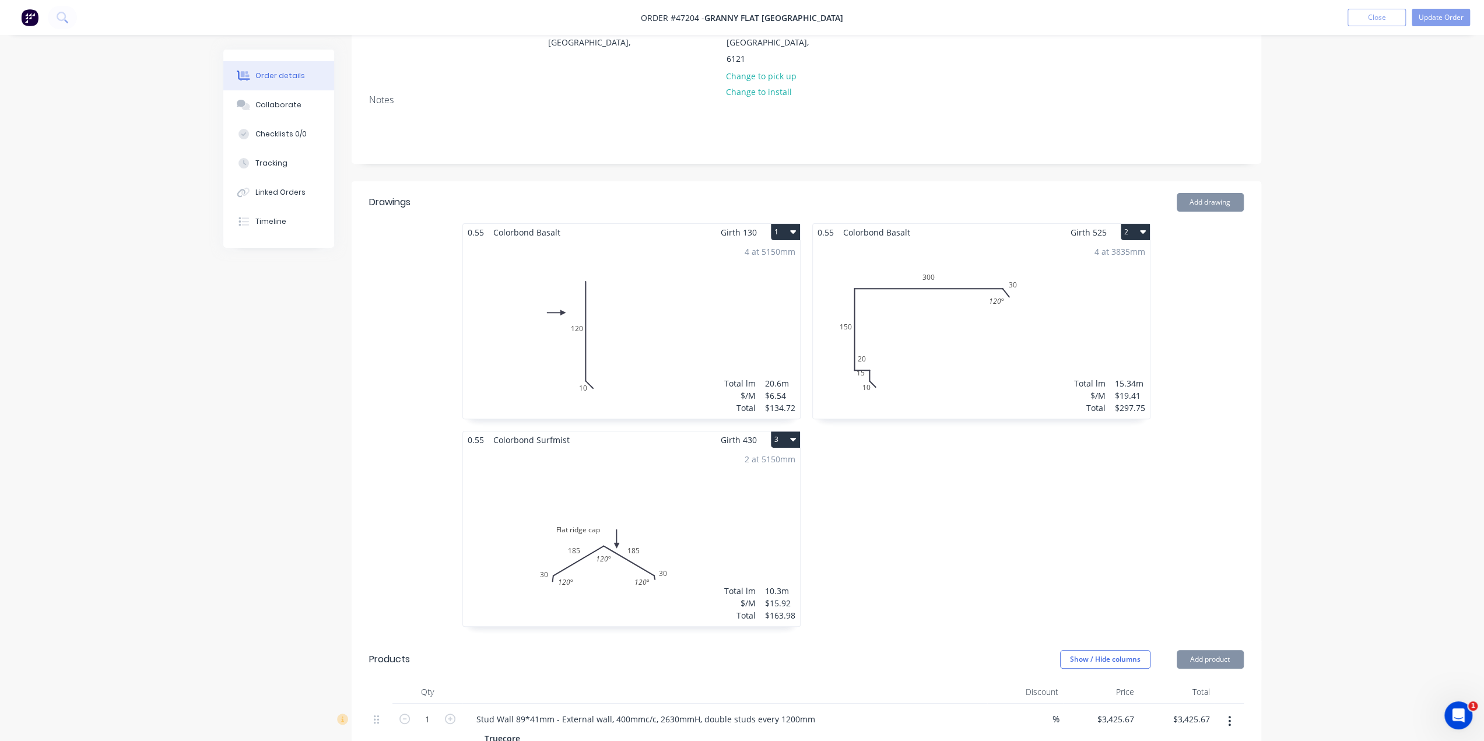
click at [613, 489] on div "2 at 5150mm Total lm $/M Total 10.3m $15.92 $163.98" at bounding box center [631, 537] width 337 height 178
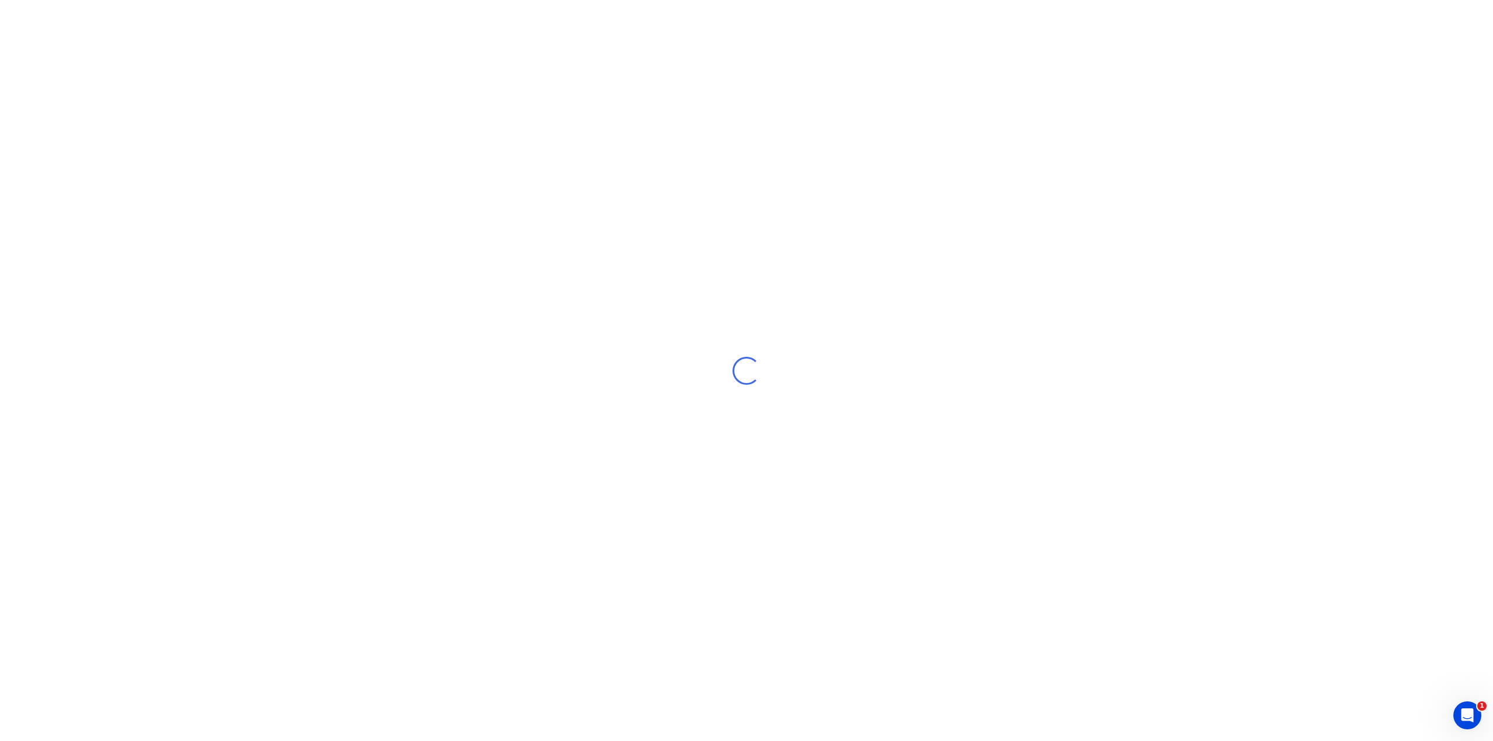
click at [359, 468] on div "Loading..." at bounding box center [746, 370] width 1493 height 741
click at [352, 114] on div "Loading..." at bounding box center [746, 370] width 1493 height 741
click at [541, 250] on div "Loading..." at bounding box center [746, 370] width 1493 height 741
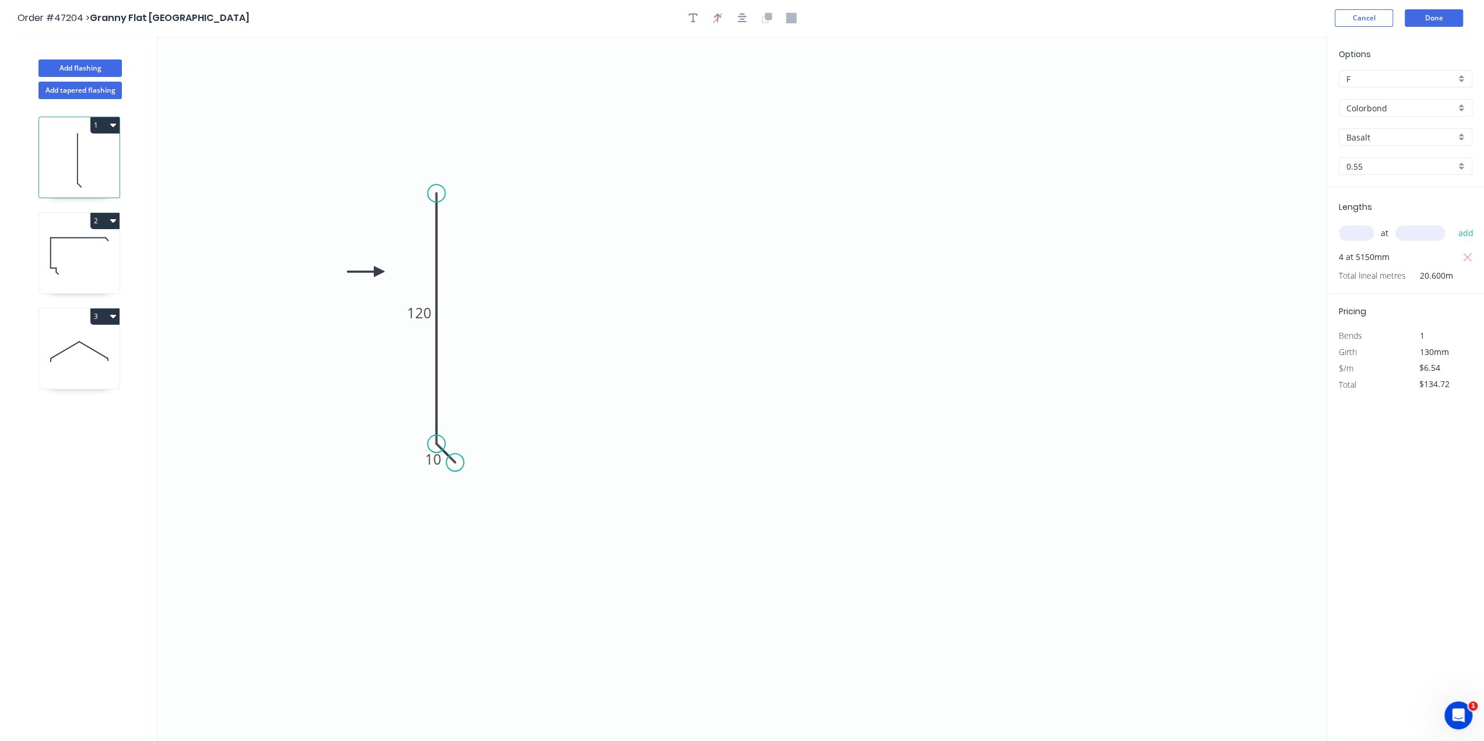
click at [88, 257] on icon at bounding box center [79, 256] width 80 height 75
type input "$19.41"
type input "$297.75"
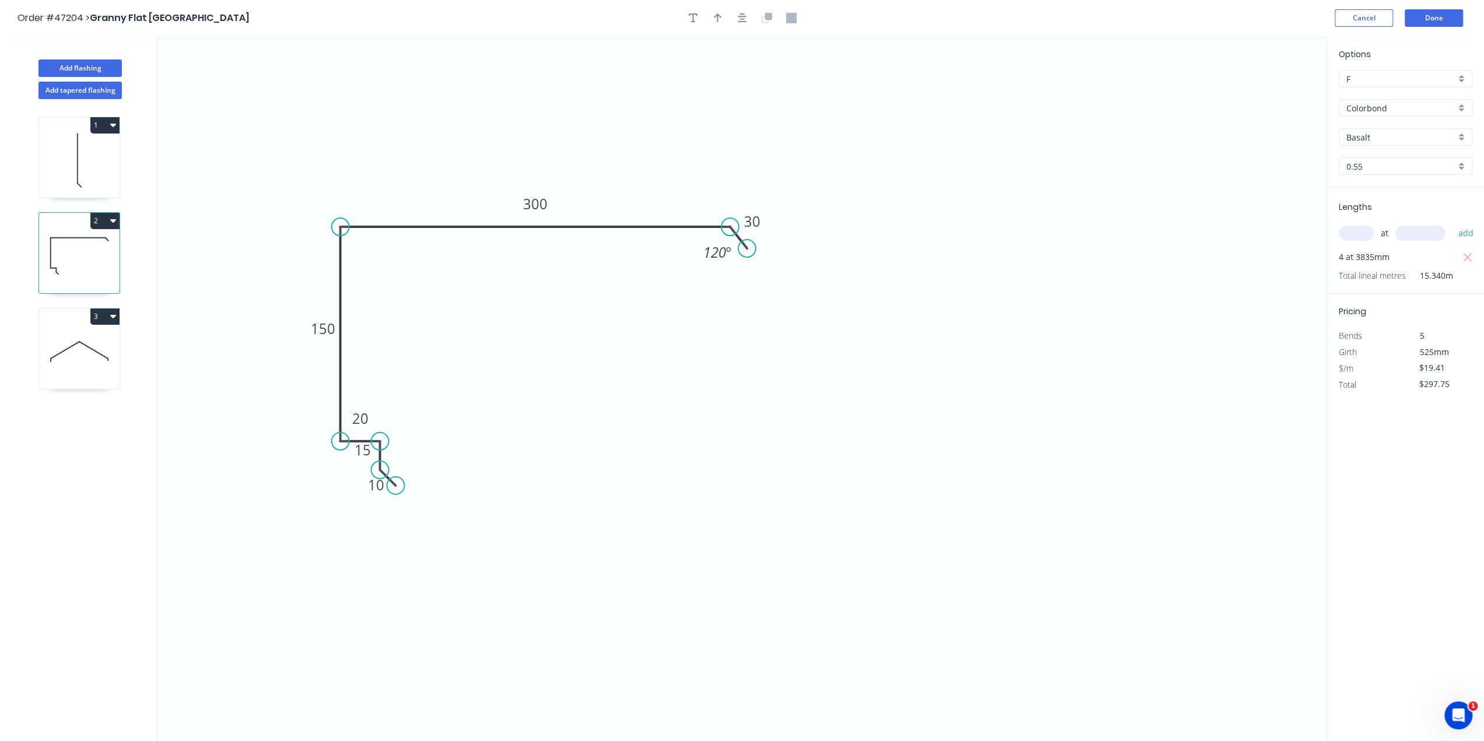
click at [83, 357] on icon at bounding box center [79, 351] width 80 height 75
type input "$15.92"
type input "$163.98"
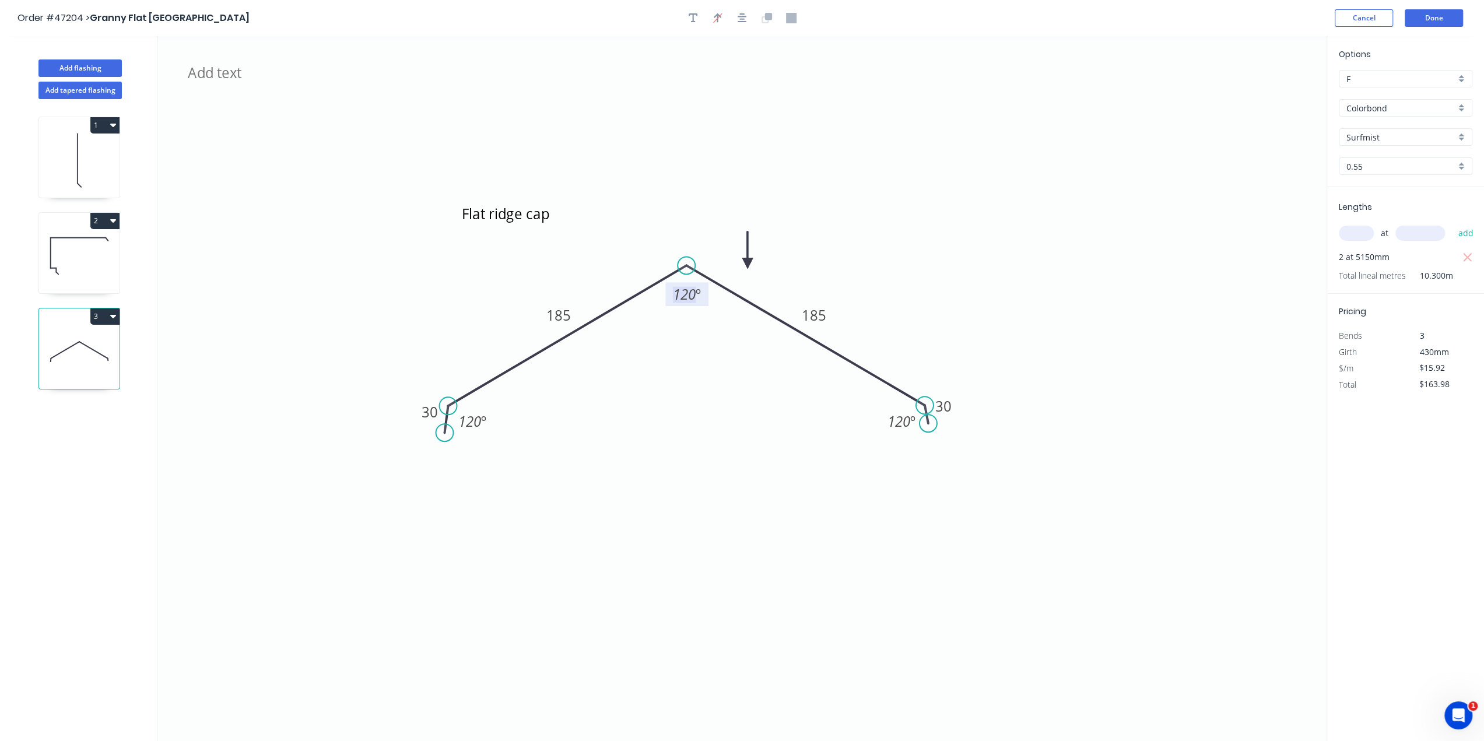
click at [685, 302] on tspan "120" at bounding box center [684, 294] width 23 height 19
click at [666, 398] on icon "Flat ridge cap 30 185 185 30 120 º 163 º 120 º" at bounding box center [741, 388] width 1169 height 705
click at [1451, 23] on button "Done" at bounding box center [1434, 17] width 58 height 17
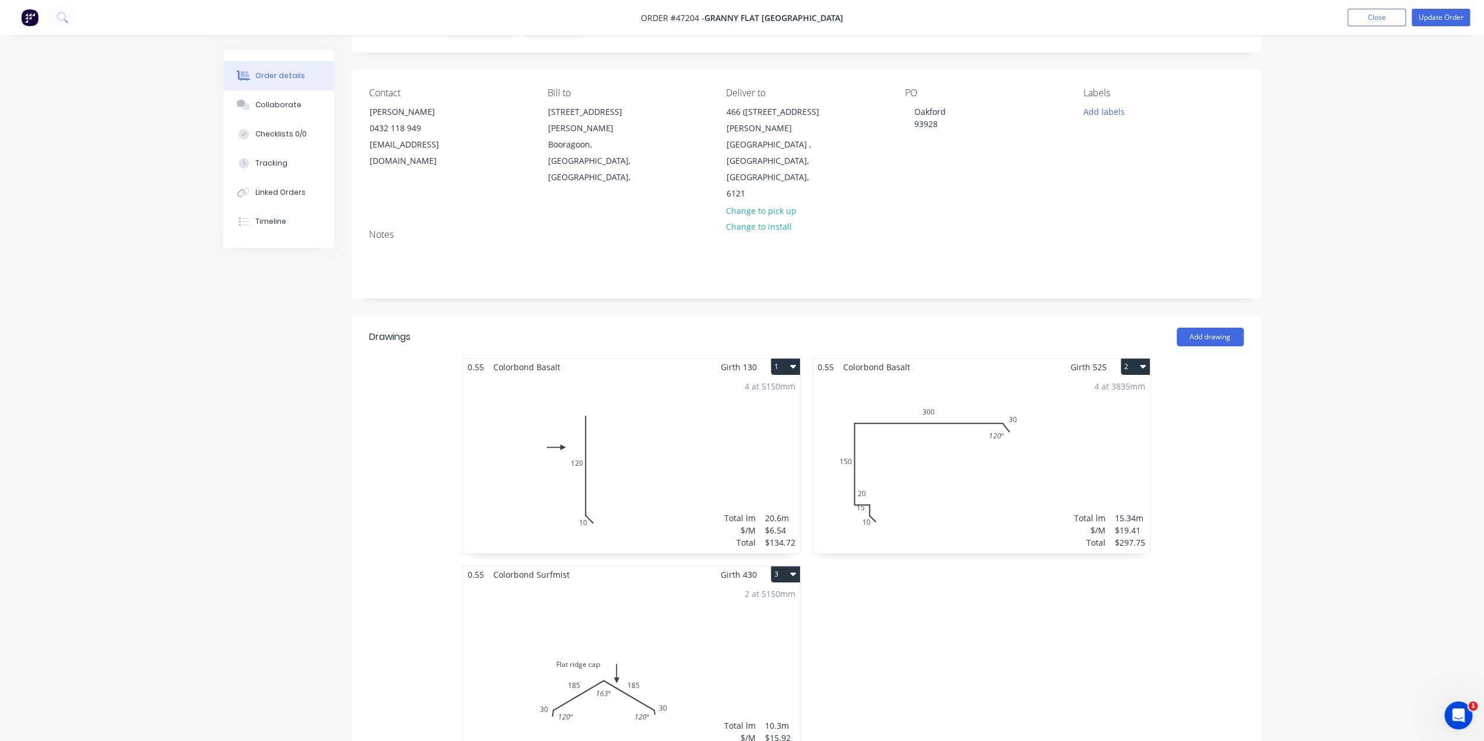
scroll to position [213, 0]
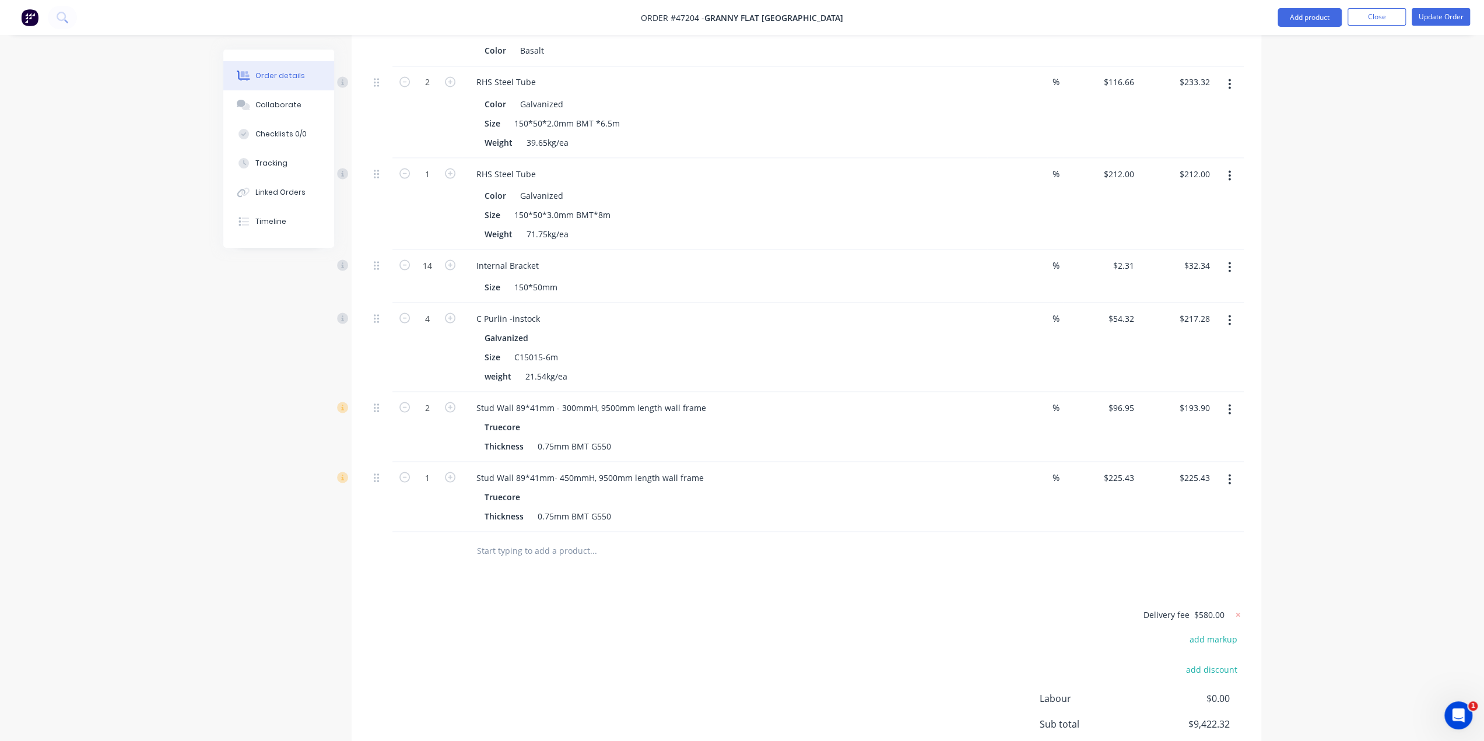
scroll to position [2193, 0]
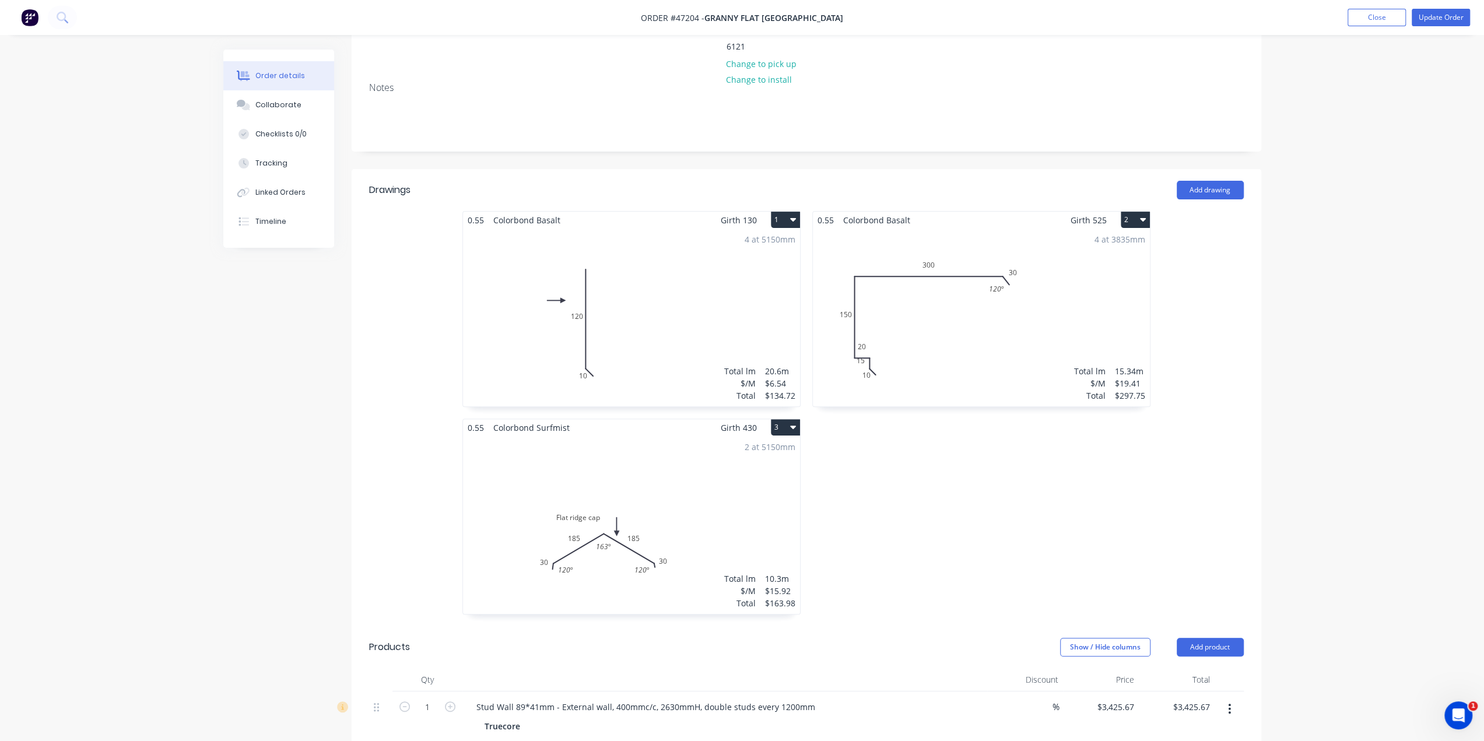
scroll to position [114, 0]
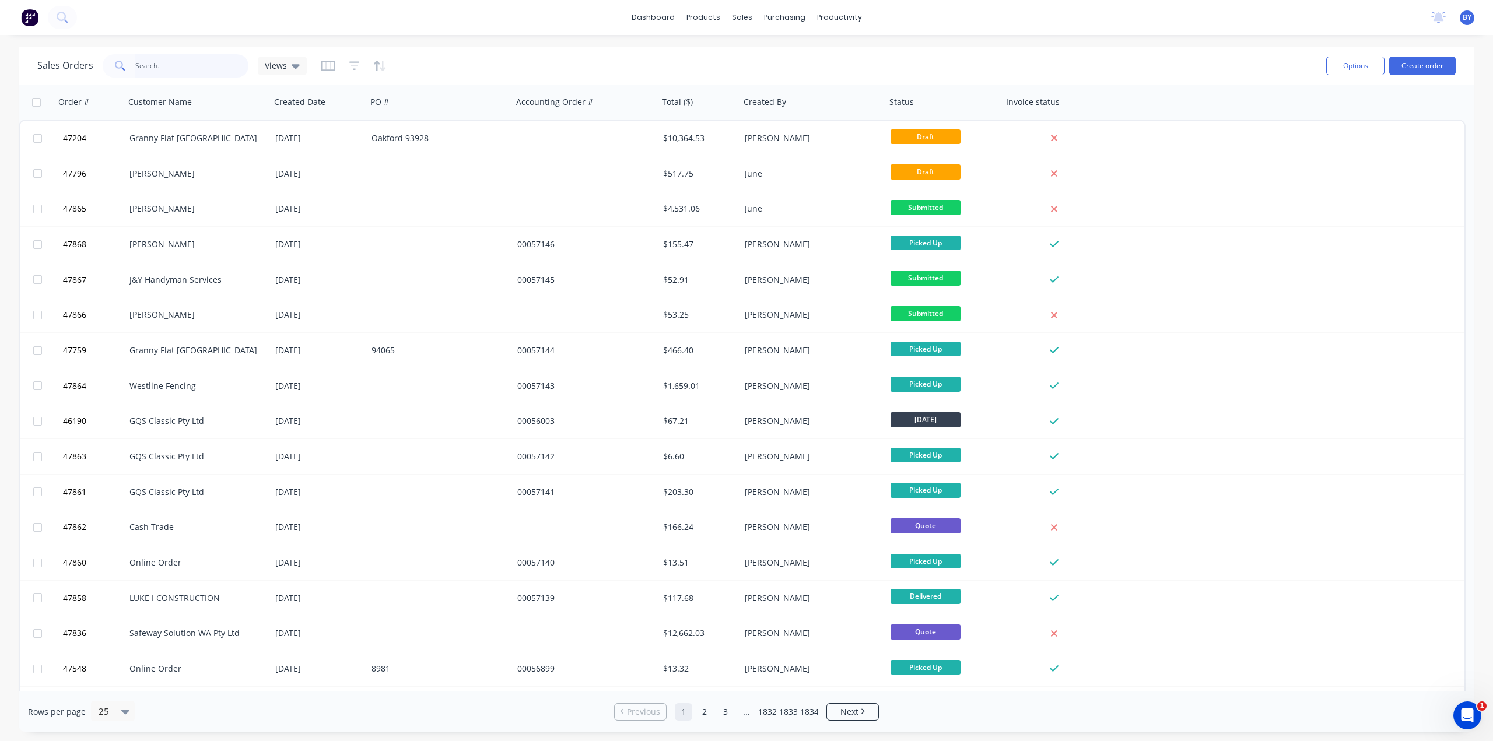
click at [204, 63] on input "text" at bounding box center [192, 65] width 114 height 23
click at [1412, 64] on button "Create order" at bounding box center [1422, 66] width 66 height 19
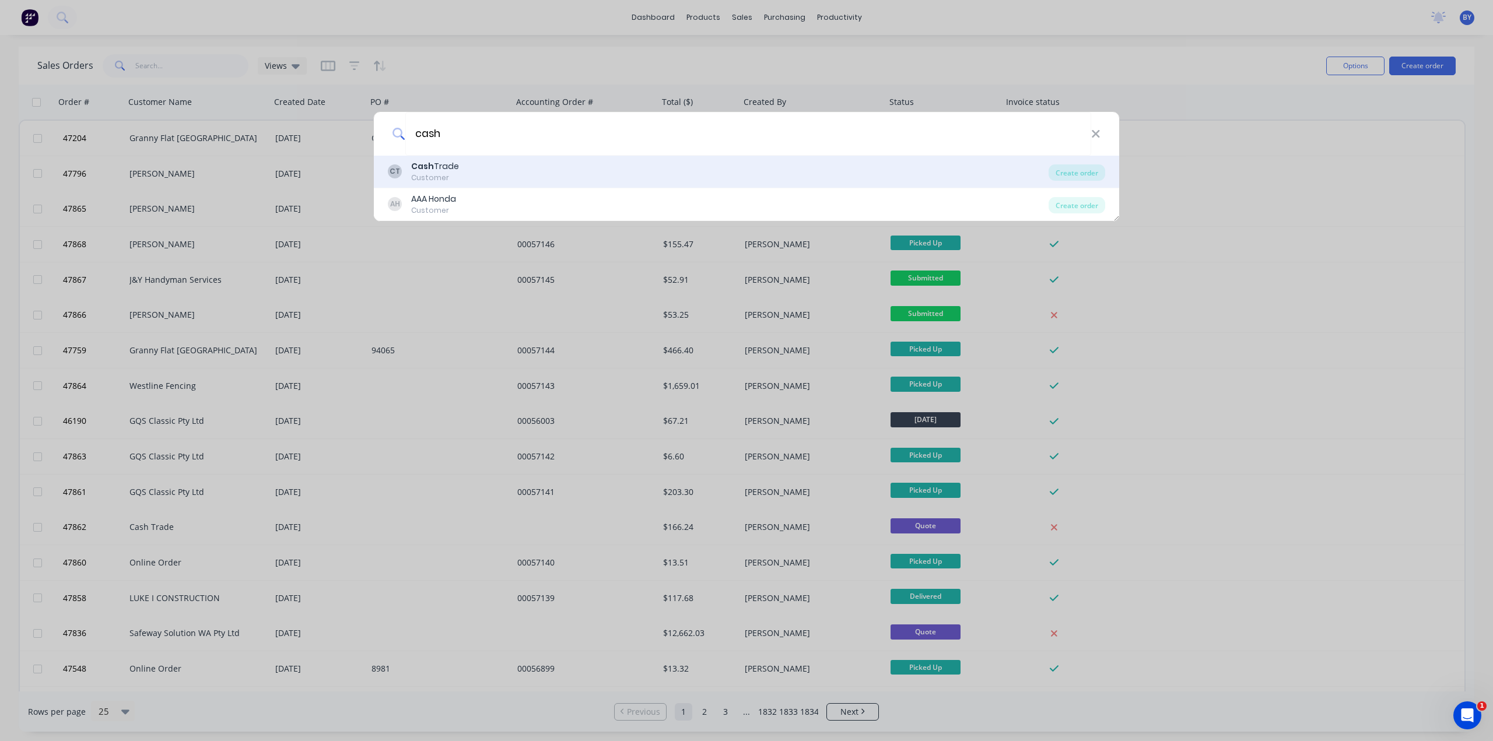
type input "cash"
click at [465, 173] on div "CT Cash Trade Customer" at bounding box center [718, 171] width 661 height 23
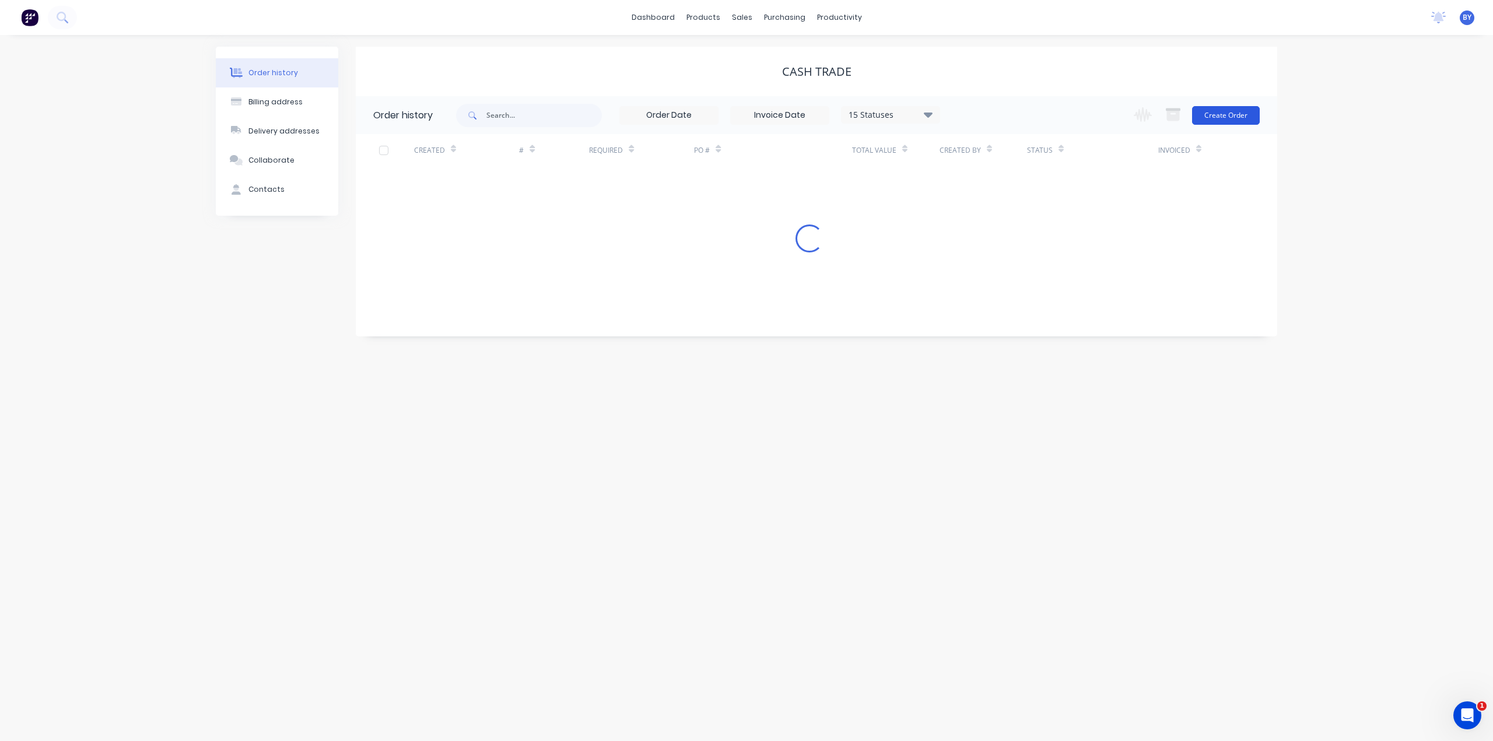
click at [1228, 115] on button "Create Order" at bounding box center [1226, 115] width 68 height 19
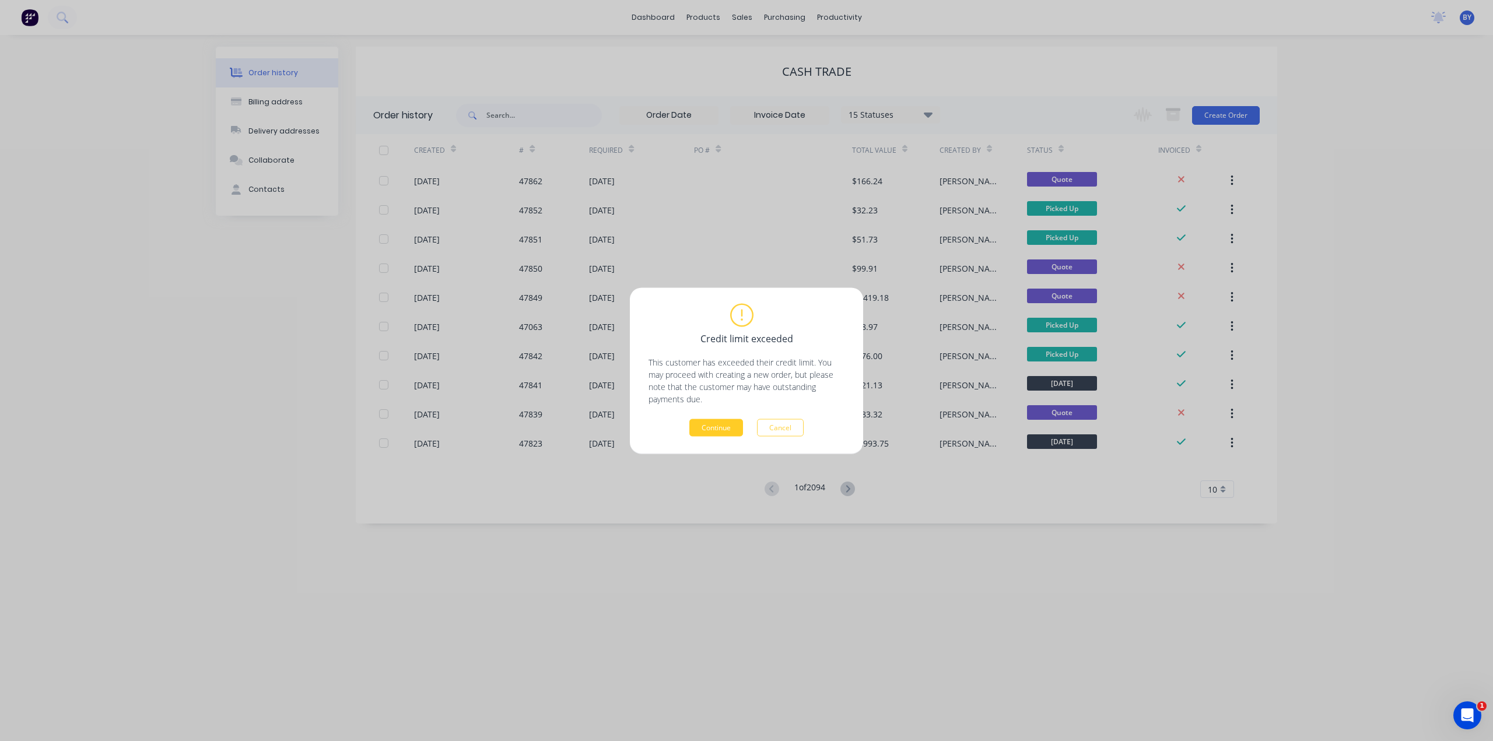
click at [718, 423] on button "Continue" at bounding box center [716, 427] width 54 height 17
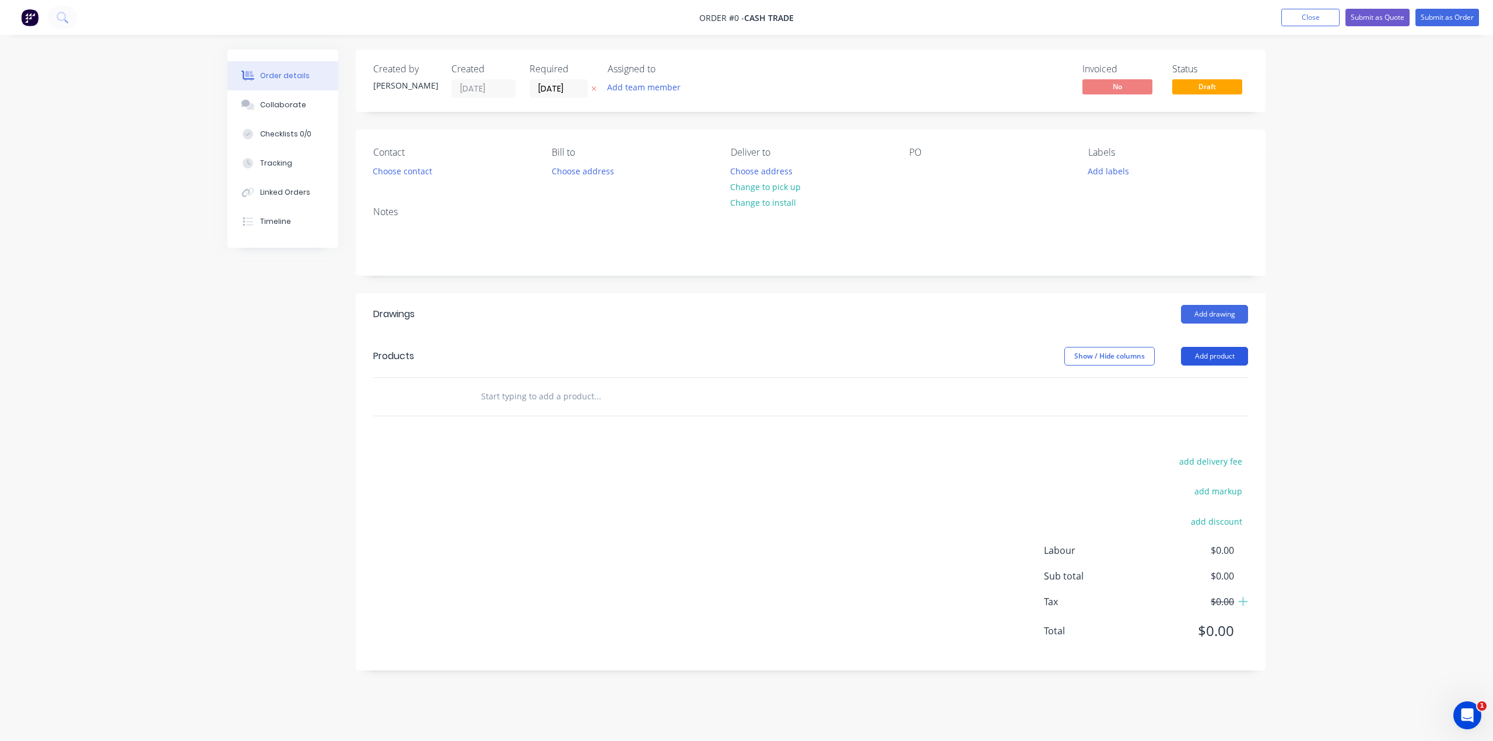
click at [1204, 353] on button "Add product" at bounding box center [1214, 356] width 67 height 19
click at [1175, 387] on div "Product catalogue" at bounding box center [1192, 385] width 90 height 17
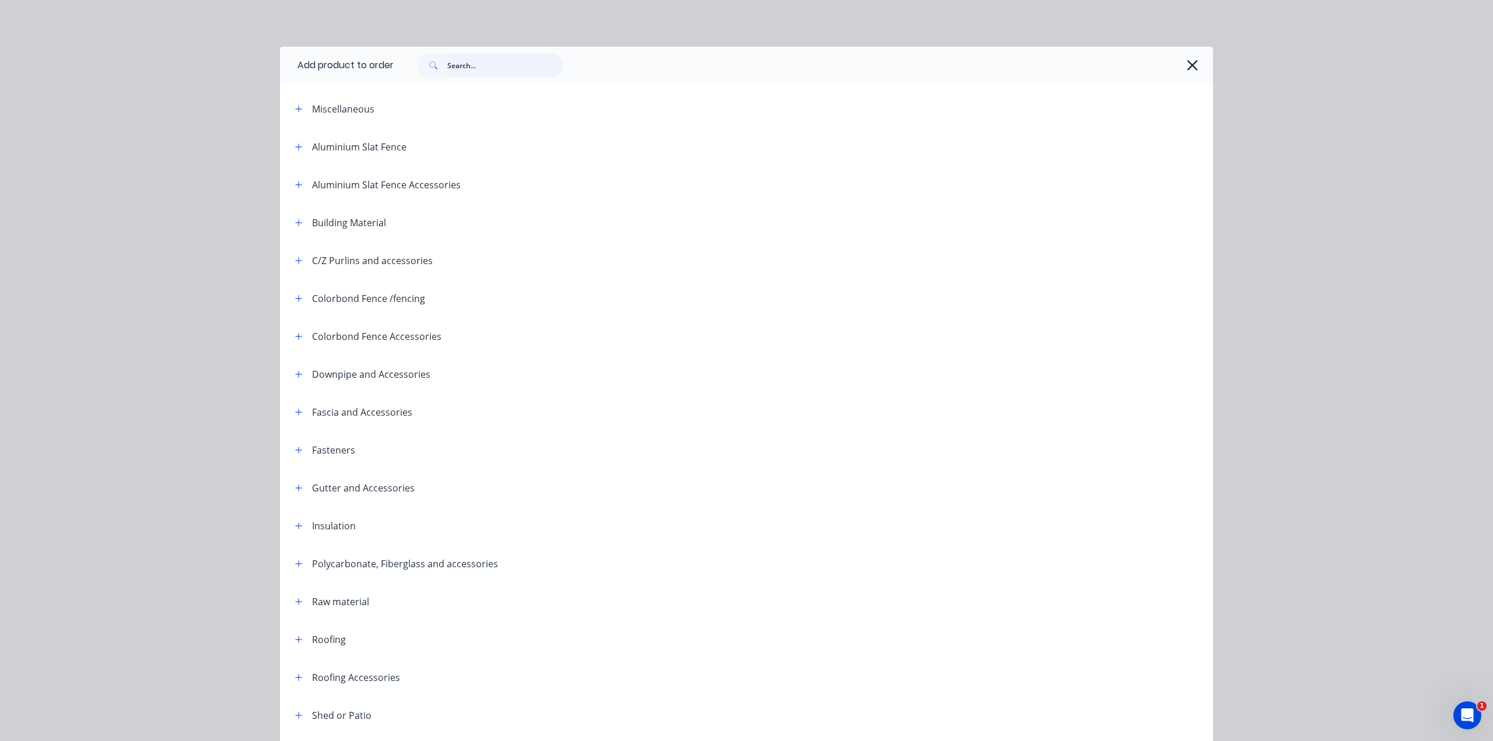
click at [475, 61] on input "text" at bounding box center [504, 65] width 115 height 23
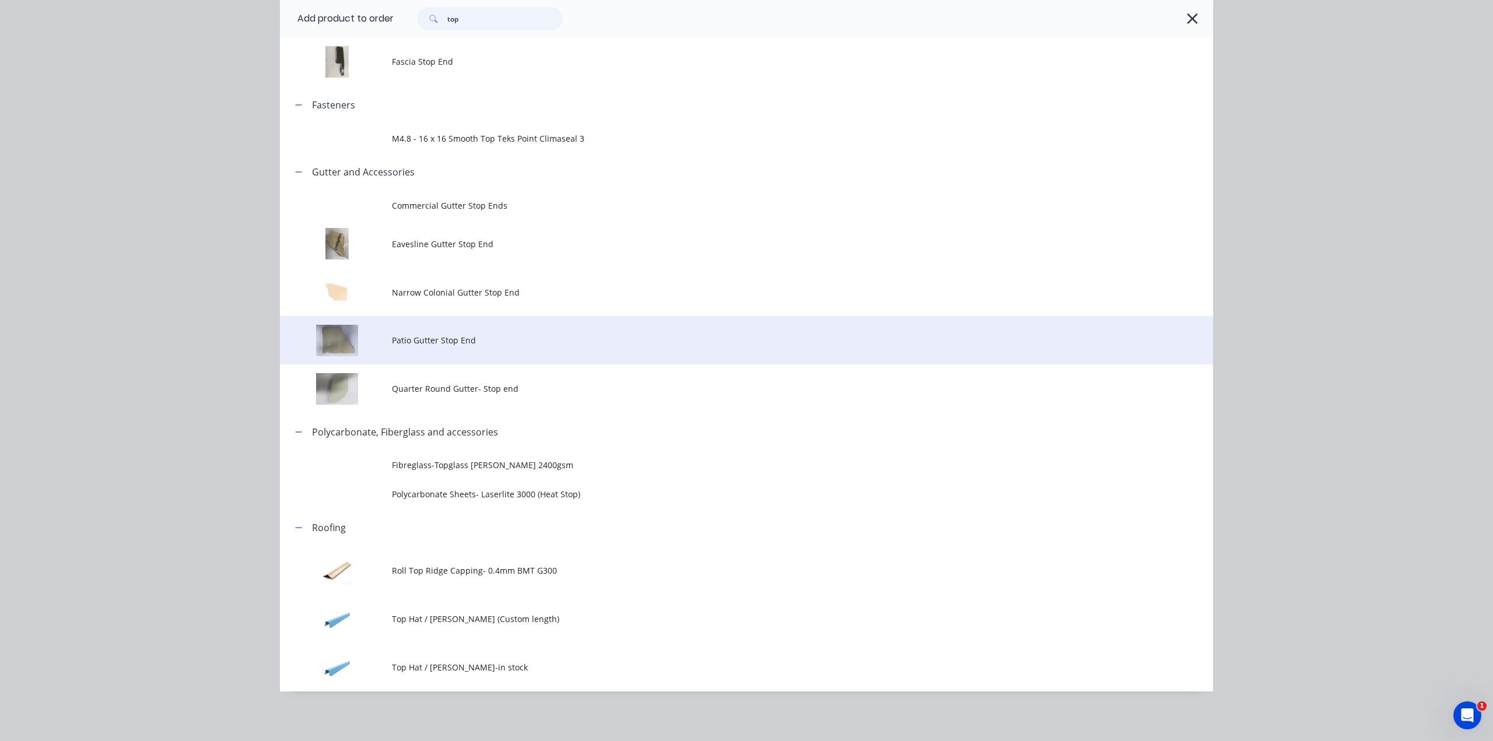
scroll to position [282, 0]
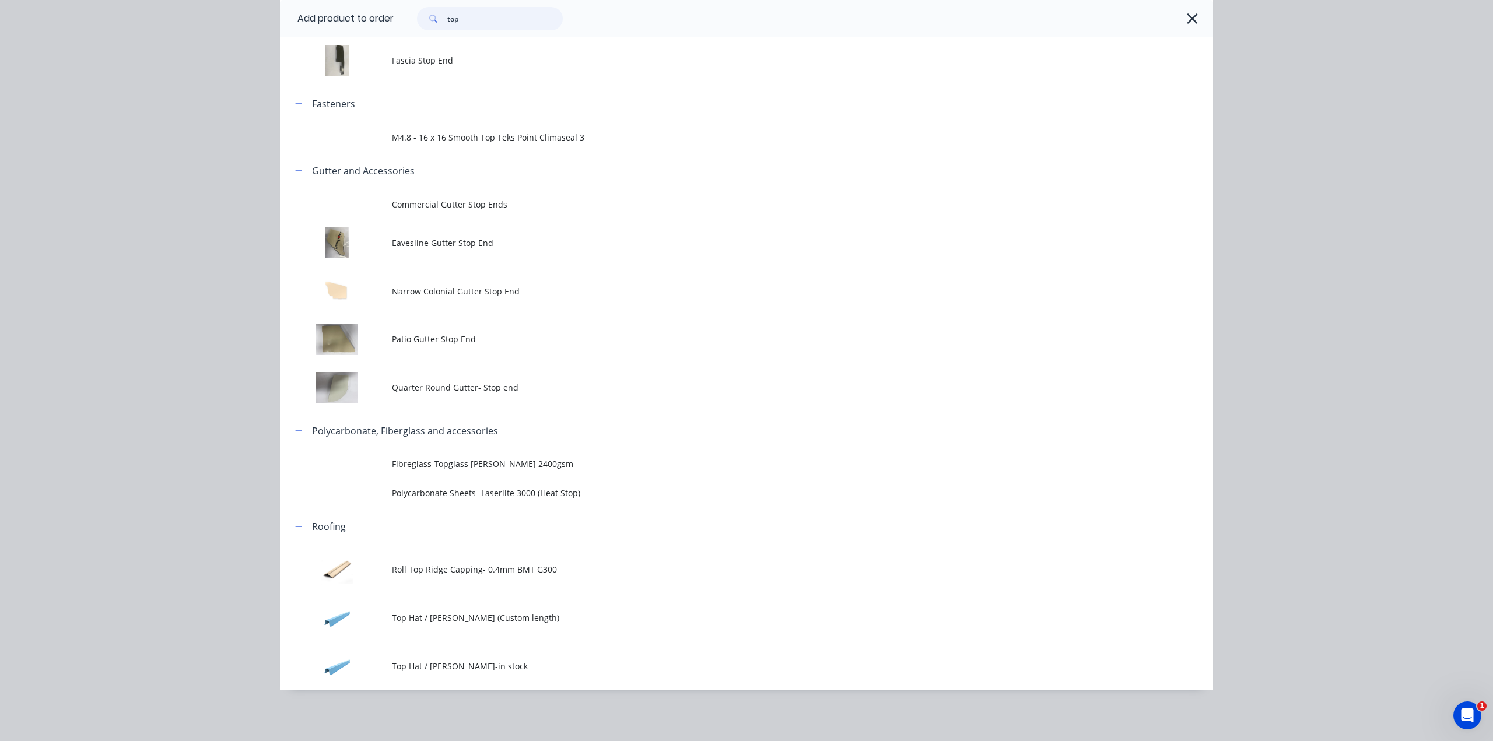
type input "top"
click at [556, 656] on td "Top Hat / [PERSON_NAME]-in stock" at bounding box center [802, 666] width 821 height 48
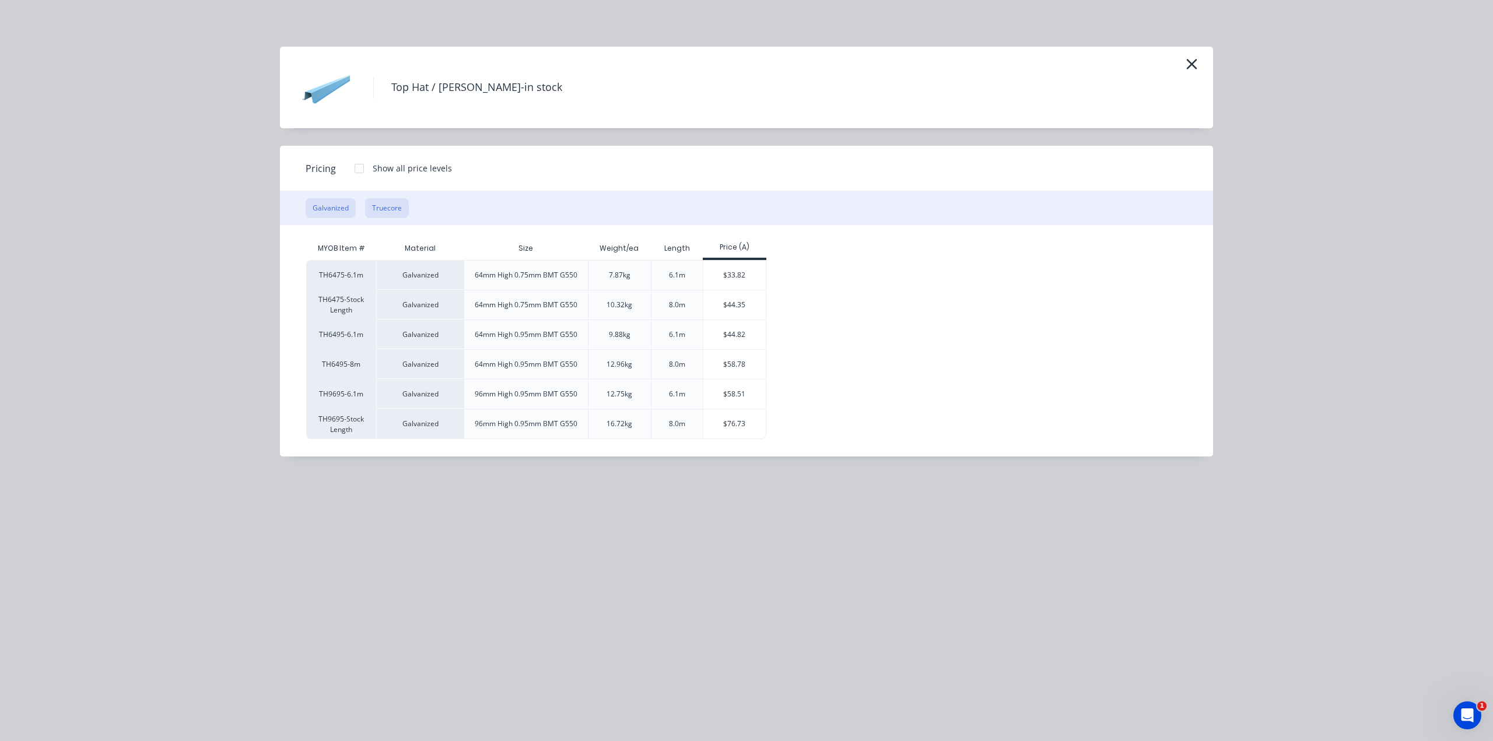
click at [391, 208] on button "Truecore" at bounding box center [387, 208] width 44 height 20
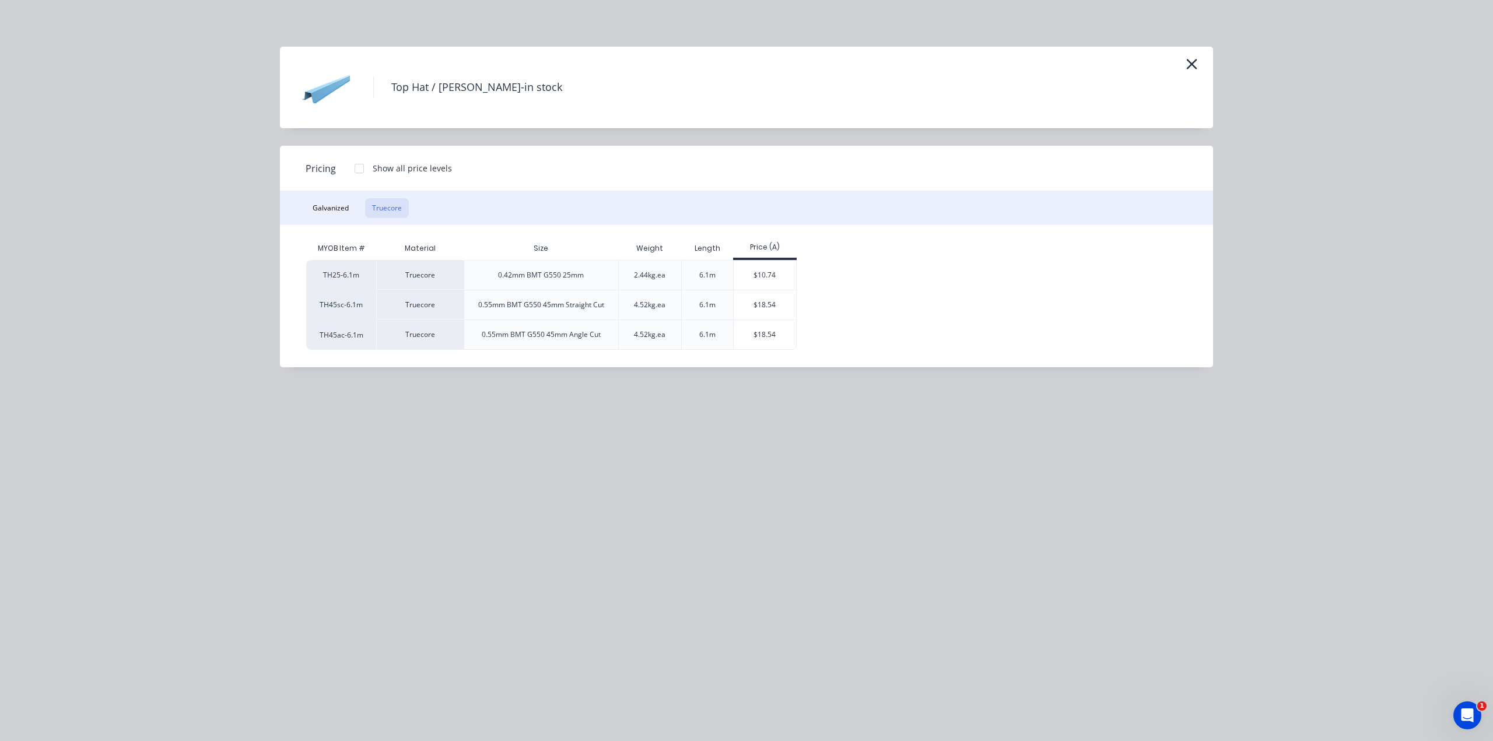
drag, startPoint x: 1287, startPoint y: 69, endPoint x: 1238, endPoint y: 69, distance: 48.4
click at [1284, 69] on div "Top Hat / [PERSON_NAME]-in stock Pricing Show all price levels Galvanized Truec…" at bounding box center [746, 370] width 1493 height 741
click at [1183, 67] on button "button" at bounding box center [1191, 64] width 19 height 19
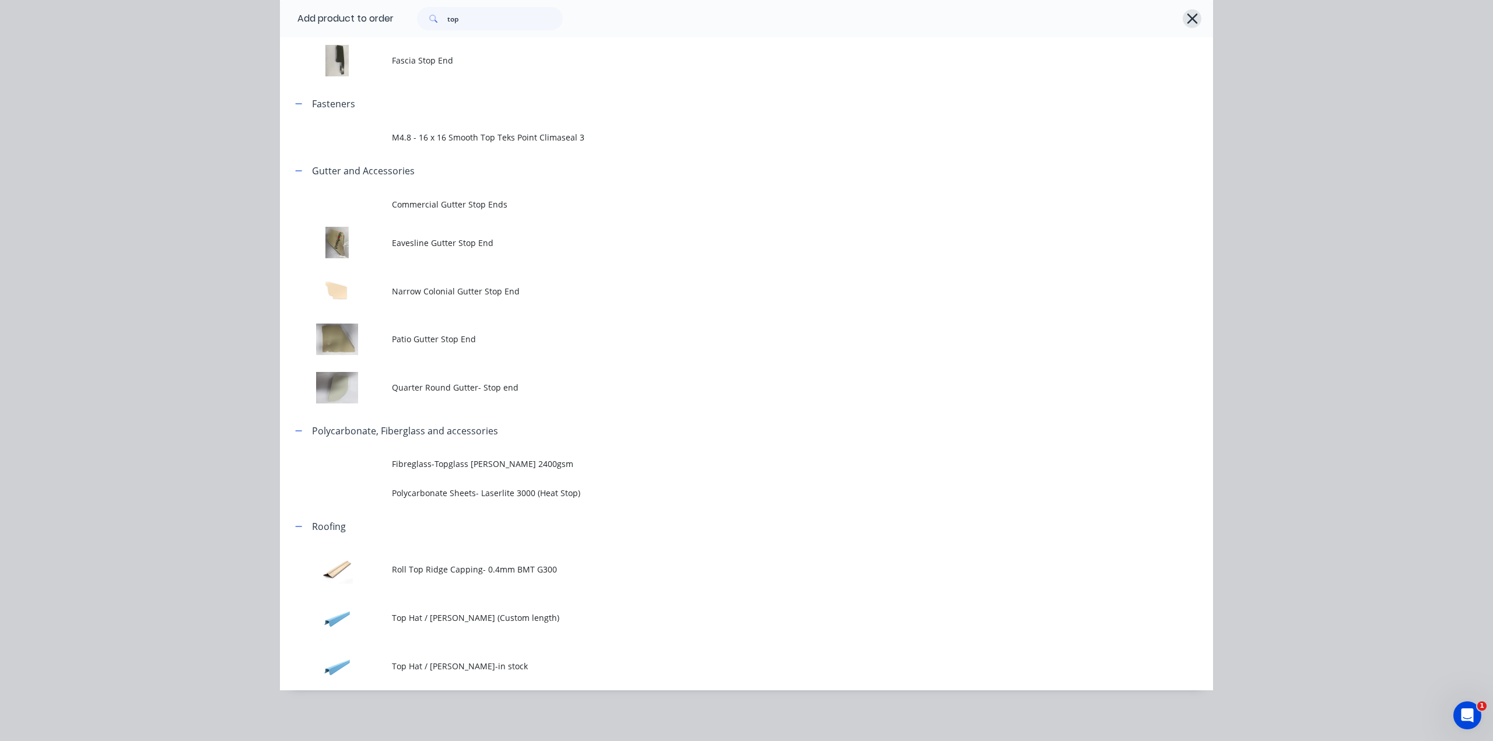
click at [1187, 19] on icon "button" at bounding box center [1192, 18] width 10 height 10
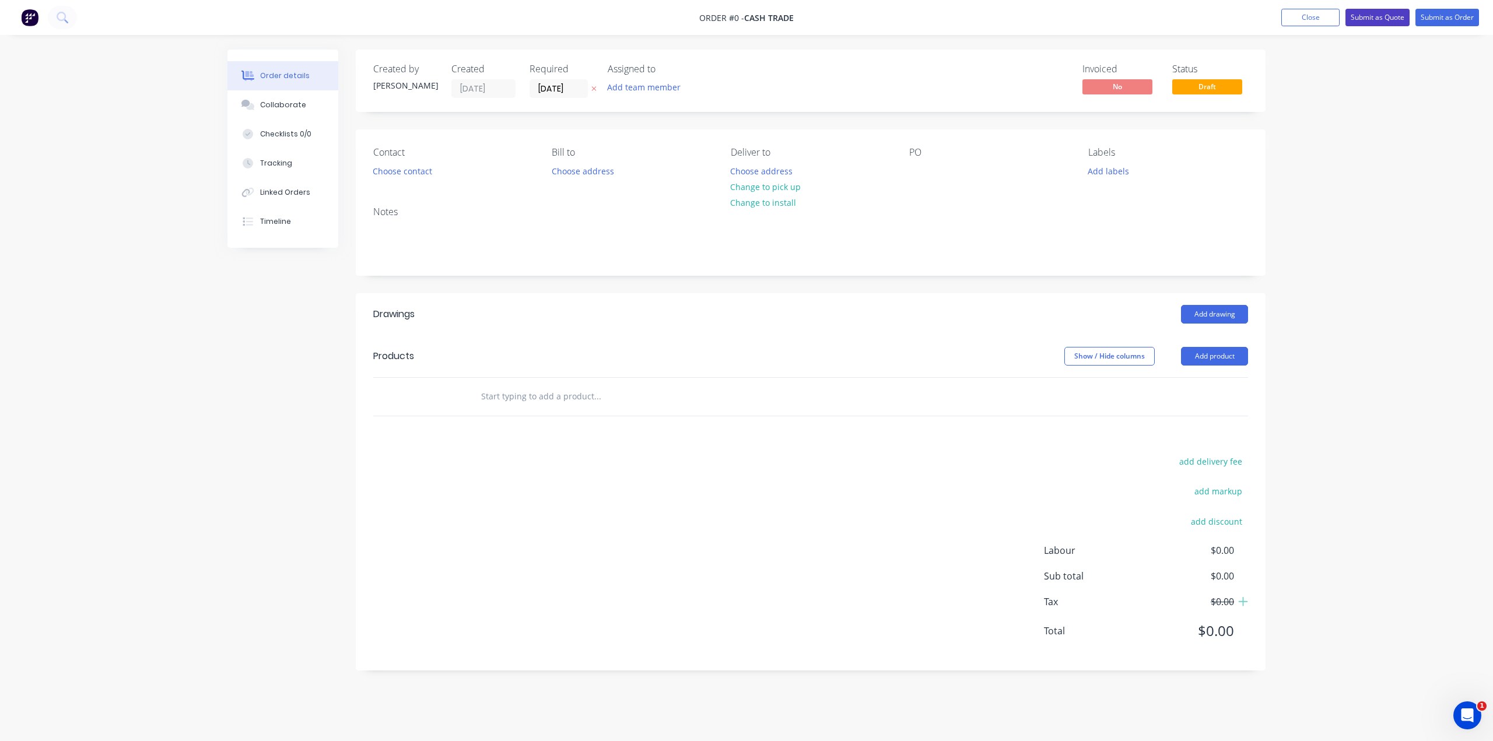
click at [1376, 18] on button "Submit as Quote" at bounding box center [1377, 17] width 64 height 17
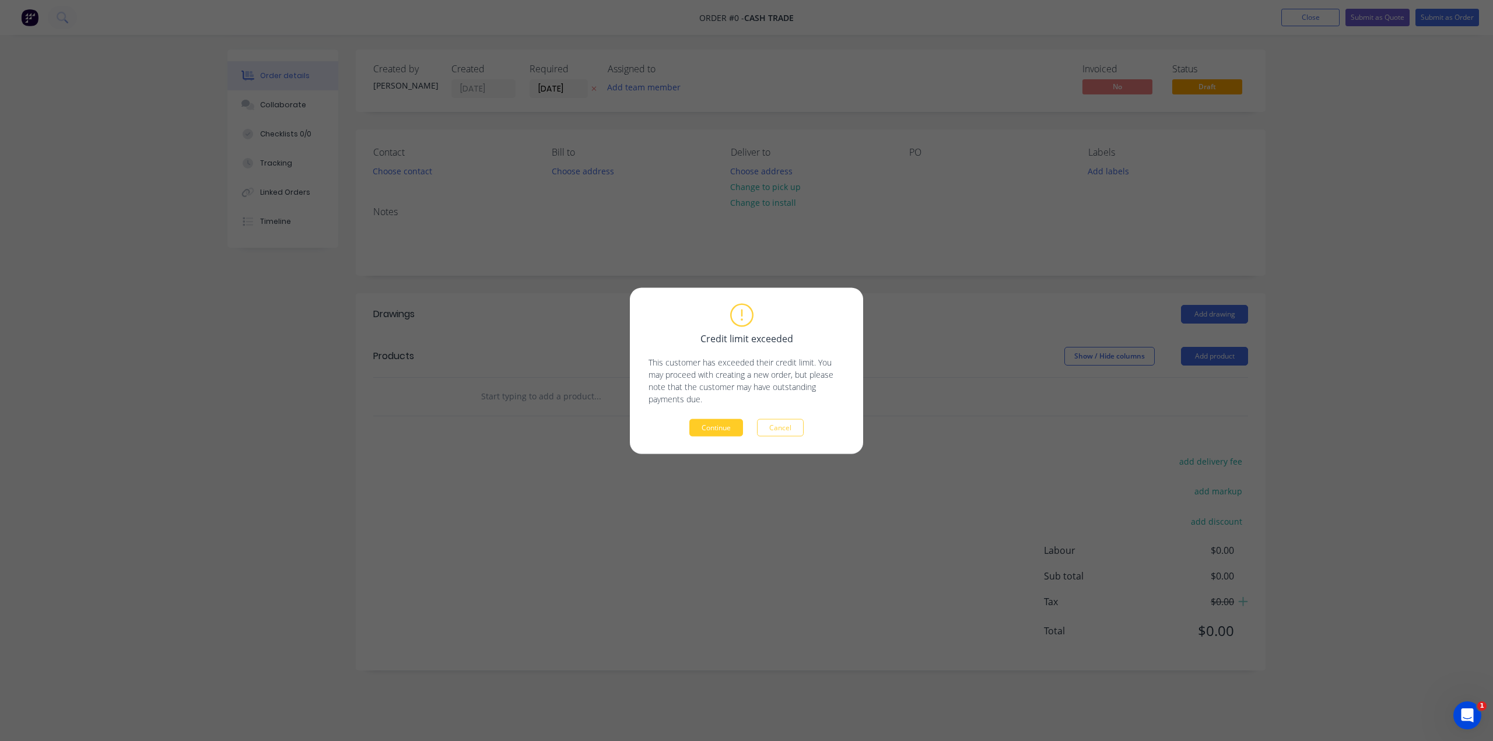
click at [719, 433] on button "Continue" at bounding box center [716, 427] width 54 height 17
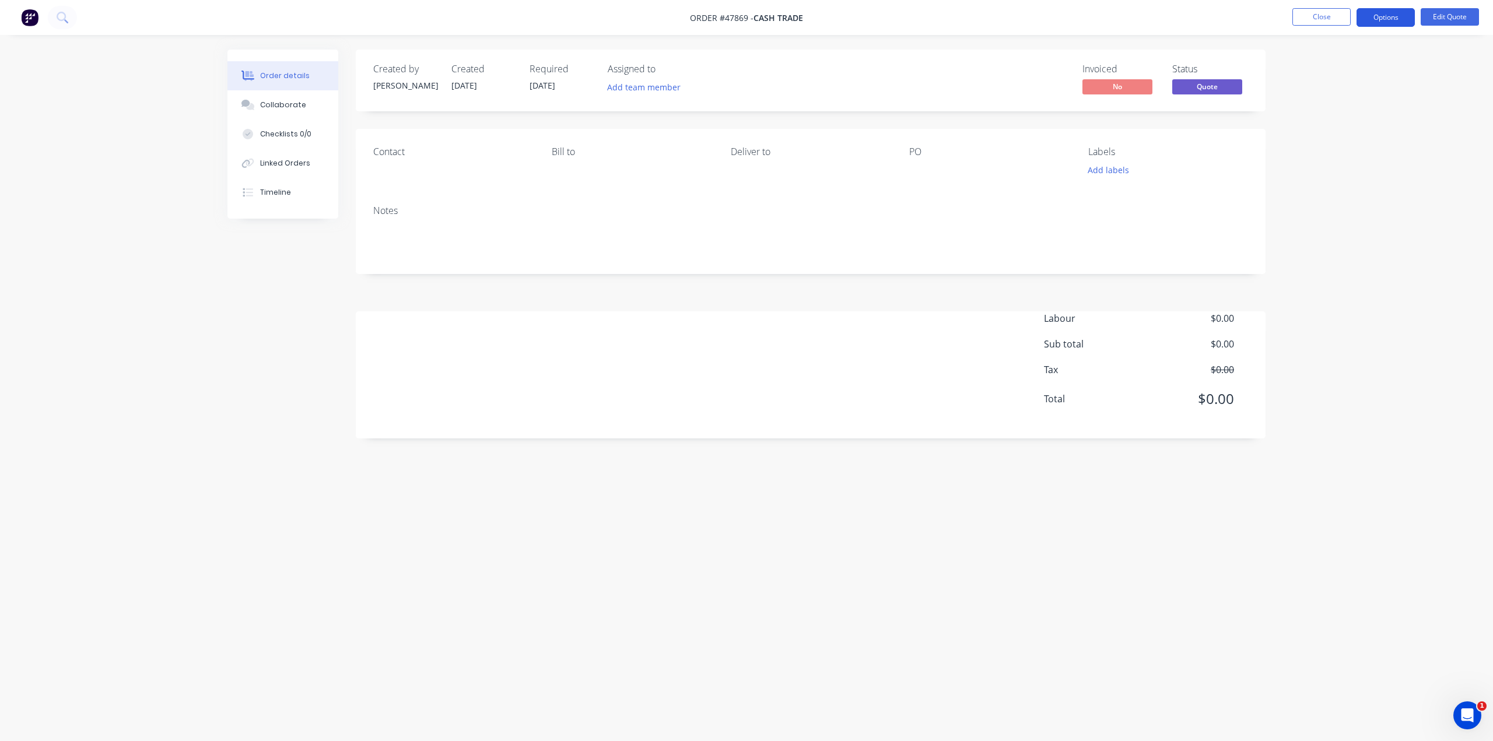
click at [1382, 17] on button "Options" at bounding box center [1385, 17] width 58 height 19
click at [1333, 232] on div "Cancel Quote" at bounding box center [1350, 234] width 107 height 17
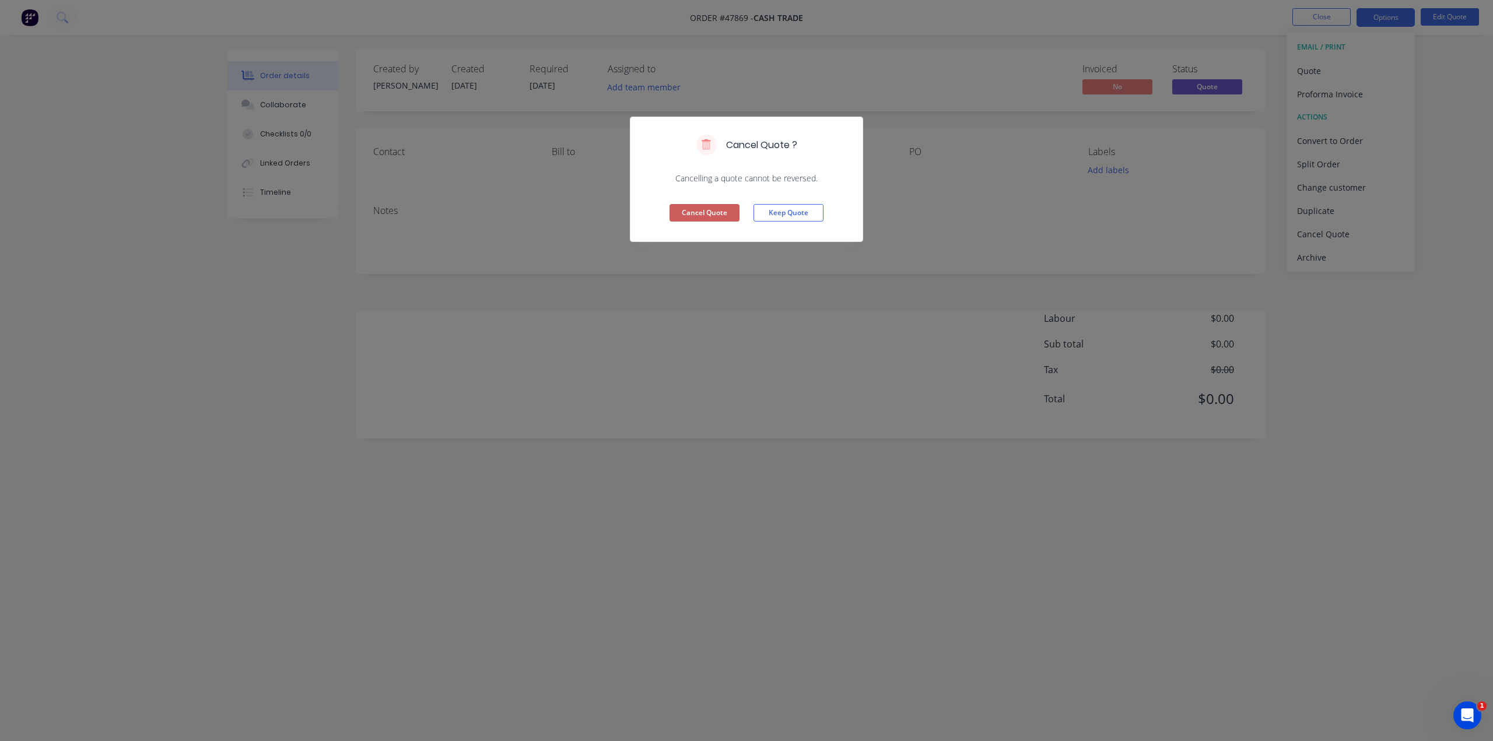
click at [705, 209] on button "Cancel Quote" at bounding box center [704, 212] width 70 height 17
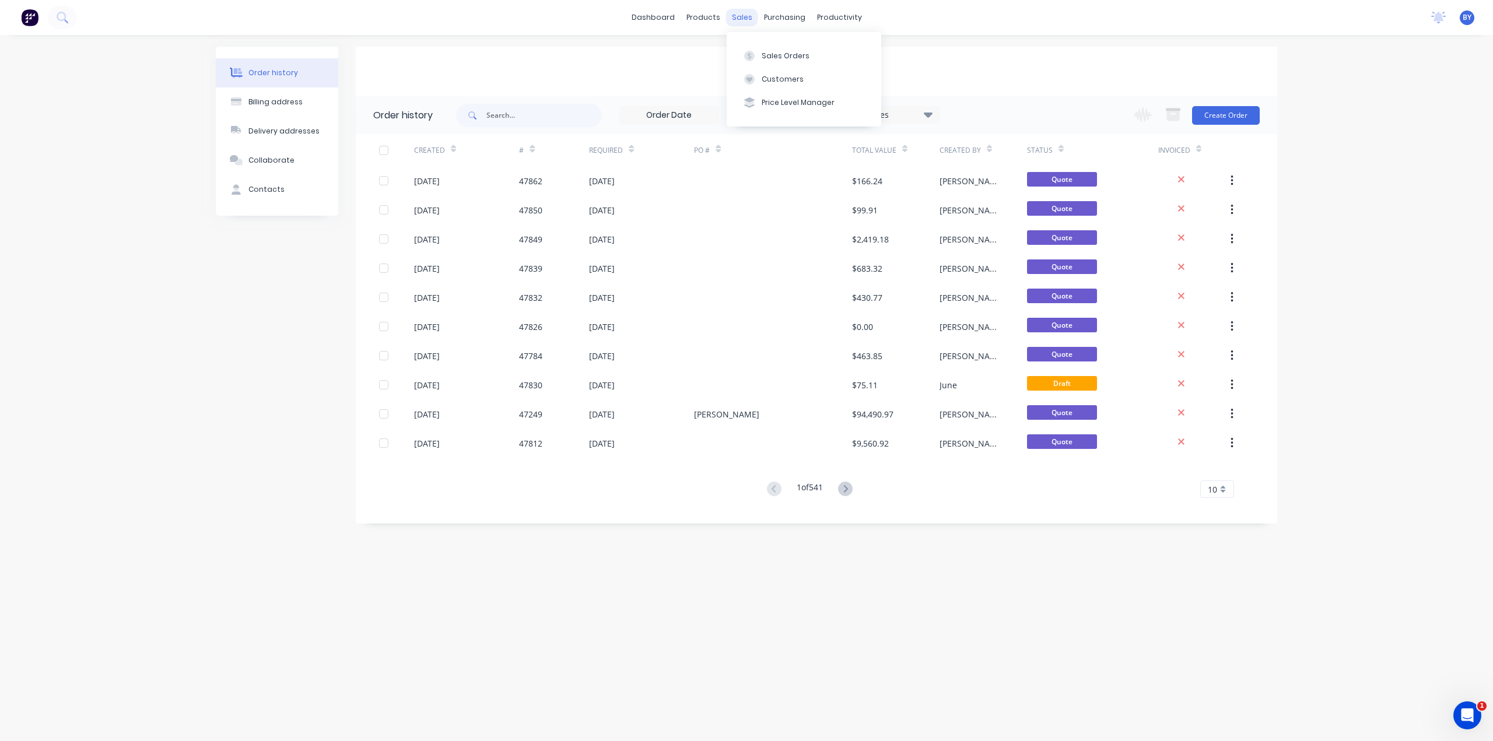
click at [745, 15] on div "sales" at bounding box center [742, 17] width 32 height 17
click at [757, 55] on div at bounding box center [748, 56] width 17 height 10
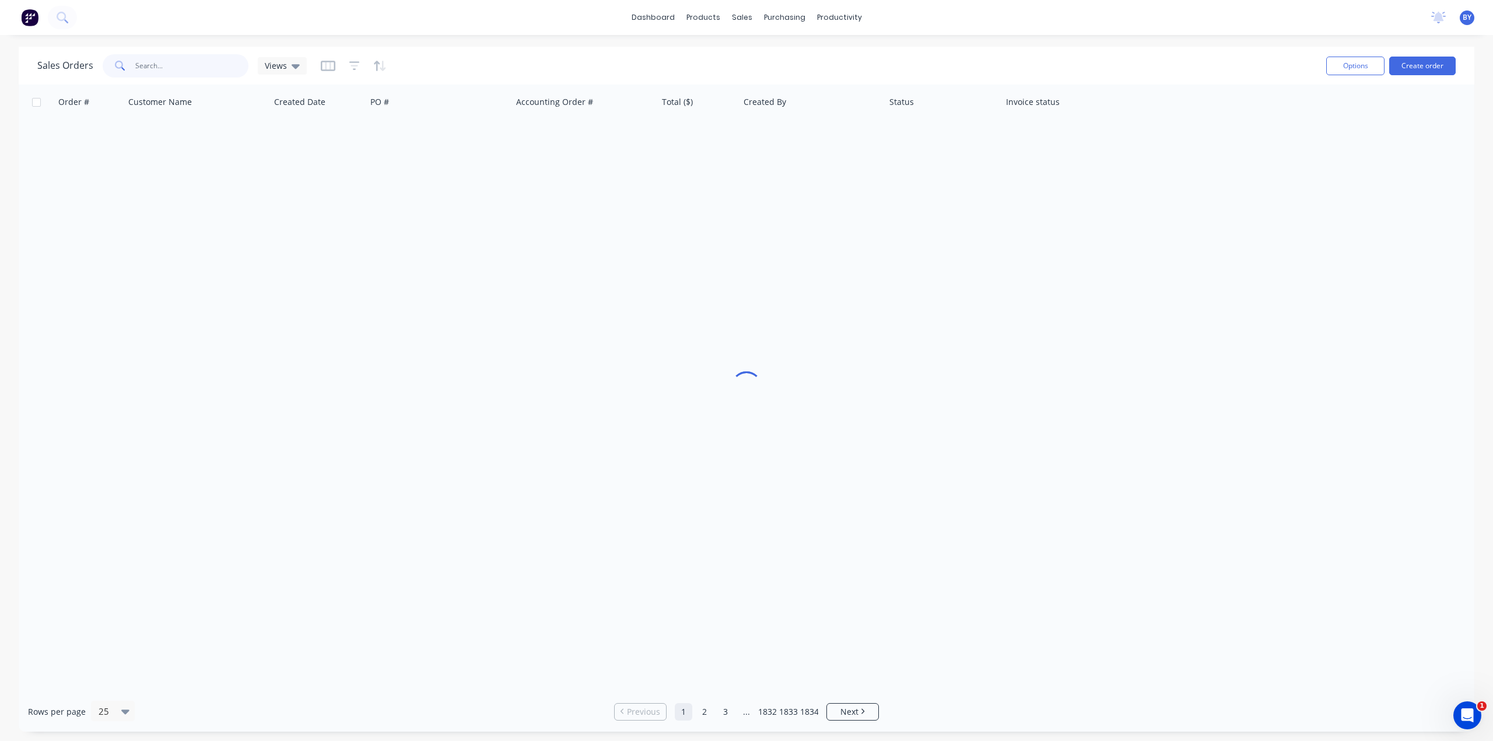
click at [182, 62] on input "text" at bounding box center [192, 65] width 114 height 23
type input "418920691"
click at [631, 392] on div "Order # Customer Name Created Date PO # Accounting Order # Total ($) Created By…" at bounding box center [746, 388] width 1455 height 607
